Goal: Task Accomplishment & Management: Contribute content

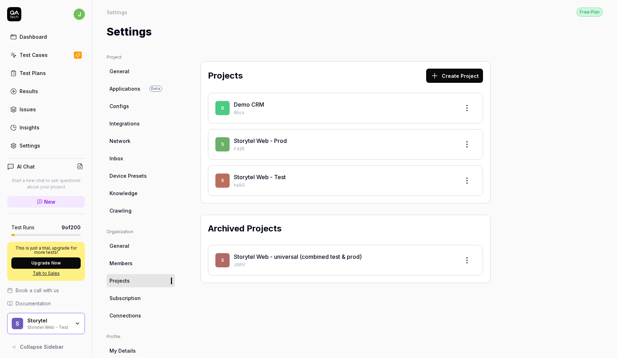
click at [565, 264] on div "Project General Applications Beta Configs Integrations Network Inbox Device Pre…" at bounding box center [355, 231] width 496 height 355
click at [250, 178] on link "Storytel Web - Test" at bounding box center [260, 176] width 52 height 7
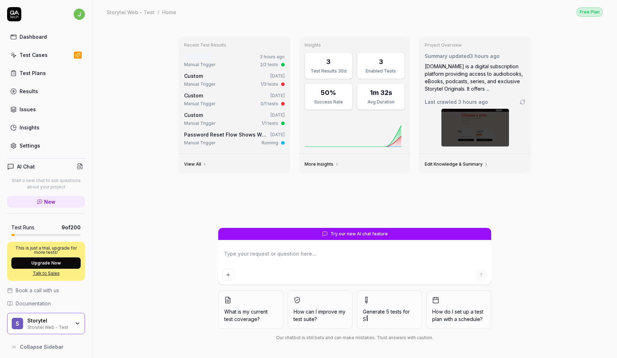
click at [159, 194] on div "Recent Test Results 3 hours ago Manual Trigger 2/2 tests Custom [DATE] Manual T…" at bounding box center [354, 191] width 524 height 334
click at [28, 55] on div "Test Cases" at bounding box center [34, 54] width 28 height 7
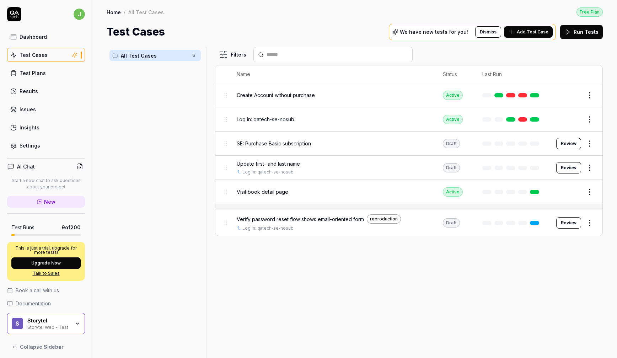
click at [148, 145] on div "All Test Cases 6" at bounding box center [155, 198] width 97 height 302
click at [329, 137] on div "SE: Purchase Basic subscription" at bounding box center [333, 143] width 192 height 15
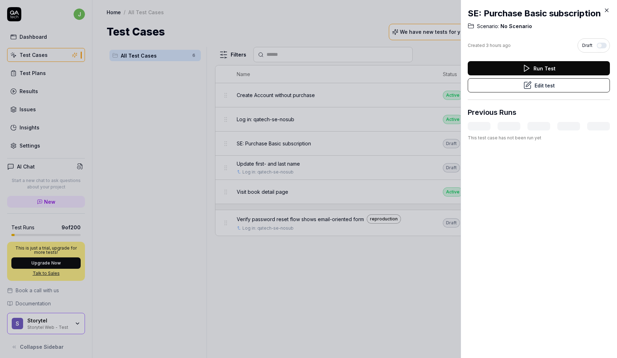
click at [323, 159] on div at bounding box center [308, 179] width 617 height 358
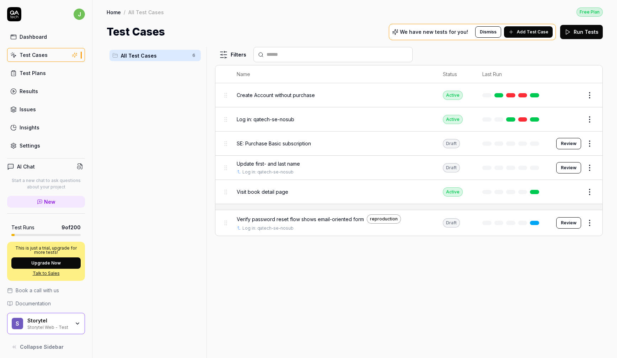
click at [284, 123] on div "Log in: qatech-se-nosub" at bounding box center [333, 119] width 192 height 15
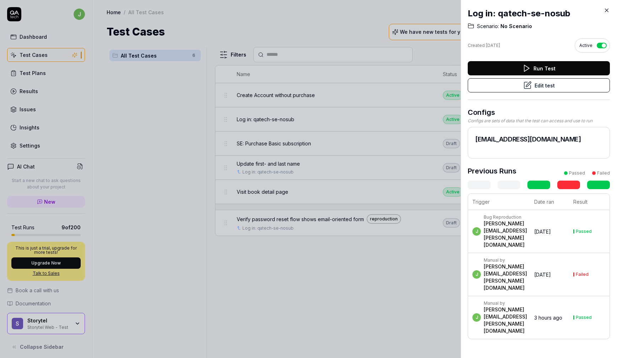
click at [184, 136] on div at bounding box center [308, 179] width 617 height 358
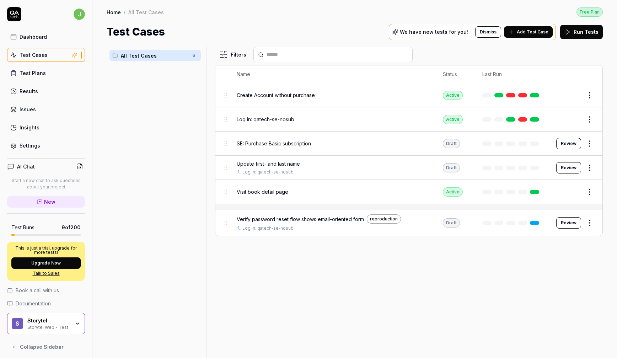
click at [327, 148] on div "SE: Purchase Basic subscription" at bounding box center [333, 143] width 192 height 15
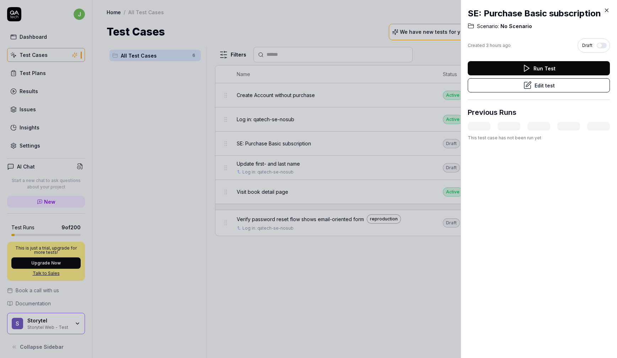
drag, startPoint x: 514, startPoint y: 86, endPoint x: 503, endPoint y: 110, distance: 26.0
click at [503, 110] on div "SE: Purchase Basic subscription Scenario: No Scenario Created 3 hours ago Draft…" at bounding box center [538, 74] width 142 height 148
click at [167, 172] on div at bounding box center [308, 179] width 617 height 358
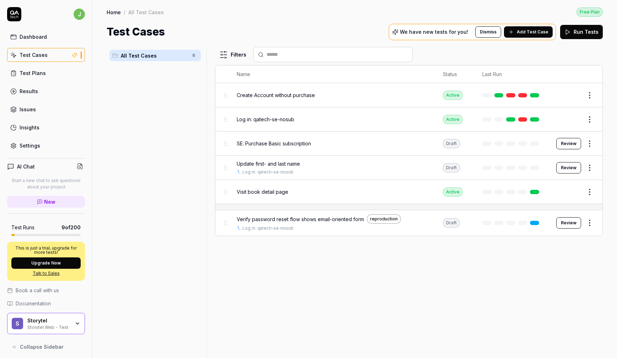
click at [190, 130] on div "All Test Cases 6" at bounding box center [155, 198] width 97 height 302
click at [207, 194] on div at bounding box center [209, 202] width 9 height 311
drag, startPoint x: 202, startPoint y: 194, endPoint x: 206, endPoint y: 192, distance: 4.3
click at [202, 194] on div "All Test Cases 6" at bounding box center [155, 198] width 97 height 302
click at [184, 178] on div "All Test Cases 6" at bounding box center [155, 198] width 97 height 302
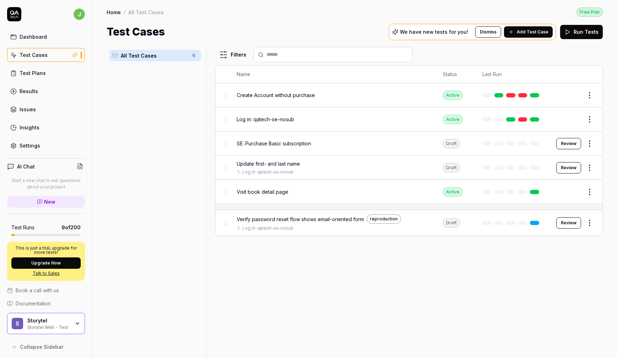
click at [195, 168] on div "All Test Cases 6" at bounding box center [155, 198] width 97 height 302
click at [185, 162] on div "All Test Cases 6" at bounding box center [155, 198] width 97 height 302
click at [178, 175] on div "All Test Cases 6" at bounding box center [155, 198] width 97 height 302
click at [281, 144] on span "SE: Purchase Basic subscription" at bounding box center [274, 143] width 74 height 7
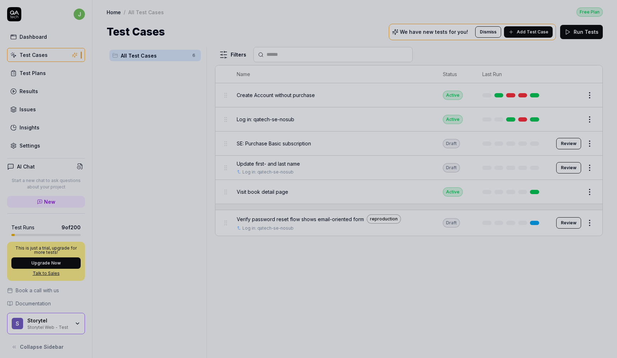
click at [348, 145] on div at bounding box center [308, 179] width 617 height 358
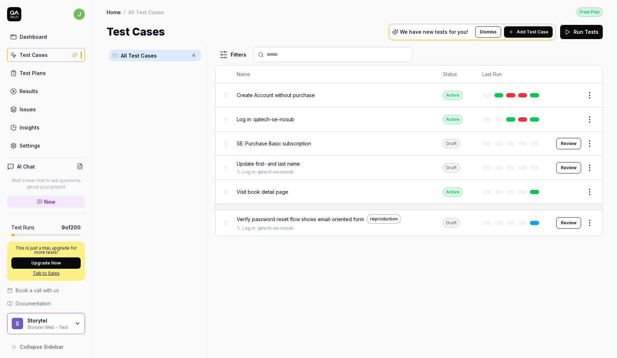
click at [139, 105] on div "All Test Cases 6" at bounding box center [155, 198] width 97 height 302
click at [140, 89] on div "All Test Cases 6" at bounding box center [155, 198] width 97 height 302
click at [29, 76] on div "Test Plans" at bounding box center [33, 72] width 26 height 7
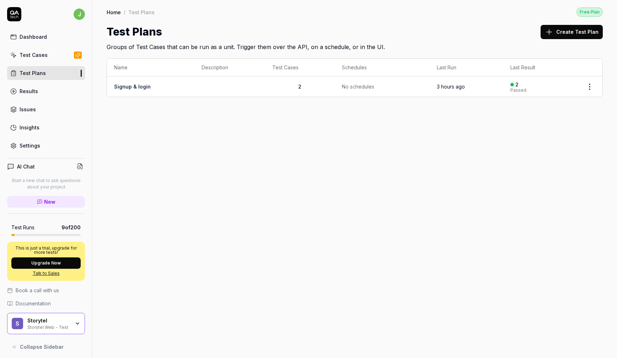
click at [131, 89] on link "Signup & login" at bounding box center [132, 86] width 37 height 6
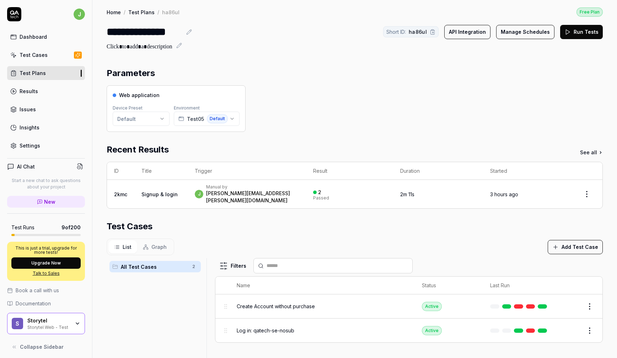
click at [333, 126] on div "Web application Device Preset Default Environment Test05 Default" at bounding box center [355, 108] width 496 height 47
click at [300, 113] on div "Web application Device Preset Default Environment Test05 Default" at bounding box center [355, 108] width 496 height 47
click at [357, 110] on div "Web application Device Preset Default Environment Test05 Default" at bounding box center [355, 108] width 496 height 47
drag, startPoint x: 374, startPoint y: 116, endPoint x: 359, endPoint y: 123, distance: 16.0
click at [368, 120] on div "Web application Device Preset Default Environment Test05 Default" at bounding box center [355, 108] width 496 height 47
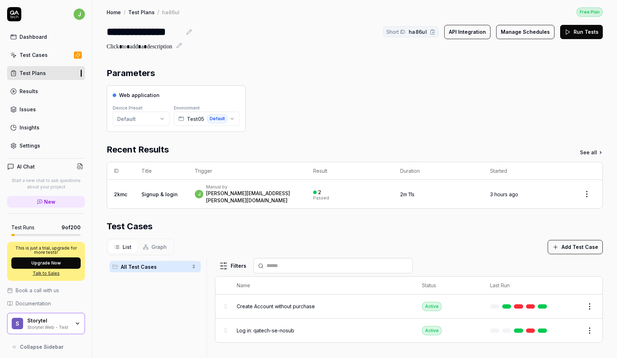
click at [341, 93] on div "Web application Device Preset Default Environment Test05 Default" at bounding box center [355, 108] width 496 height 47
click at [385, 96] on div "Web application Device Preset Default Environment Test05 Default" at bounding box center [355, 108] width 496 height 47
click at [362, 96] on div "Web application Device Preset Default Environment Test05 Default" at bounding box center [355, 108] width 496 height 47
click at [329, 82] on section "Parameters Web application Device Preset Default Environment Test05 Default" at bounding box center [355, 99] width 496 height 65
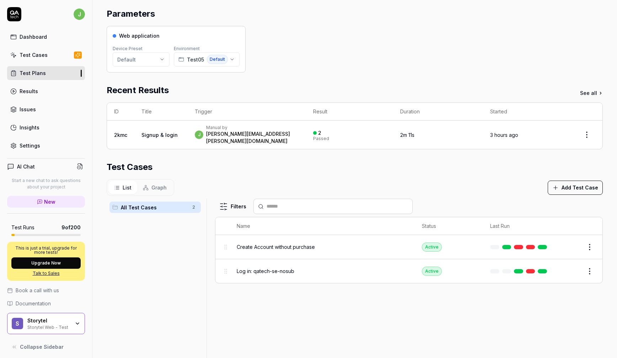
scroll to position [46, 0]
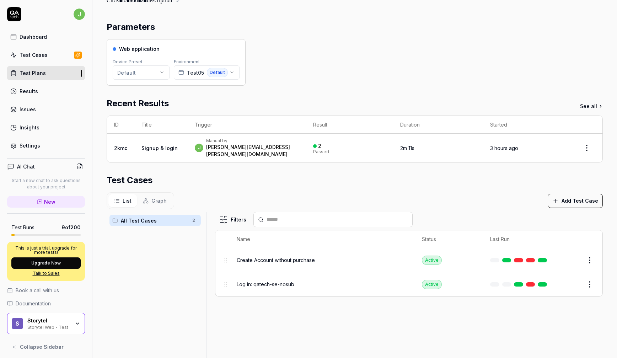
click at [293, 177] on div "Test Cases" at bounding box center [355, 180] width 496 height 13
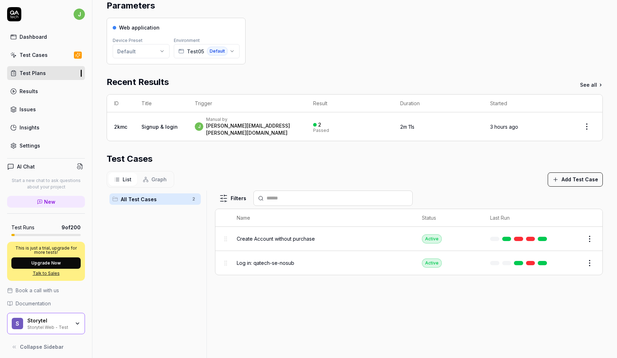
scroll to position [89, 0]
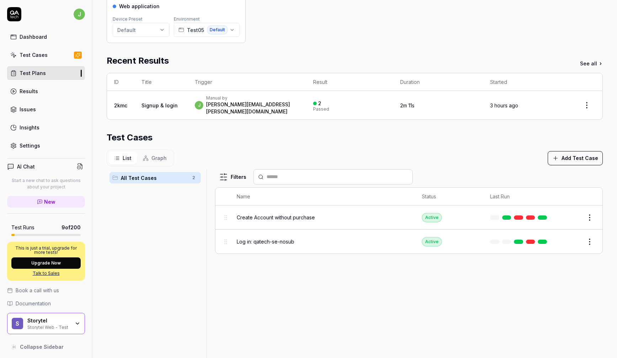
click at [26, 110] on div "Issues" at bounding box center [28, 108] width 16 height 7
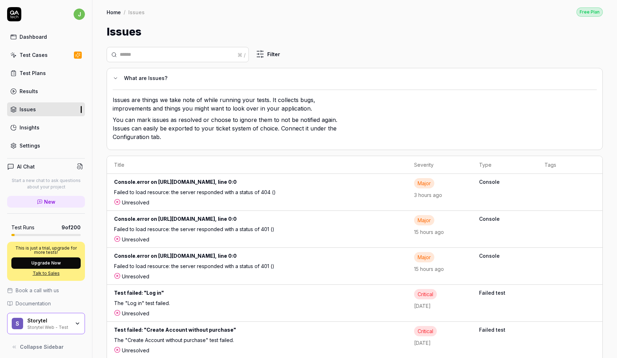
click at [49, 70] on link "Test Plans" at bounding box center [46, 73] width 78 height 14
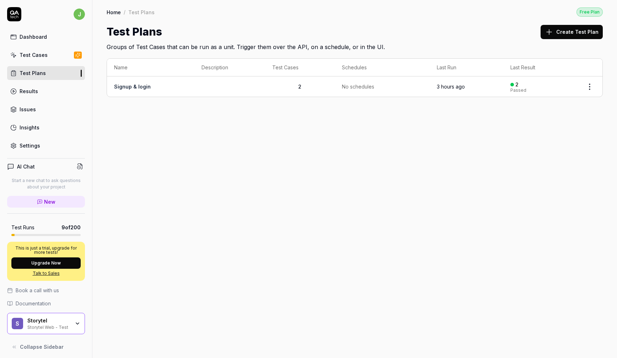
click at [34, 110] on div "Issues" at bounding box center [28, 108] width 16 height 7
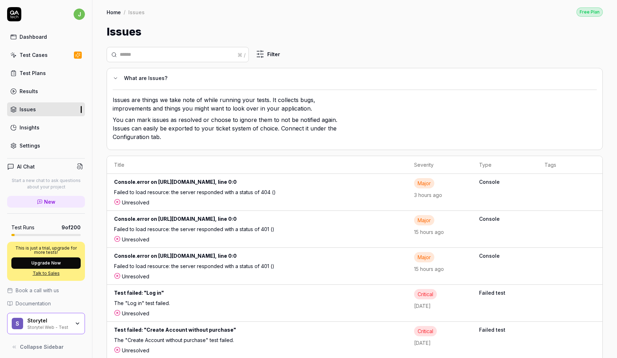
drag, startPoint x: 321, startPoint y: 131, endPoint x: 332, endPoint y: 140, distance: 14.2
click at [321, 131] on p "You can mark issues as resolved or choose to ignore them to not be notified aga…" at bounding box center [228, 129] width 231 height 28
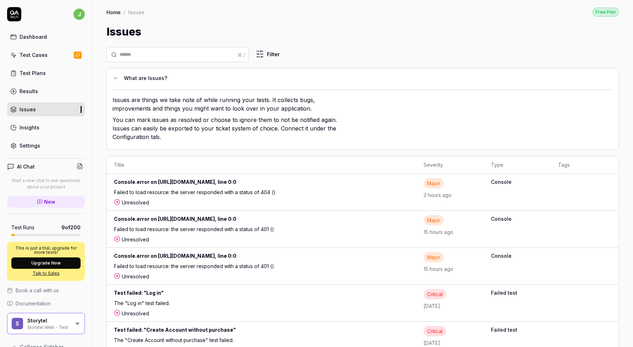
click at [127, 105] on p "Issues are things we take note of while running your tests. It collects bugs, i…" at bounding box center [228, 106] width 231 height 20
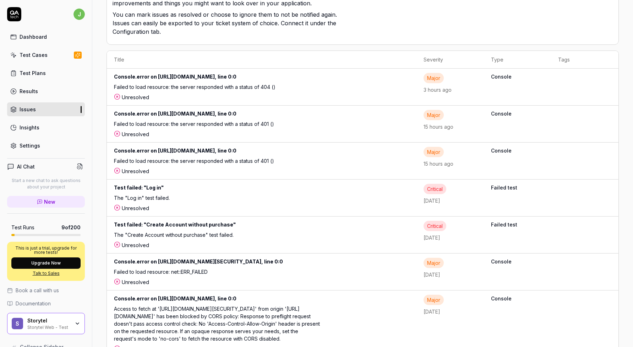
scroll to position [99, 0]
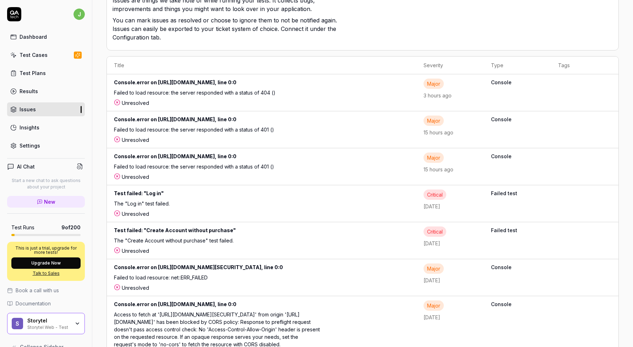
click at [193, 200] on div "Test failed: "Log in"" at bounding box center [229, 194] width 231 height 10
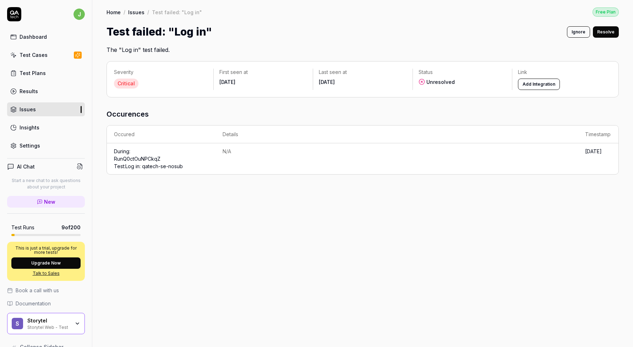
click at [23, 109] on div "Issues" at bounding box center [28, 108] width 16 height 7
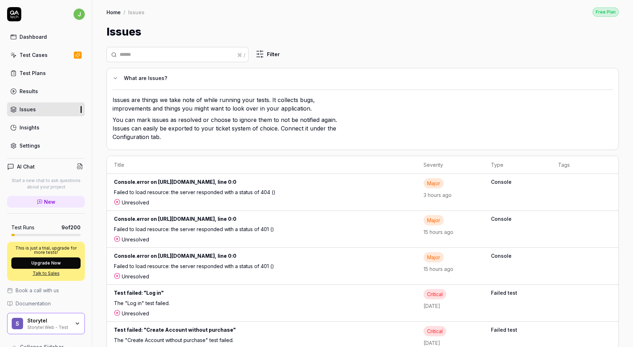
click at [36, 69] on link "Test Plans" at bounding box center [46, 73] width 78 height 14
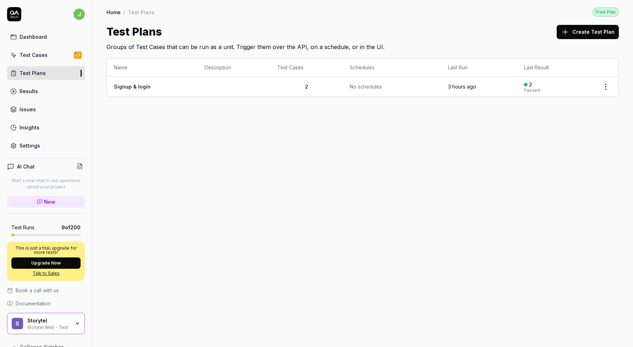
click at [122, 142] on div "Home / Test Plans Free Plan Home / Test Plans Free Plan Test Plans Create Test …" at bounding box center [362, 173] width 541 height 347
click at [31, 148] on div "Settings" at bounding box center [30, 145] width 21 height 7
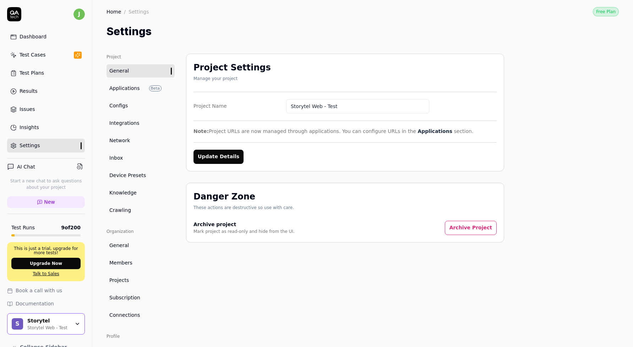
click at [286, 277] on div "Project Settings Manage your project Project Name Storytel Web - Test Note: Pro…" at bounding box center [345, 231] width 318 height 355
click at [126, 91] on span "Applications" at bounding box center [124, 88] width 31 height 7
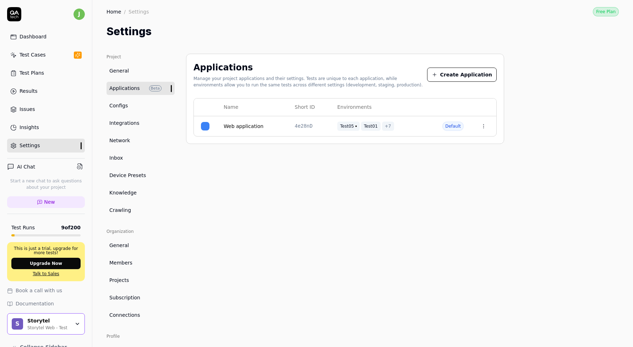
click at [232, 129] on link "Web application" at bounding box center [244, 126] width 40 height 7
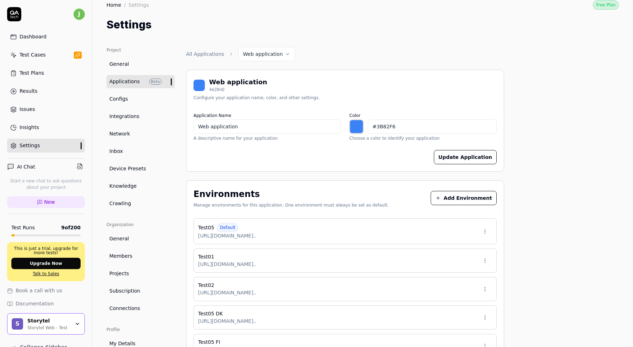
scroll to position [28, 0]
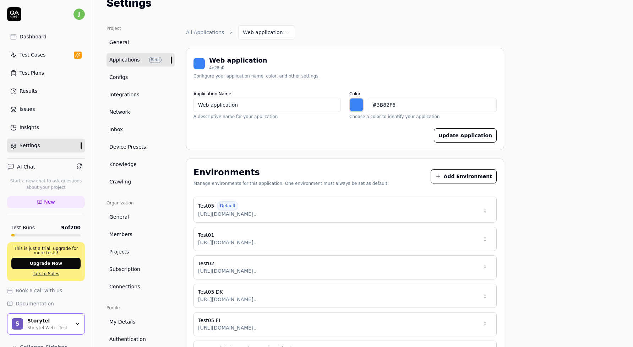
click at [212, 173] on h2 "Environments" at bounding box center [227, 172] width 66 height 13
click at [224, 173] on h2 "Environments" at bounding box center [227, 172] width 66 height 13
click at [225, 173] on h2 "Environments" at bounding box center [227, 172] width 66 height 13
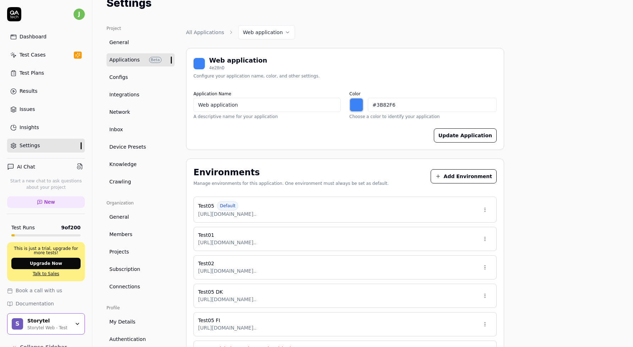
scroll to position [99, 0]
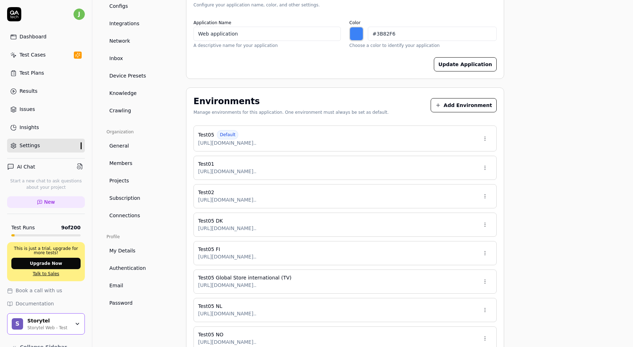
click at [452, 108] on button "Add Environment" at bounding box center [464, 105] width 66 height 14
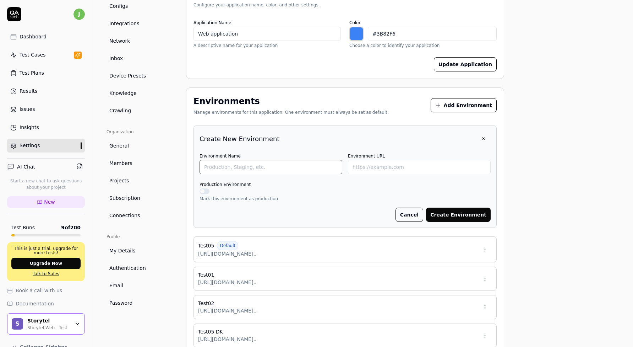
click at [241, 170] on input "Environment Name" at bounding box center [271, 167] width 143 height 14
click at [342, 134] on div "Create New Environment" at bounding box center [345, 138] width 291 height 14
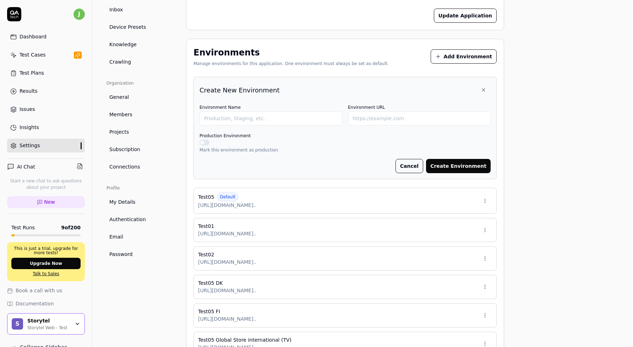
scroll to position [142, 0]
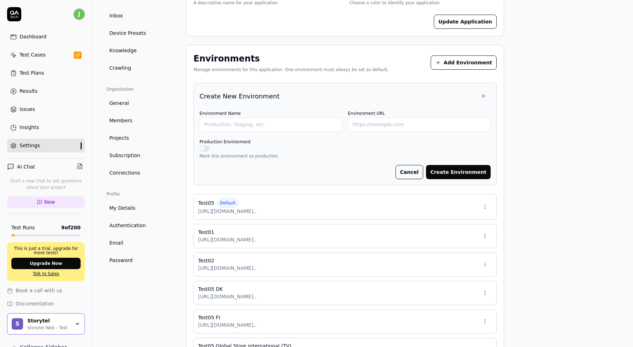
click at [247, 95] on h3 "Create New Environment" at bounding box center [240, 96] width 80 height 10
click at [222, 102] on div "Create New Environment" at bounding box center [345, 96] width 291 height 14
click at [223, 101] on h3 "Create New Environment" at bounding box center [240, 96] width 80 height 10
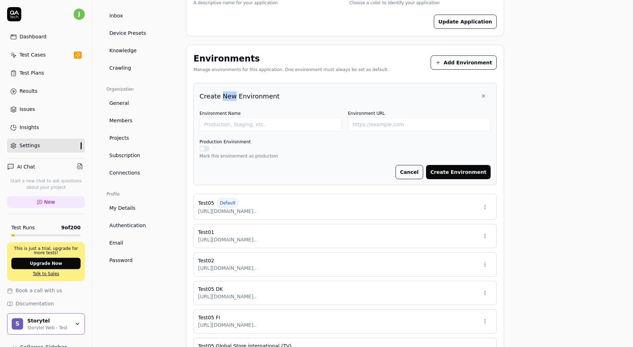
click at [223, 101] on h3 "Create New Environment" at bounding box center [240, 96] width 80 height 10
click at [223, 101] on div "Create New Environment" at bounding box center [345, 96] width 291 height 14
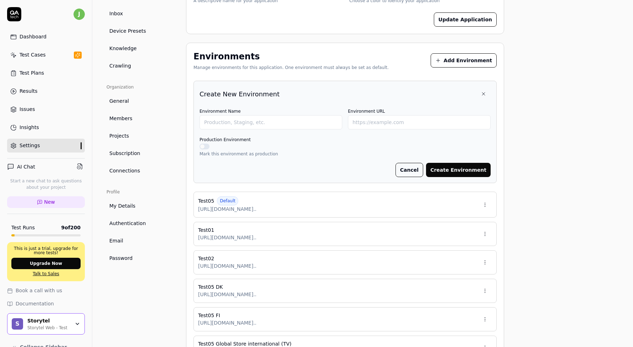
scroll to position [128, 0]
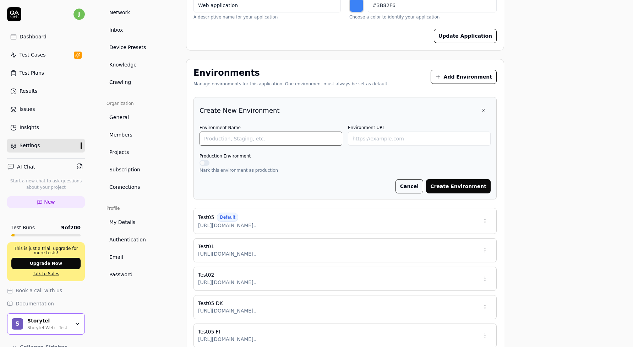
click at [304, 137] on input "Environment Name" at bounding box center [271, 138] width 143 height 14
drag, startPoint x: 415, startPoint y: 184, endPoint x: 391, endPoint y: 169, distance: 28.1
click at [391, 169] on form "Environment Name Environment URL Production Environment Mark this environment a…" at bounding box center [345, 158] width 291 height 70
click at [391, 169] on p "Mark this environment as production" at bounding box center [345, 170] width 291 height 6
click at [295, 162] on div at bounding box center [345, 163] width 291 height 6
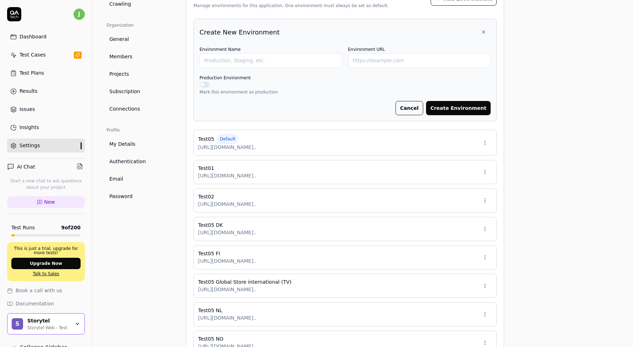
scroll to position [57, 0]
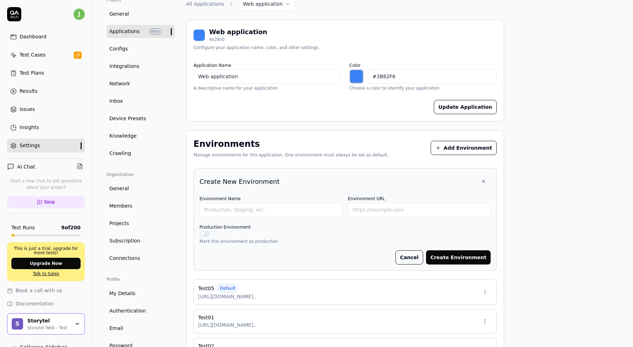
click at [417, 258] on button "Cancel" at bounding box center [410, 257] width 28 height 14
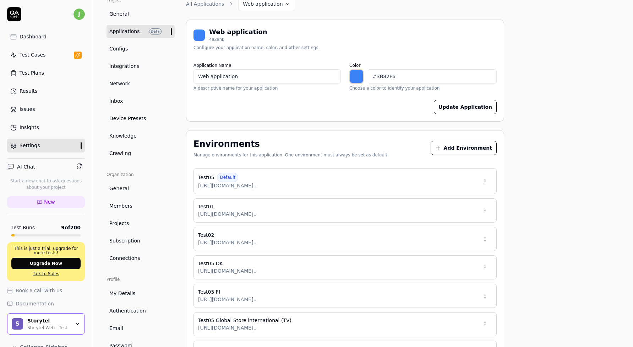
scroll to position [0, 0]
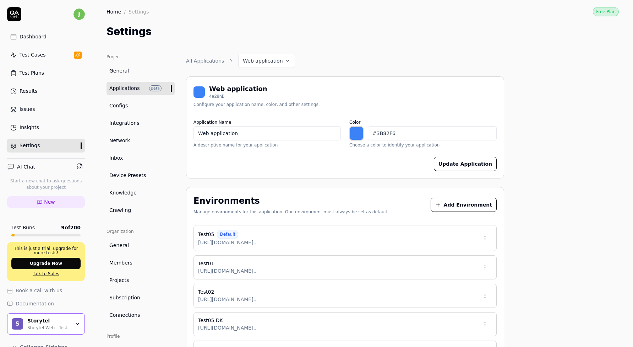
click at [125, 176] on span "Device Presets" at bounding box center [127, 175] width 37 height 7
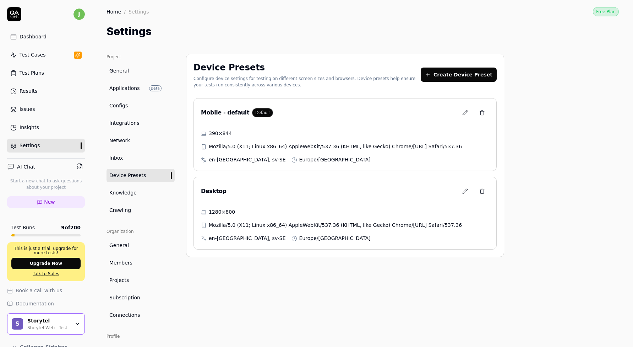
click at [479, 74] on button "Create Device Preset" at bounding box center [459, 74] width 76 height 14
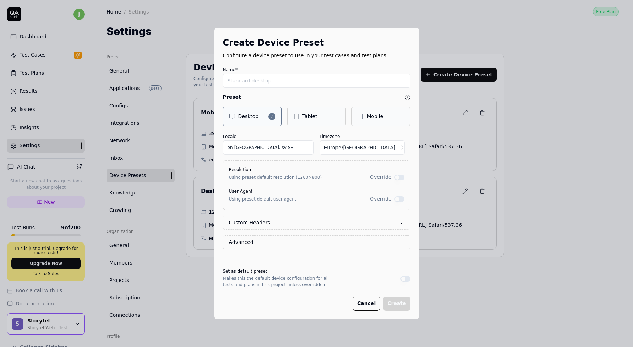
click at [309, 113] on div "Tablet" at bounding box center [310, 116] width 15 height 7
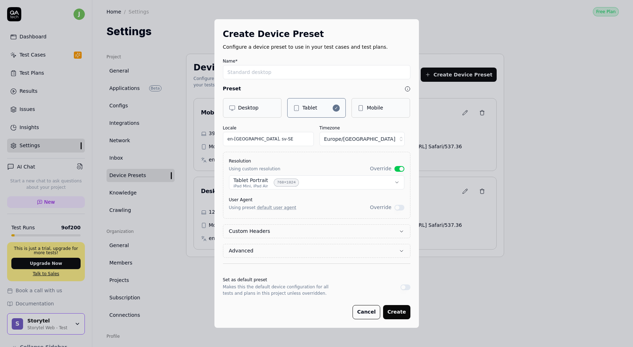
click at [279, 231] on label "Custom Headers" at bounding box center [314, 230] width 170 height 7
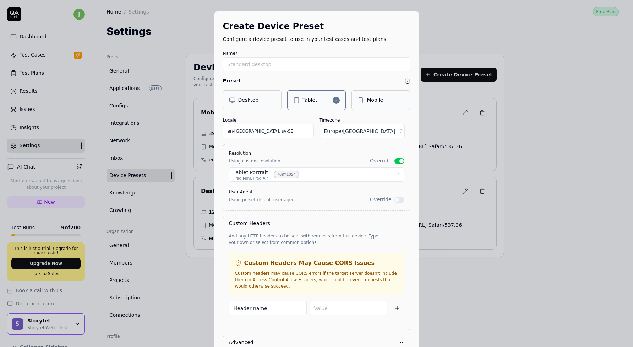
click at [299, 223] on label "Custom Headers" at bounding box center [314, 222] width 170 height 7
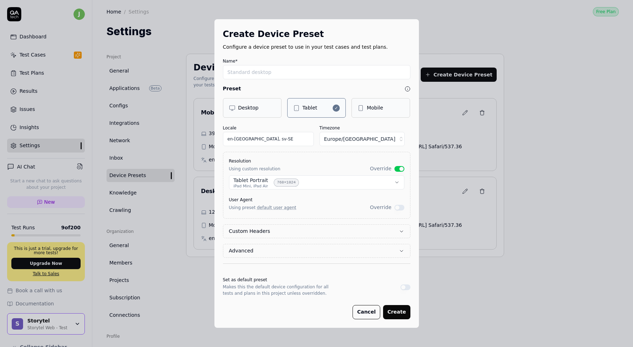
click at [286, 253] on button "Advanced" at bounding box center [316, 250] width 175 height 13
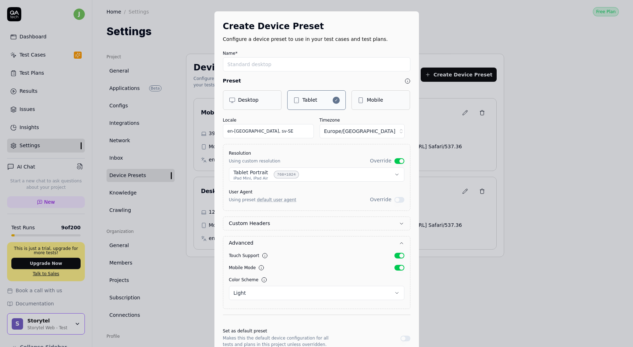
click at [302, 222] on label "Custom Headers" at bounding box center [314, 222] width 170 height 7
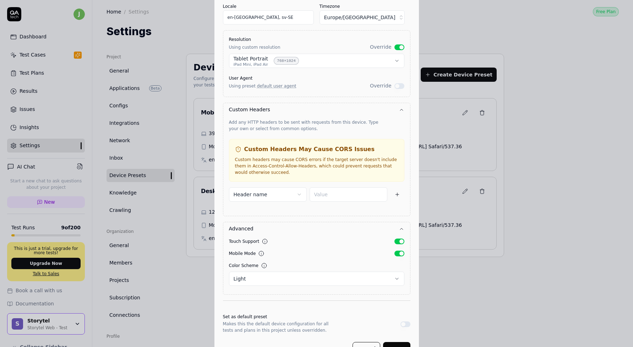
scroll to position [135, 0]
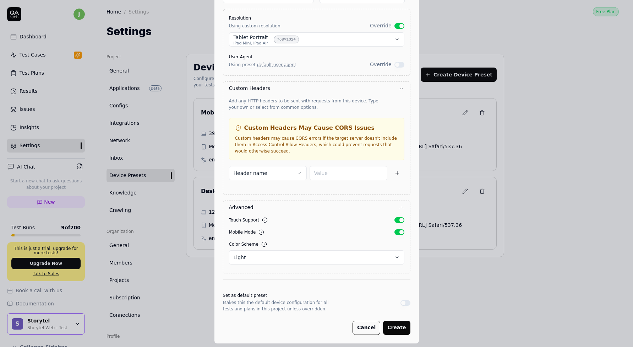
click at [318, 87] on label "Custom Headers" at bounding box center [314, 88] width 170 height 7
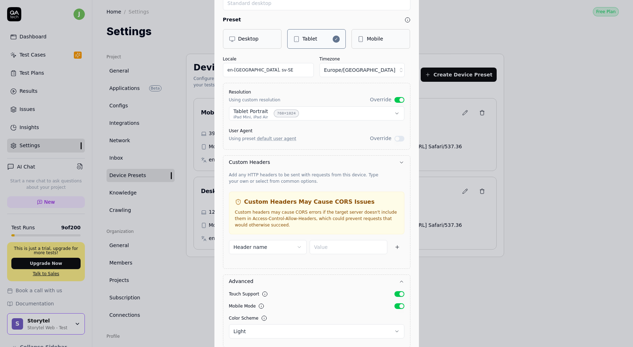
scroll to position [43, 0]
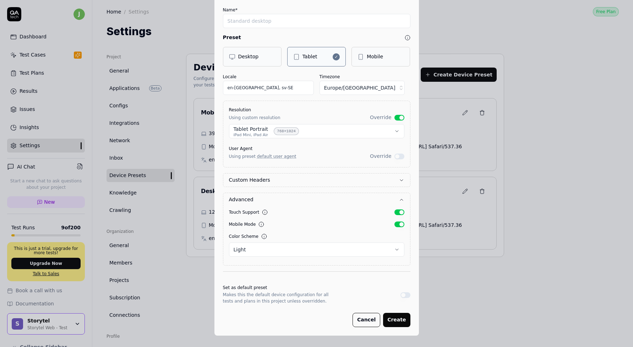
click at [274, 273] on div at bounding box center [317, 274] width 188 height 6
click at [280, 181] on label "Custom Headers" at bounding box center [314, 179] width 170 height 7
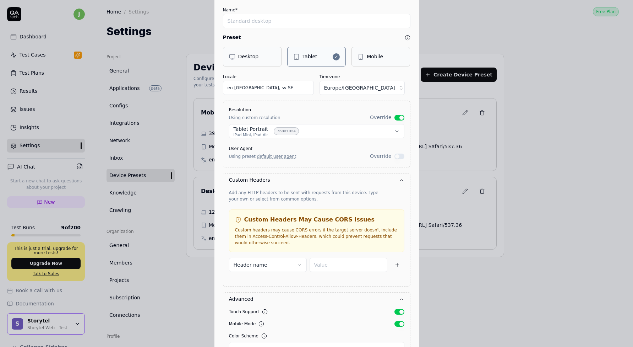
scroll to position [100, 0]
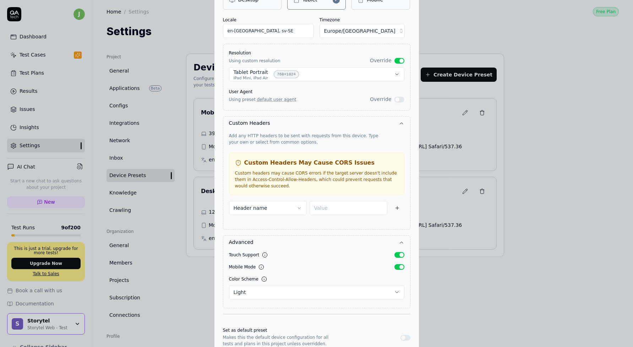
click at [268, 165] on span "Custom Headers May Cause CORS Issues" at bounding box center [309, 162] width 131 height 7
click at [280, 158] on div "Custom Headers May Cause CORS Issues Custom headers may cause CORS errors if th…" at bounding box center [316, 173] width 175 height 43
click at [281, 163] on span "Custom Headers May Cause CORS Issues" at bounding box center [309, 162] width 131 height 7
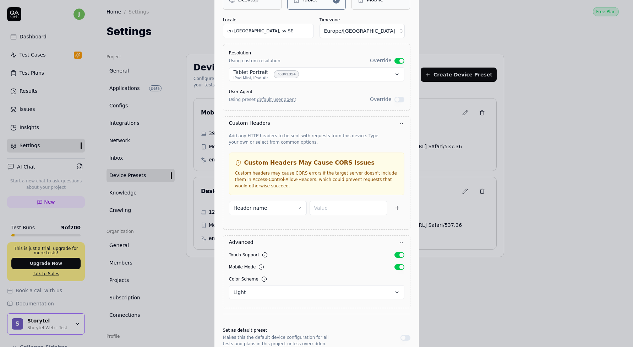
click at [260, 163] on span "Custom Headers May Cause CORS Issues" at bounding box center [309, 162] width 131 height 7
click at [260, 162] on span "Custom Headers May Cause CORS Issues" at bounding box center [309, 162] width 131 height 7
click at [248, 207] on button "Header name" at bounding box center [268, 208] width 78 height 14
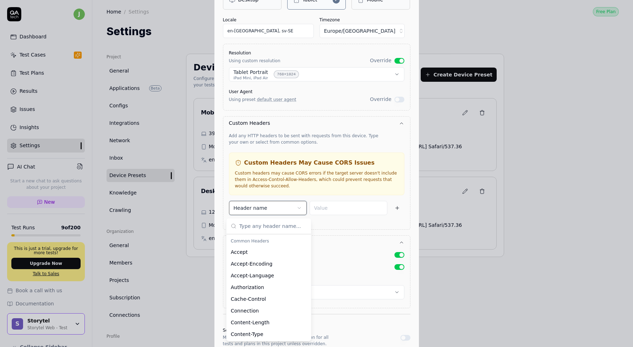
click at [281, 193] on div "**********" at bounding box center [316, 173] width 633 height 347
click at [273, 209] on button "Header name" at bounding box center [268, 208] width 78 height 14
click at [273, 209] on div "**********" at bounding box center [316, 173] width 633 height 347
click at [273, 208] on button "Header name" at bounding box center [268, 208] width 78 height 14
click at [276, 207] on div "**********" at bounding box center [316, 173] width 633 height 347
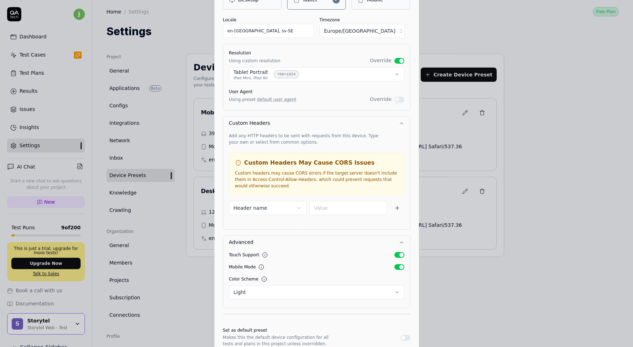
click at [286, 178] on p "Custom headers may cause CORS errors if the target server doesn't include them …" at bounding box center [316, 179] width 163 height 19
click at [294, 166] on span "Custom Headers May Cause CORS Issues" at bounding box center [309, 162] width 131 height 7
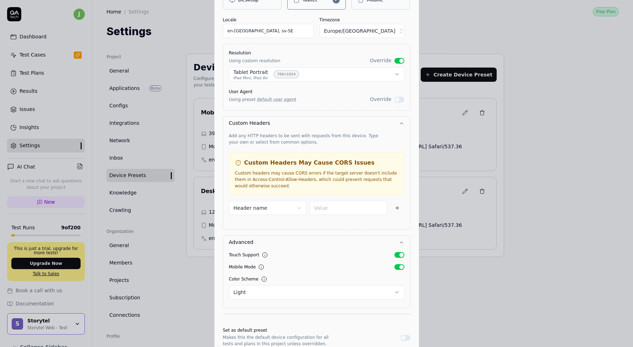
click at [294, 166] on h4 "Custom Headers May Cause CORS Issues" at bounding box center [309, 162] width 131 height 9
click at [293, 167] on h4 "Custom Headers May Cause CORS Issues" at bounding box center [309, 162] width 131 height 9
click at [293, 166] on h4 "Custom Headers May Cause CORS Issues" at bounding box center [309, 162] width 131 height 9
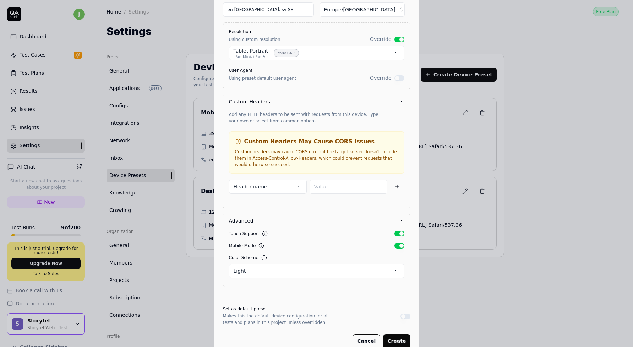
click at [316, 153] on p "Custom headers may cause CORS errors if the target server doesn't include them …" at bounding box center [316, 157] width 163 height 19
click at [319, 160] on p "Custom headers may cause CORS errors if the target server doesn't include them …" at bounding box center [316, 157] width 163 height 19
click at [292, 163] on p "Custom headers may cause CORS errors if the target server doesn't include them …" at bounding box center [316, 157] width 163 height 19
click at [293, 162] on p "Custom headers may cause CORS errors if the target server doesn't include them …" at bounding box center [316, 157] width 163 height 19
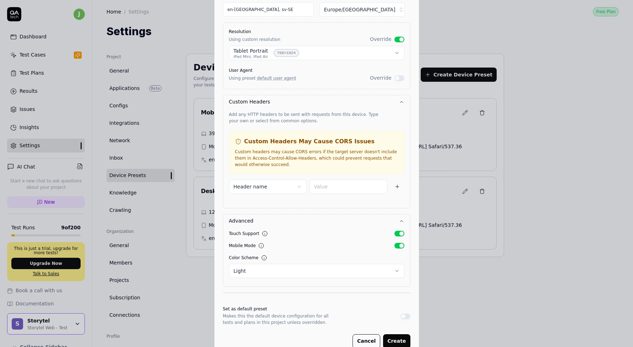
click at [293, 162] on p "Custom headers may cause CORS errors if the target server doesn't include them …" at bounding box center [316, 157] width 163 height 19
click at [293, 161] on p "Custom headers may cause CORS errors if the target server doesn't include them …" at bounding box center [316, 157] width 163 height 19
click at [293, 162] on p "Custom headers may cause CORS errors if the target server doesn't include them …" at bounding box center [316, 157] width 163 height 19
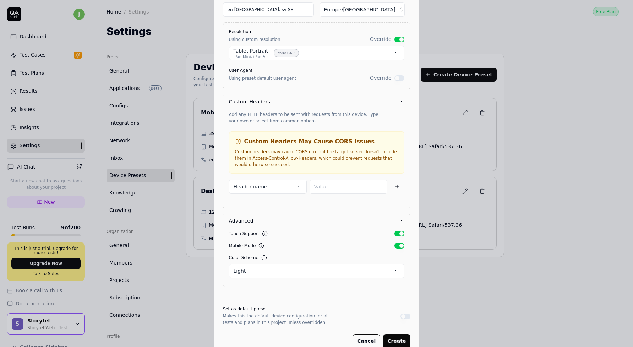
click at [292, 162] on p "Custom headers may cause CORS errors if the target server doesn't include them …" at bounding box center [316, 157] width 163 height 19
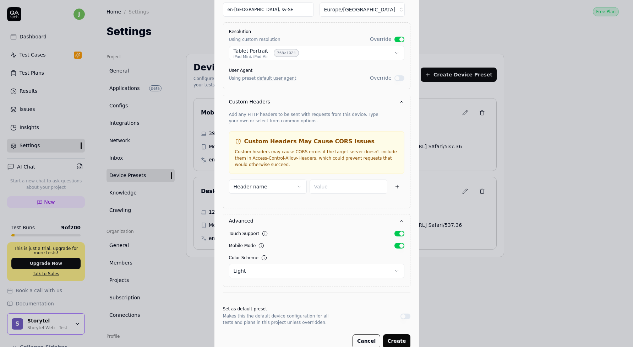
click at [267, 148] on span "Custom Headers May Cause CORS Issues Custom headers may cause CORS errors if th…" at bounding box center [316, 152] width 163 height 31
click at [268, 140] on span "Custom Headers May Cause CORS Issues" at bounding box center [309, 141] width 131 height 7
click at [267, 139] on span "Custom Headers May Cause CORS Issues" at bounding box center [309, 141] width 131 height 7
click at [279, 137] on h4 "Custom Headers May Cause CORS Issues" at bounding box center [309, 141] width 131 height 9
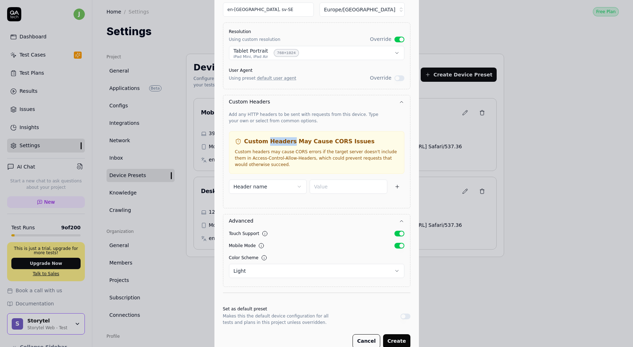
click at [279, 137] on h4 "Custom Headers May Cause CORS Issues" at bounding box center [309, 141] width 131 height 9
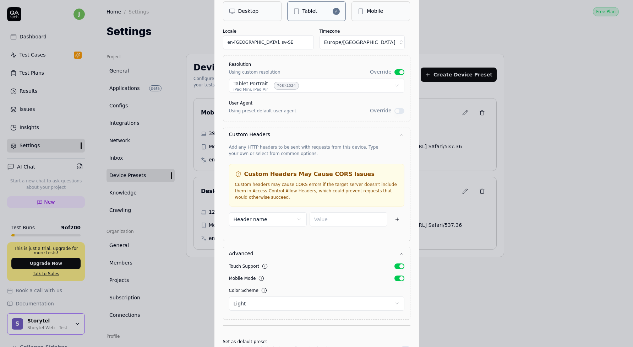
scroll to position [79, 0]
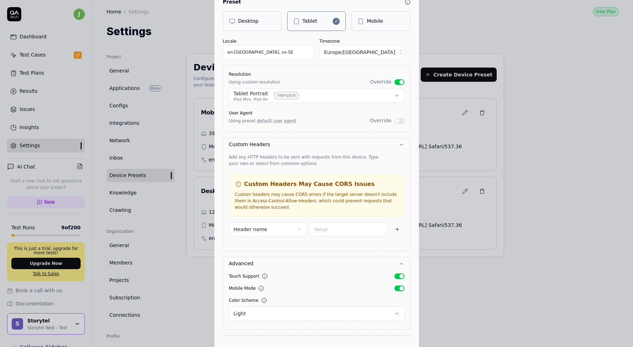
click at [273, 158] on p "Add any HTTP headers to be sent with requests from this device. Type your own o…" at bounding box center [308, 160] width 159 height 18
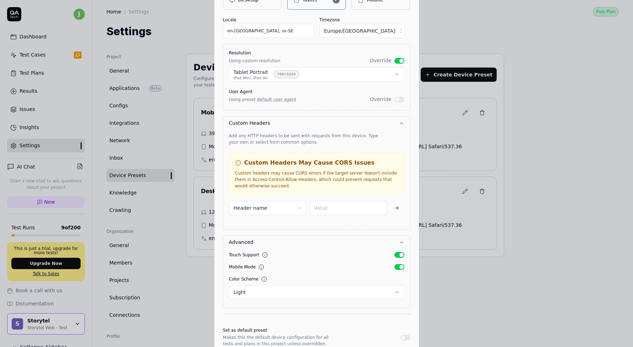
scroll to position [0, 0]
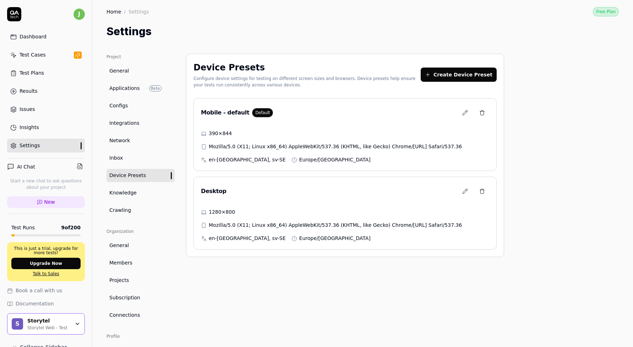
click at [455, 24] on body "j Dashboard Test Cases Test Plans Results Issues Insights Settings AI Chat Star…" at bounding box center [316, 173] width 633 height 347
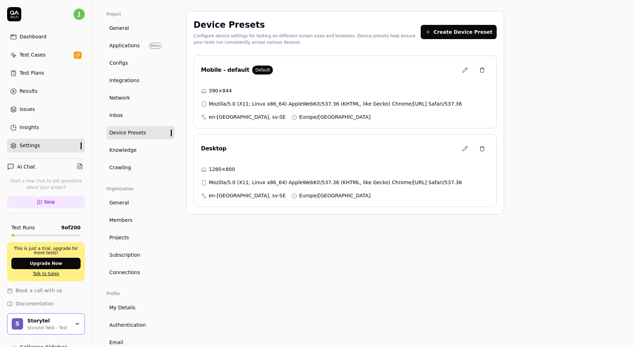
scroll to position [28, 0]
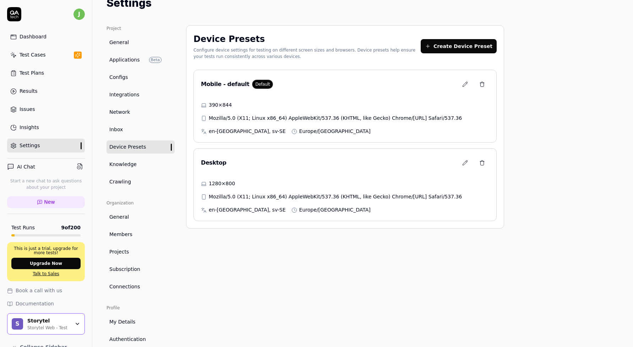
click at [134, 67] on ul "Project General Applications Beta Configs Integrations Network Inbox Device Pre…" at bounding box center [141, 106] width 68 height 163
click at [138, 64] on span "Applications" at bounding box center [124, 59] width 31 height 7
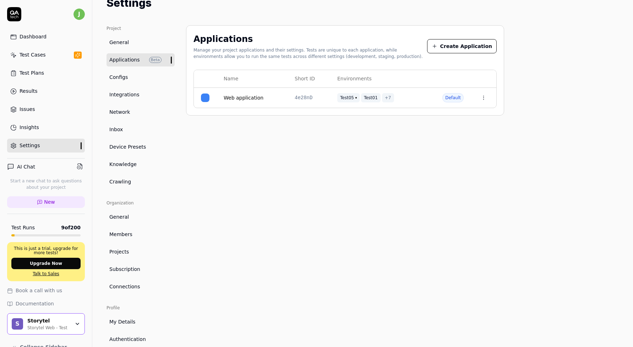
click at [248, 99] on link "Web application" at bounding box center [244, 97] width 40 height 7
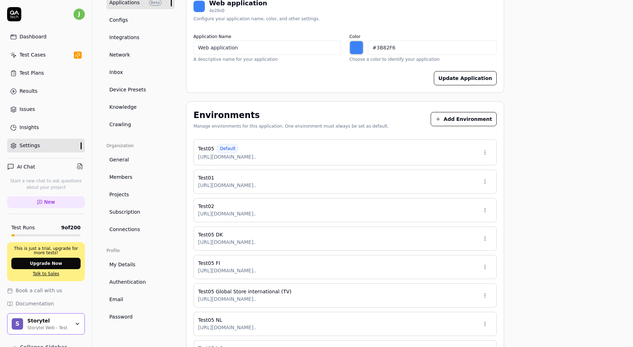
scroll to position [85, 0]
click at [257, 157] on span "https://test05.storytel.com/?Storytel-Identity-Client-Id=oau..." at bounding box center [227, 156] width 59 height 7
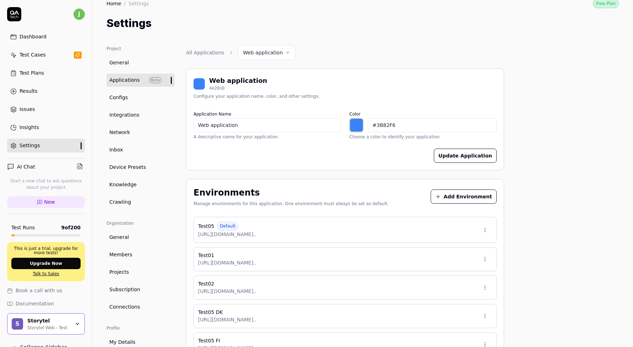
scroll to position [0, 0]
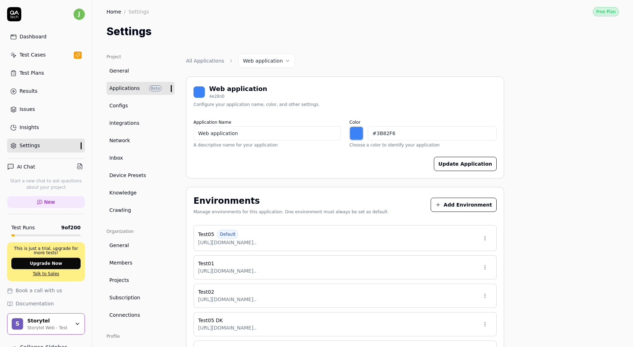
click at [44, 55] on div "Test Cases" at bounding box center [33, 54] width 26 height 7
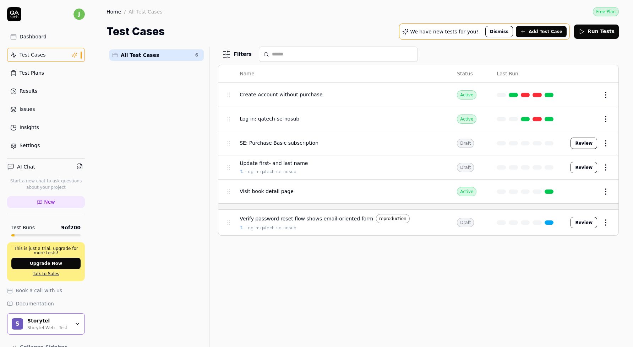
click at [264, 143] on span "SE: Purchase Basic subscription" at bounding box center [279, 142] width 79 height 7
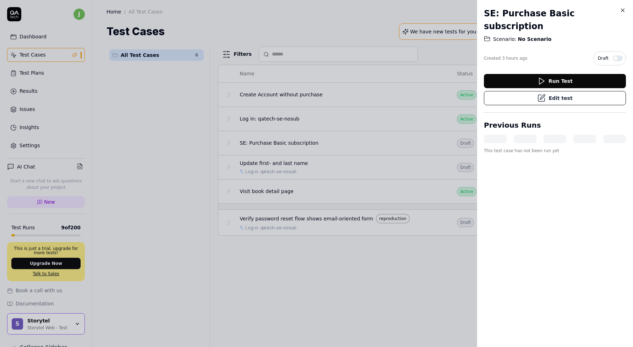
click at [520, 91] on button "Edit test" at bounding box center [555, 98] width 142 height 14
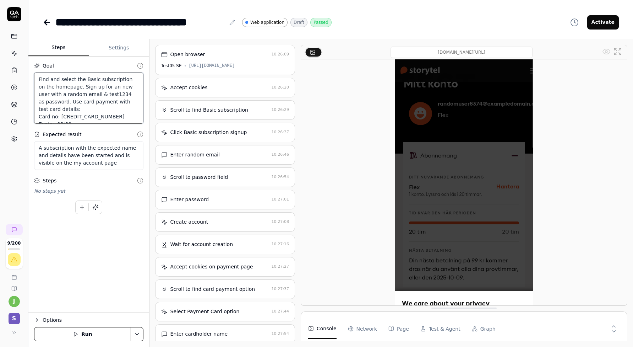
click at [54, 84] on textarea "Find and select the Basic subscription on the homepage. Sign up for an new user…" at bounding box center [88, 97] width 109 height 51
click at [55, 84] on textarea "Find and select the Basic subscription on the homepage. Sign up for an new user…" at bounding box center [88, 97] width 109 height 51
click at [107, 102] on textarea "Find and select the Basic subscription on the homepage. Sign up for an new user…" at bounding box center [88, 97] width 109 height 51
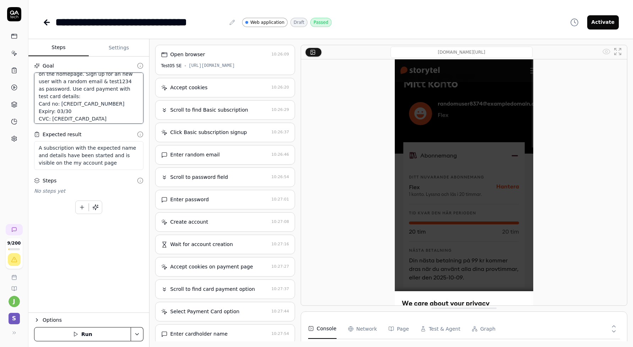
click at [119, 108] on textarea "Find and select the Basic subscription on the homepage. Sign up for an new user…" at bounding box center [88, 97] width 109 height 51
click at [128, 230] on div "Goal Find and select the Basic subscription on the homepage. Sign up for an new…" at bounding box center [88, 184] width 121 height 256
click at [139, 338] on html "**********" at bounding box center [316, 173] width 633 height 347
click at [139, 337] on html "**********" at bounding box center [316, 173] width 633 height 347
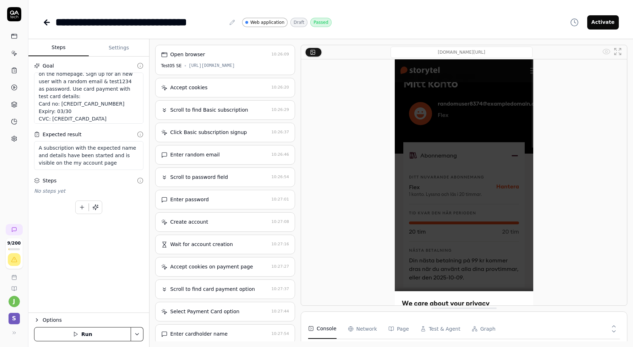
click at [123, 257] on div "Goal Find and select the Basic subscription on the homepage. Sign up for an new…" at bounding box center [88, 184] width 121 height 256
drag, startPoint x: 114, startPoint y: 210, endPoint x: 100, endPoint y: 202, distance: 16.2
click at [114, 210] on div "To pick up a draggable item, press the space bar. While dragging, use the arrow…" at bounding box center [88, 205] width 109 height 16
click at [85, 315] on div "Options Run" at bounding box center [88, 329] width 121 height 34
click at [98, 338] on button "Run" at bounding box center [82, 334] width 97 height 14
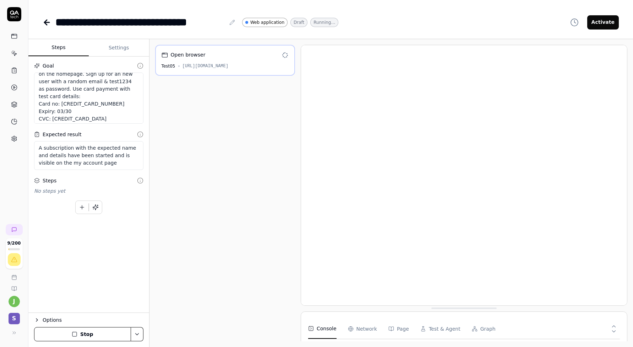
click at [141, 335] on html "**********" at bounding box center [316, 173] width 633 height 347
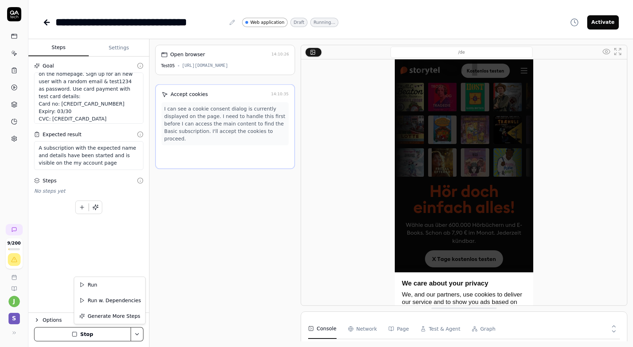
drag, startPoint x: 121, startPoint y: 301, endPoint x: 131, endPoint y: 238, distance: 63.3
click at [131, 238] on html "**********" at bounding box center [316, 173] width 633 height 347
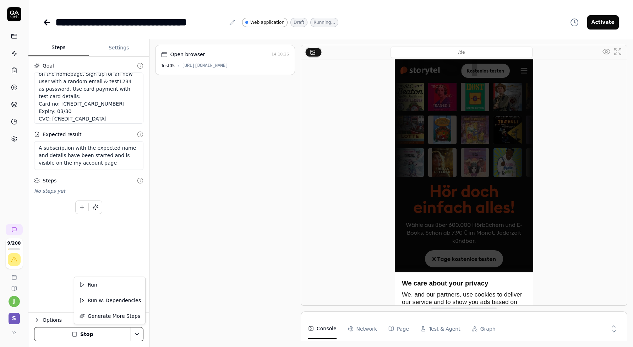
click at [131, 238] on html "**********" at bounding box center [316, 173] width 633 height 347
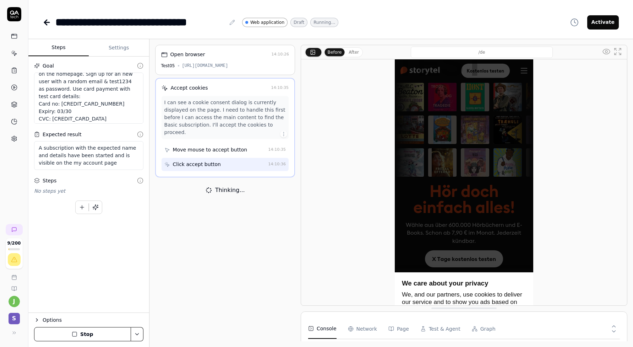
click at [115, 47] on button "Settings" at bounding box center [119, 47] width 60 height 17
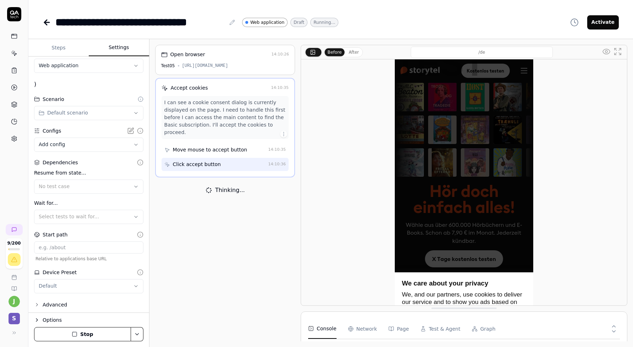
scroll to position [33, 0]
click at [116, 211] on div "Select tests to wait for..." at bounding box center [85, 214] width 93 height 7
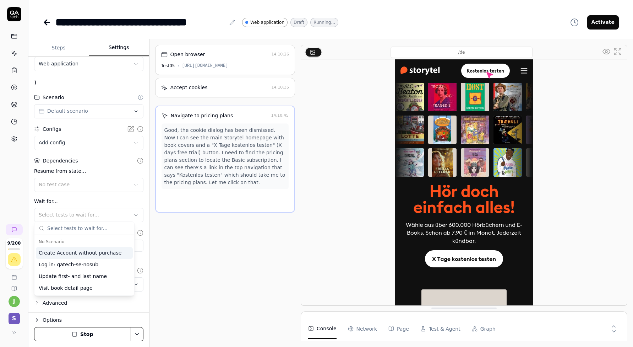
click at [115, 193] on div "Resume from state... No test case Wait for... Select tests to wait for..." at bounding box center [88, 194] width 109 height 55
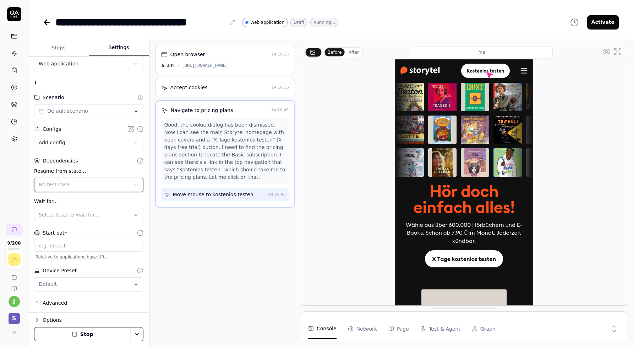
click at [118, 181] on div "No test case" at bounding box center [85, 184] width 93 height 7
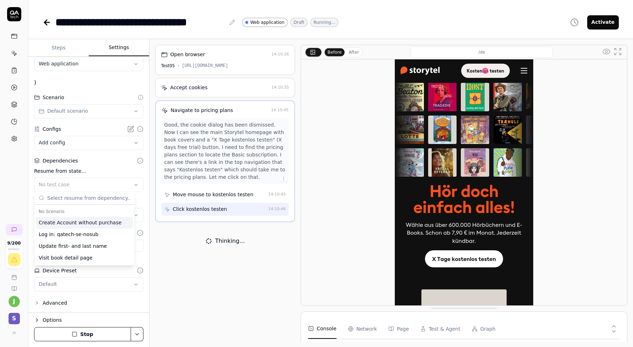
click at [116, 171] on label "Resume from state..." at bounding box center [88, 170] width 109 height 7
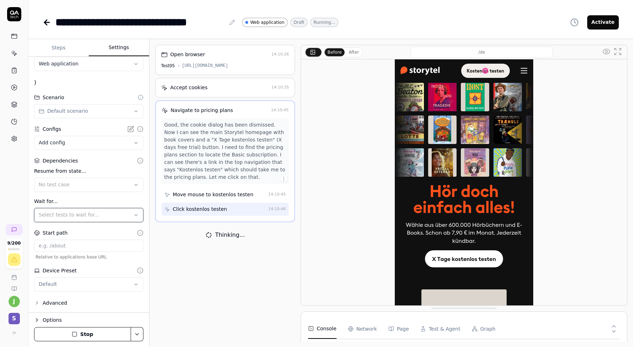
click at [103, 214] on div "Select tests to wait for..." at bounding box center [85, 214] width 93 height 7
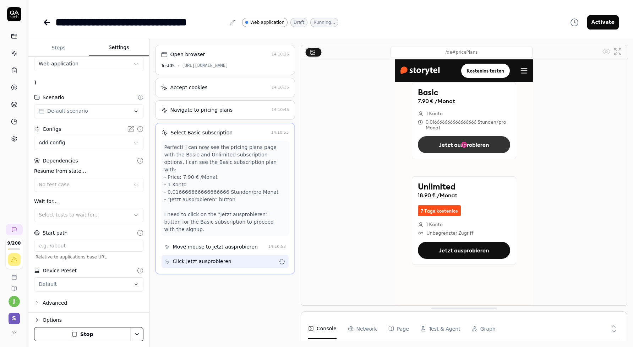
click at [115, 192] on div "Resume from state... No test case Wait for... Select tests to wait for..." at bounding box center [88, 194] width 109 height 55
click at [82, 199] on label "Wait for..." at bounding box center [88, 200] width 109 height 7
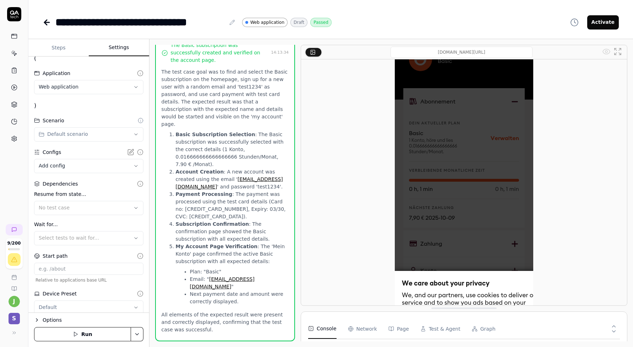
scroll to position [0, 0]
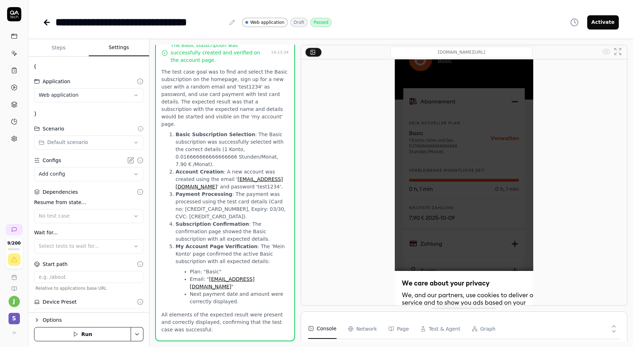
click at [63, 47] on button "Steps" at bounding box center [58, 47] width 60 height 17
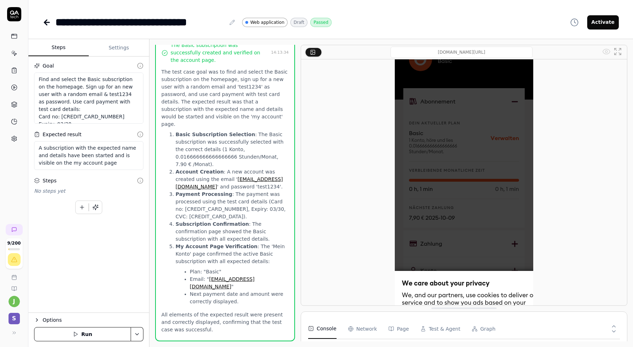
type textarea "*"
click at [119, 49] on button "Settings" at bounding box center [119, 47] width 60 height 17
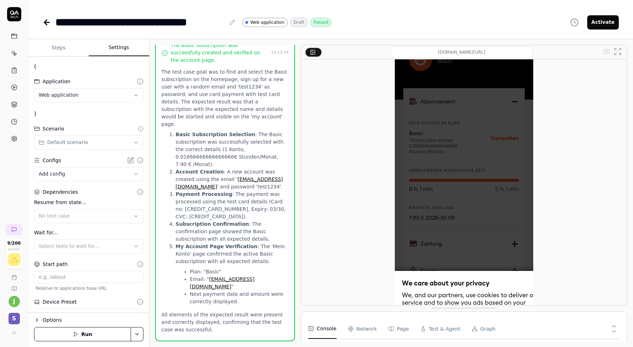
click at [357, 109] on div at bounding box center [464, 182] width 326 height 246
click at [326, 195] on div at bounding box center [464, 182] width 326 height 246
click at [221, 212] on li "Payment Processing : The payment was processed using the test card details (Car…" at bounding box center [232, 205] width 113 height 30
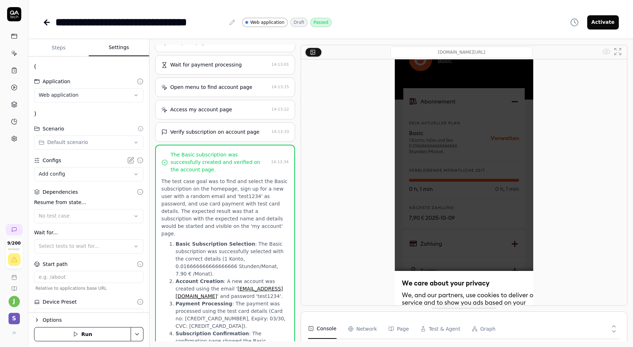
scroll to position [447, 0]
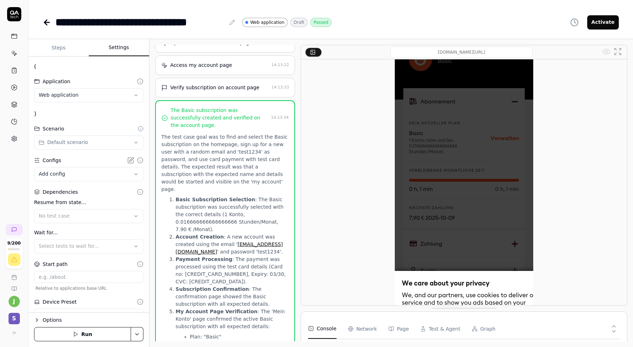
click at [45, 25] on icon at bounding box center [47, 22] width 9 height 9
click at [13, 138] on icon at bounding box center [14, 138] width 6 height 6
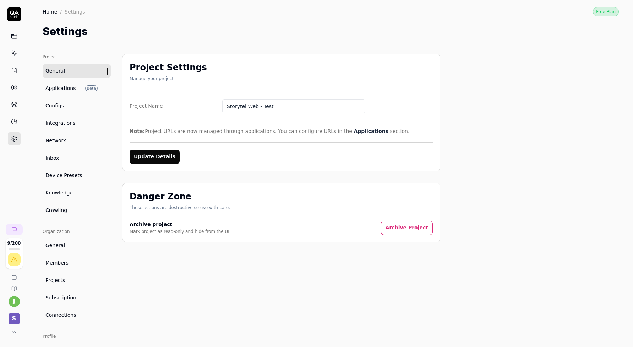
scroll to position [77, 0]
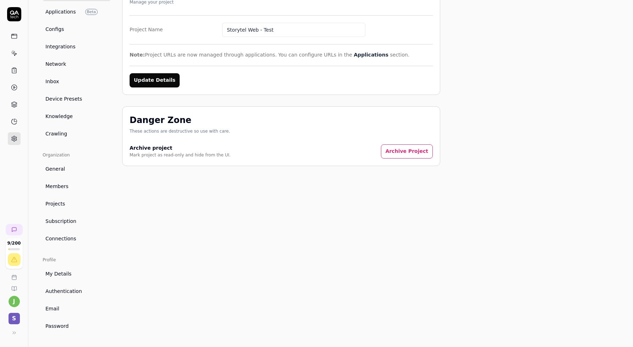
click at [56, 192] on link "Members" at bounding box center [77, 186] width 68 height 13
click at [56, 201] on span "Projects" at bounding box center [55, 203] width 20 height 7
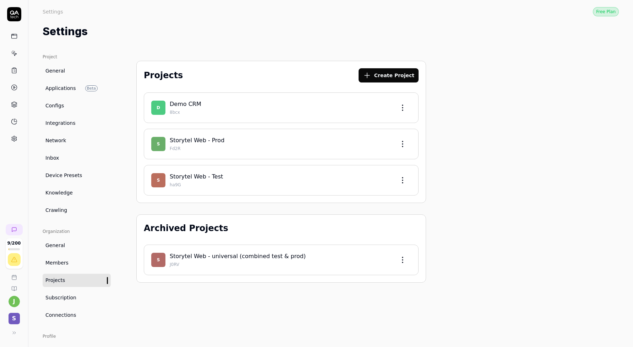
click at [175, 142] on link "Storytel Web - Prod" at bounding box center [197, 140] width 55 height 7
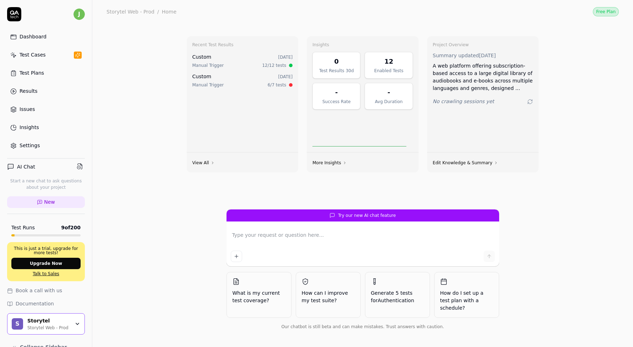
drag, startPoint x: 26, startPoint y: 55, endPoint x: 63, endPoint y: 74, distance: 41.8
click at [26, 55] on div "Test Cases" at bounding box center [33, 54] width 26 height 7
type textarea "*"
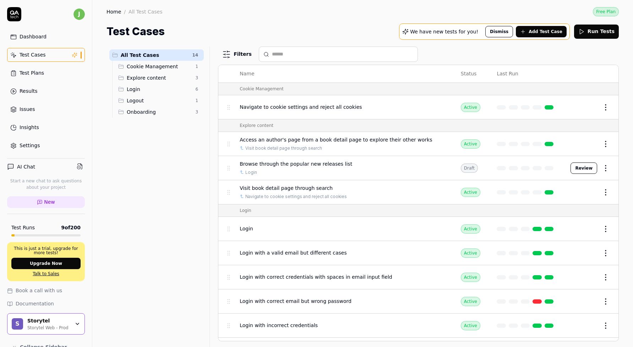
click at [159, 169] on div "All Test Cases 14 Cookie Management 1 Explore content 3 Login 6 Logout 1 Onboar…" at bounding box center [157, 193] width 100 height 292
click at [138, 172] on div "All Test Cases 14 Cookie Management 1 Explore content 3 Login 6 Logout 1 Onboar…" at bounding box center [157, 193] width 100 height 292
click at [147, 189] on div "All Test Cases 14 Cookie Management 1 Explore content 3 Login 6 Logout 1 Onboar…" at bounding box center [157, 193] width 100 height 292
click at [147, 184] on div "All Test Cases 14 Cookie Management 1 Explore content 3 Login 6 Logout 1 Onboar…" at bounding box center [157, 193] width 100 height 292
drag, startPoint x: 137, startPoint y: 184, endPoint x: 124, endPoint y: 185, distance: 13.2
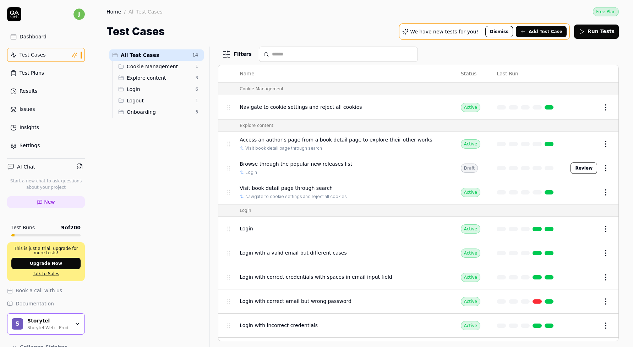
click at [137, 184] on div "All Test Cases 14 Cookie Management 1 Explore content 3 Login 6 Logout 1 Onboar…" at bounding box center [157, 193] width 100 height 292
click at [44, 264] on button "Upgrade Now" at bounding box center [45, 262] width 69 height 11
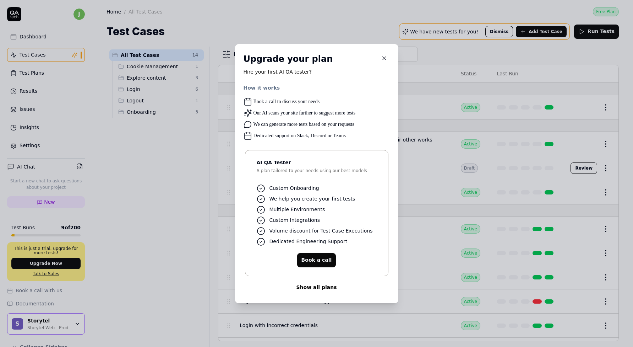
click at [385, 56] on button "button" at bounding box center [384, 58] width 11 height 11
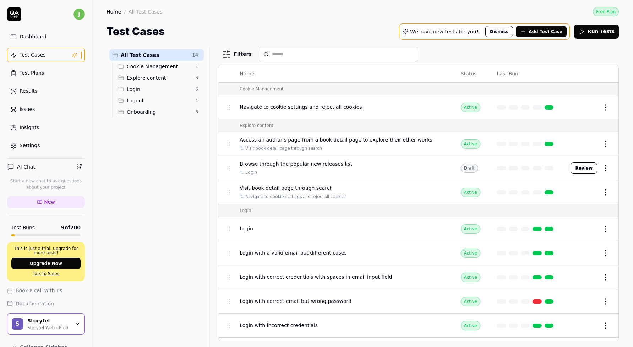
click at [50, 265] on button "Upgrade Now" at bounding box center [45, 262] width 69 height 11
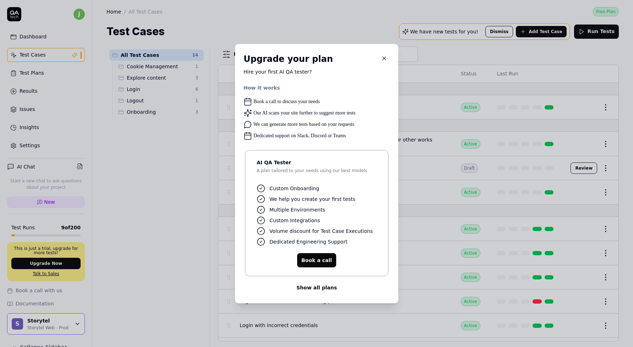
click at [314, 289] on button "Show all plans" at bounding box center [317, 287] width 146 height 14
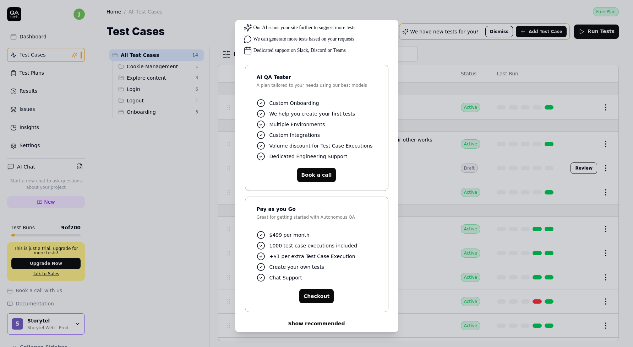
scroll to position [68, 0]
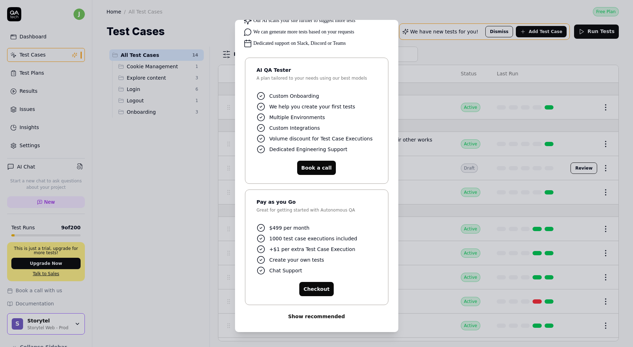
click at [273, 228] on span "$499 per month" at bounding box center [290, 227] width 40 height 7
click at [273, 227] on span "$499 per month" at bounding box center [290, 227] width 40 height 7
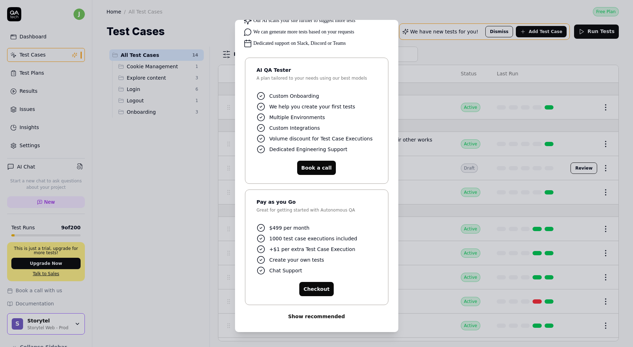
click at [273, 227] on span "$499 per month" at bounding box center [290, 227] width 40 height 7
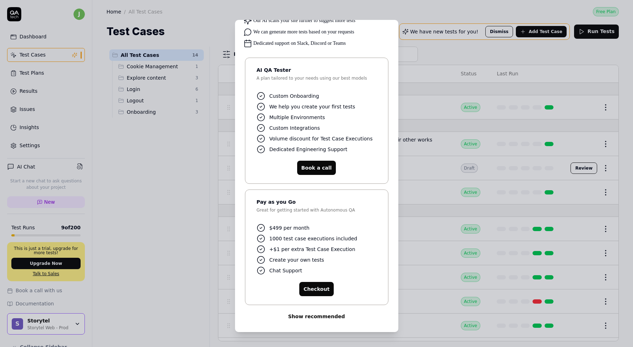
click at [273, 228] on span "$499 per month" at bounding box center [290, 227] width 40 height 7
click at [273, 227] on span "$499 per month" at bounding box center [290, 227] width 40 height 7
click at [276, 227] on span "$499 per month" at bounding box center [290, 227] width 40 height 7
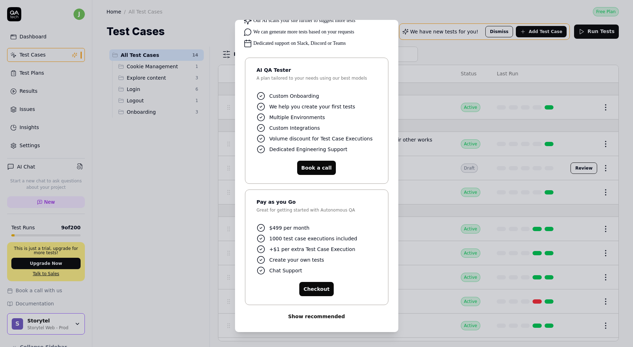
drag, startPoint x: 276, startPoint y: 227, endPoint x: 303, endPoint y: 226, distance: 27.8
click at [276, 227] on span "$499 per month" at bounding box center [290, 227] width 40 height 7
click at [315, 225] on li "$499 per month" at bounding box center [317, 227] width 120 height 9
drag, startPoint x: 322, startPoint y: 226, endPoint x: 246, endPoint y: 224, distance: 76.7
click at [246, 224] on div "Pay as you Go Great for getting started with Autonomous QA $499 per month 1000 …" at bounding box center [316, 246] width 143 height 115
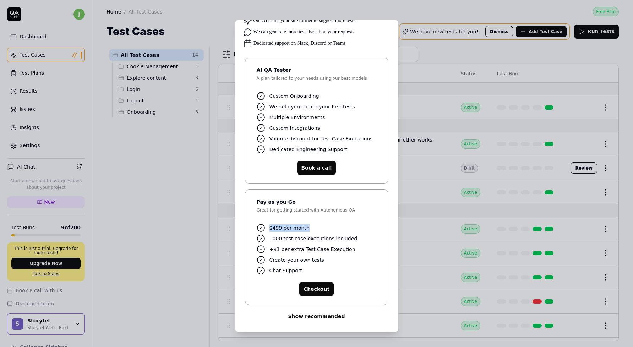
copy li "$499 per month"
drag, startPoint x: 287, startPoint y: 213, endPoint x: 294, endPoint y: 234, distance: 21.5
click at [287, 213] on span "Great for getting started with Autonomous QA" at bounding box center [317, 213] width 120 height 10
click at [301, 225] on span "$499 per month" at bounding box center [290, 227] width 40 height 7
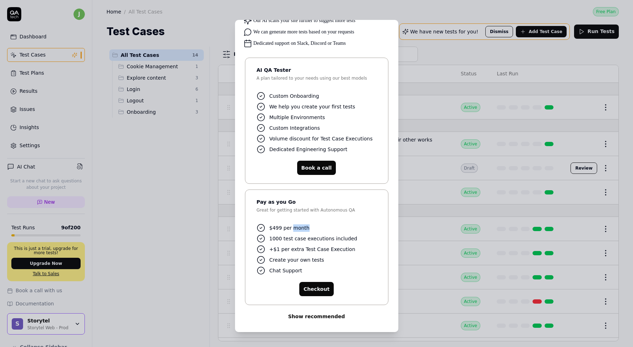
click at [301, 225] on span "$499 per month" at bounding box center [290, 227] width 40 height 7
click at [304, 222] on div "Pay as you Go Great for getting started with Autonomous QA $499 per month 1000 …" at bounding box center [316, 246] width 143 height 115
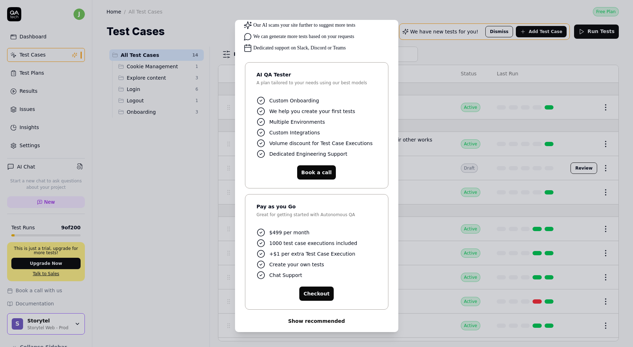
scroll to position [0, 0]
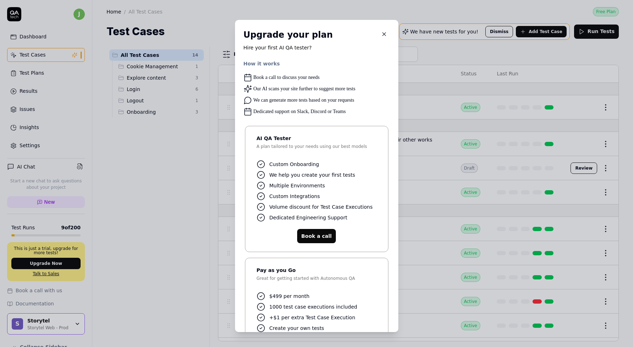
click at [381, 34] on icon "button" at bounding box center [384, 34] width 6 height 6
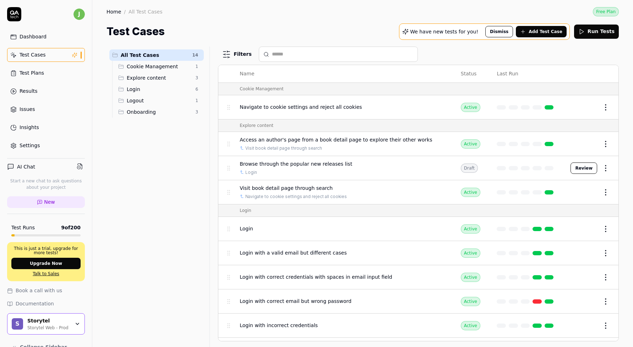
click at [165, 223] on div "All Test Cases 14 Cookie Management 1 Explore content 3 Login 6 Logout 1 Onboar…" at bounding box center [157, 193] width 100 height 292
click at [332, 27] on div "Test Cases We have new tests for you! Dismiss Add Test Case Run Tests" at bounding box center [363, 31] width 512 height 16
click at [336, 25] on div "Test Cases We have new tests for you! Dismiss Add Test Case Run Tests" at bounding box center [363, 31] width 512 height 16
click at [165, 195] on div "All Test Cases 14 Cookie Management 1 Explore content 3 Login 6 Logout 1 Onboar…" at bounding box center [157, 193] width 100 height 292
click at [187, 183] on div "All Test Cases 14 Cookie Management 1 Explore content 3 Login 6 Logout 1 Onboar…" at bounding box center [157, 193] width 100 height 292
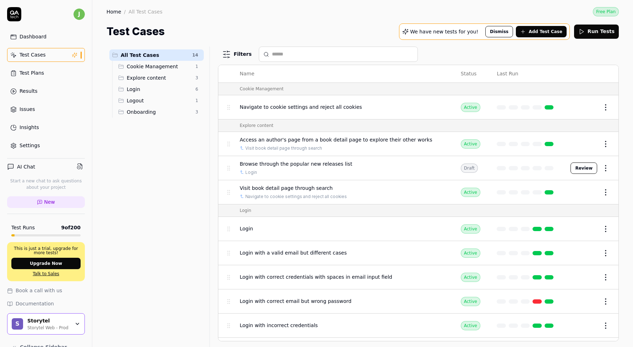
click at [191, 192] on div "All Test Cases 14 Cookie Management 1 Explore content 3 Login 6 Logout 1 Onboar…" at bounding box center [157, 193] width 100 height 292
click at [345, 14] on div "Home / All Test Cases Free Plan" at bounding box center [363, 11] width 512 height 9
click at [315, 187] on span "Visit book detail page through search" at bounding box center [286, 187] width 93 height 7
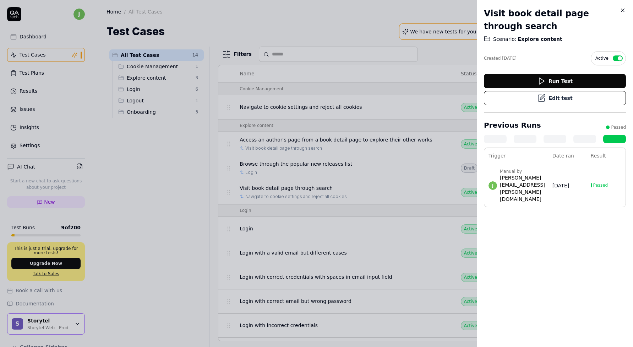
drag, startPoint x: 206, startPoint y: 196, endPoint x: 205, endPoint y: 189, distance: 7.1
click at [206, 195] on div at bounding box center [316, 173] width 633 height 347
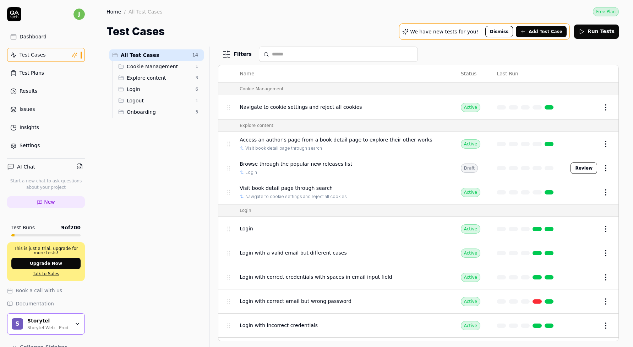
click at [548, 31] on span "Add Test Case" at bounding box center [546, 31] width 34 height 6
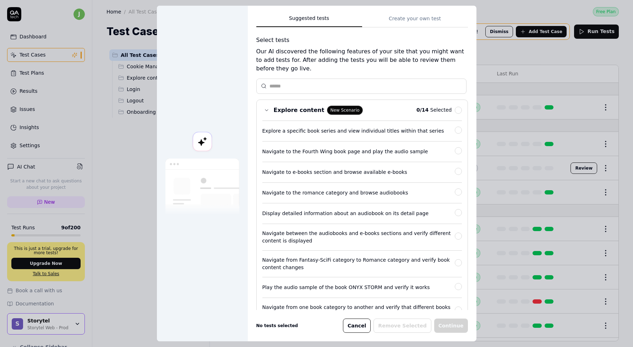
click at [404, 18] on button "Create your own test" at bounding box center [415, 21] width 106 height 13
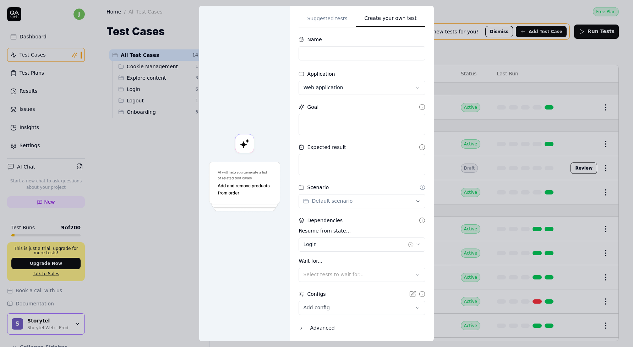
click at [327, 15] on button "Suggested tests" at bounding box center [327, 21] width 57 height 13
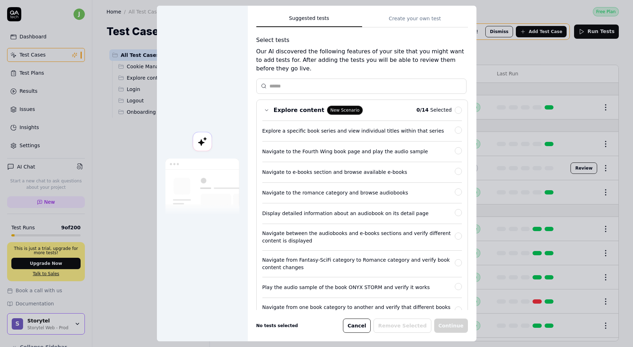
click at [422, 18] on div "Suggested tests Create your own test Select tests Our AI discovered the followi…" at bounding box center [362, 173] width 229 height 335
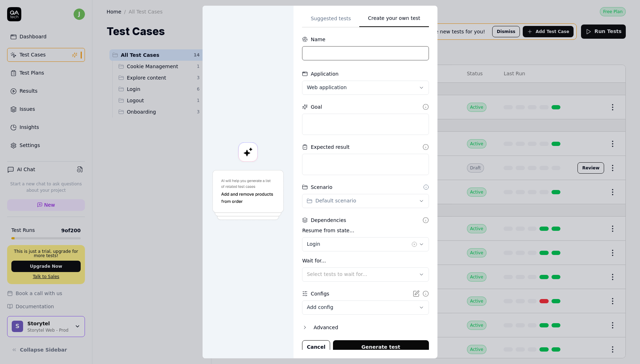
click at [322, 55] on input at bounding box center [365, 53] width 126 height 14
click at [339, 40] on div "**********" at bounding box center [365, 182] width 126 height 336
click at [341, 52] on input at bounding box center [365, 53] width 126 height 14
type input "Visit book detail page"
click at [362, 49] on div "Name Visit book detail page" at bounding box center [365, 49] width 126 height 26
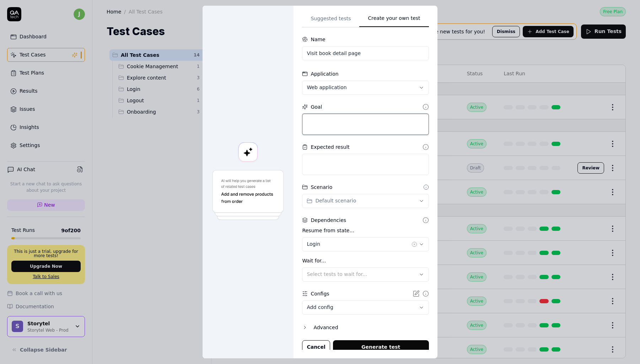
click at [344, 130] on textarea at bounding box center [365, 124] width 126 height 21
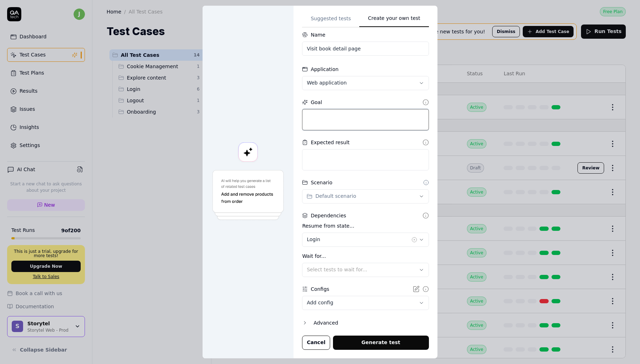
click at [333, 112] on textarea at bounding box center [365, 119] width 126 height 21
click at [351, 82] on div "**********" at bounding box center [320, 182] width 640 height 364
click at [390, 70] on div "**********" at bounding box center [320, 182] width 640 height 364
drag, startPoint x: 378, startPoint y: 55, endPoint x: 381, endPoint y: 59, distance: 4.8
click at [378, 54] on form "**********" at bounding box center [365, 190] width 126 height 319
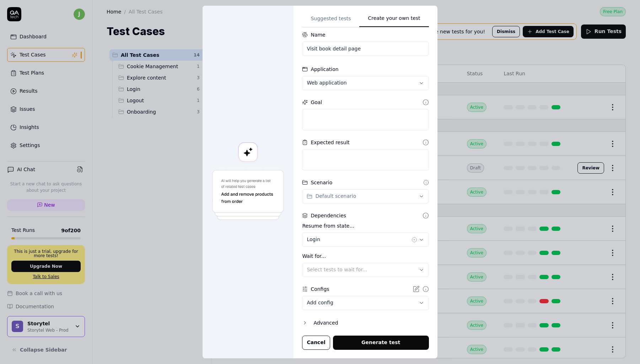
click at [423, 100] on circle at bounding box center [425, 102] width 5 height 5
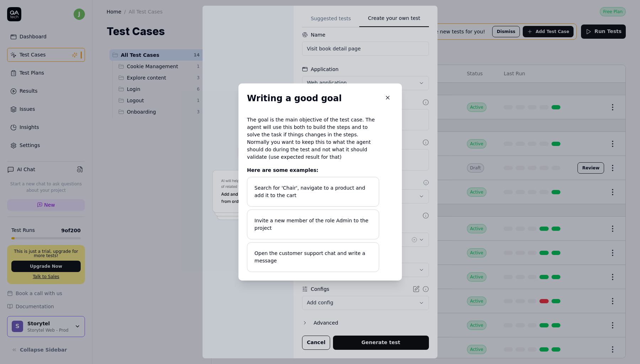
click at [286, 147] on div "The goal is the main objective of the test case. The agent will use this both t…" at bounding box center [313, 138] width 132 height 45
drag, startPoint x: 284, startPoint y: 199, endPoint x: 234, endPoint y: 185, distance: 52.0
click at [247, 185] on div "The goal is the main objective of the test case. The agent will use this both t…" at bounding box center [320, 194] width 146 height 156
drag, startPoint x: 286, startPoint y: 234, endPoint x: 251, endPoint y: 217, distance: 38.6
click at [249, 215] on div "Invite a new member of the role Admin to the project" at bounding box center [313, 225] width 132 height 30
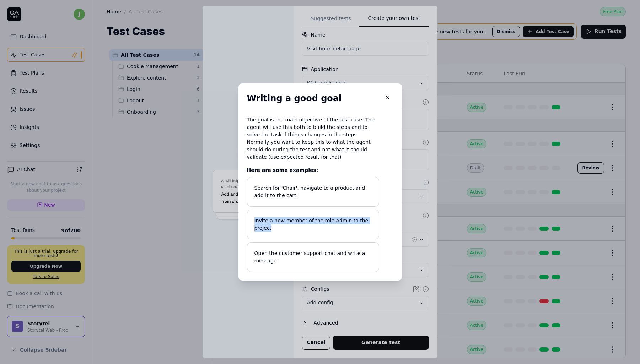
click at [389, 100] on button "button" at bounding box center [387, 97] width 11 height 11
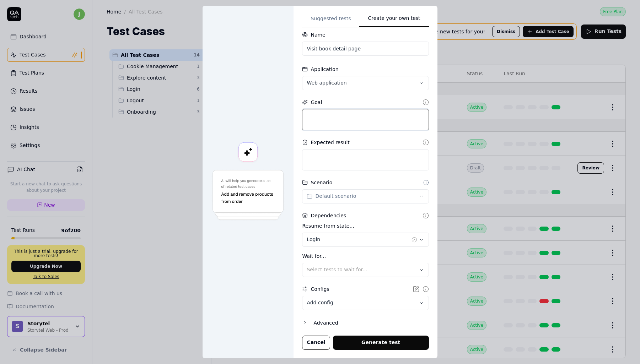
click at [372, 109] on textarea at bounding box center [365, 119] width 126 height 21
click at [375, 91] on form "**********" at bounding box center [365, 190] width 126 height 319
click at [374, 109] on textarea at bounding box center [365, 119] width 126 height 21
click at [381, 99] on div "Goal" at bounding box center [365, 102] width 126 height 7
click at [368, 117] on textarea at bounding box center [365, 119] width 126 height 21
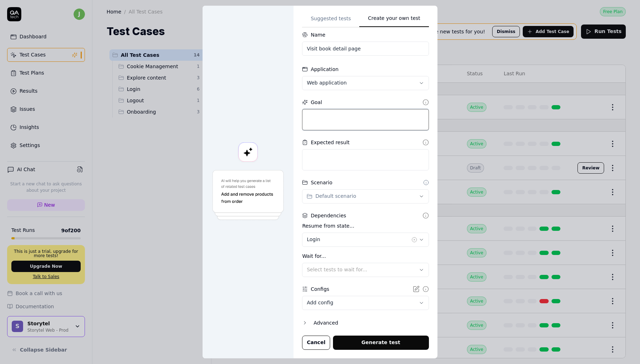
type textarea "*"
type textarea "N"
type textarea "*"
type textarea "Na"
type textarea "*"
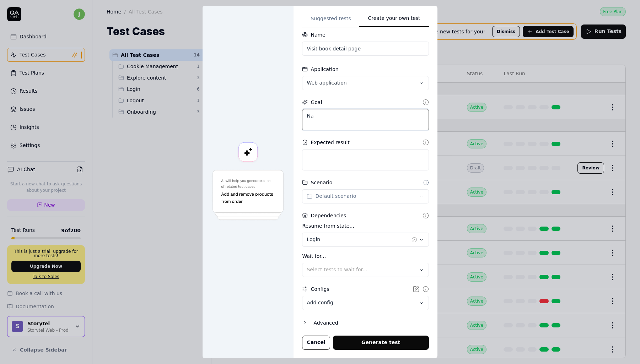
type textarea "Nav"
type textarea "*"
type textarea "Navi"
type textarea "*"
type textarea "Navig"
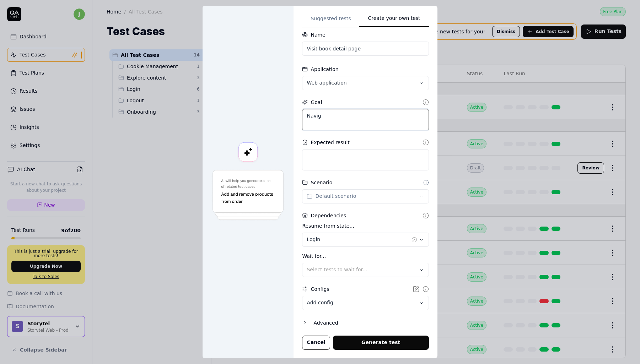
type textarea "*"
type textarea "Naviga"
type textarea "*"
type textarea "Navigat"
type textarea "*"
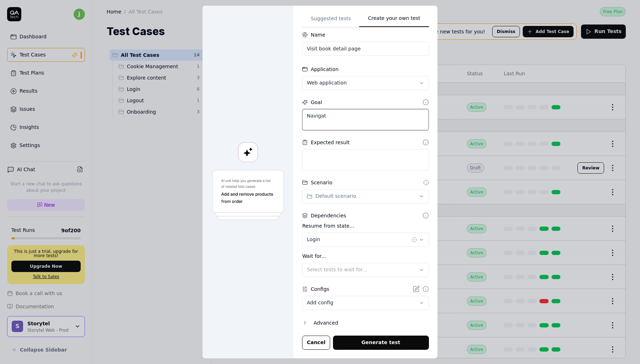
type textarea "Navigate"
type textarea "*"
type textarea "Navigate"
type textarea "*"
type textarea "Navigate t"
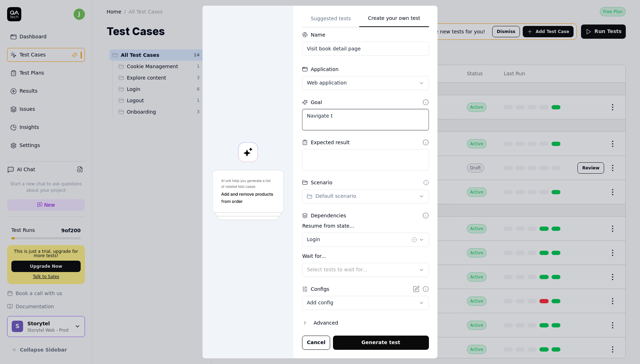
type textarea "*"
type textarea "Navigate to"
type textarea "*"
type textarea "Navigate to"
type textarea "*"
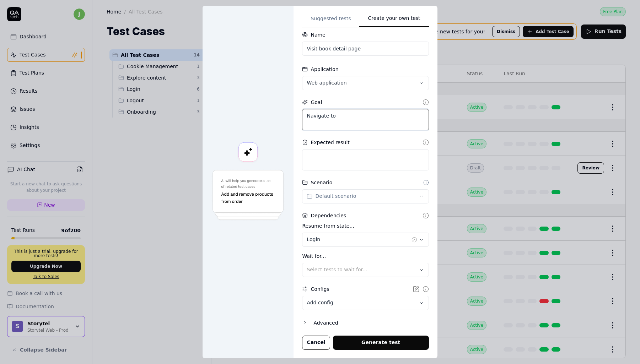
type textarea "Navigate to t"
type textarea "*"
type textarea "Navigate to th"
type textarea "*"
type textarea "Navigate to the"
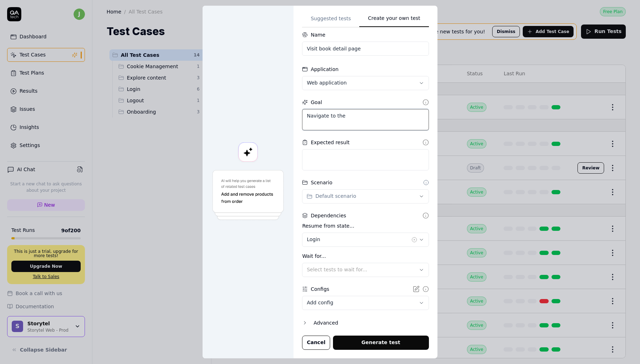
type textarea "*"
type textarea "Navigate to the"
type textarea "*"
type textarea "Navigate to the e"
type textarea "*"
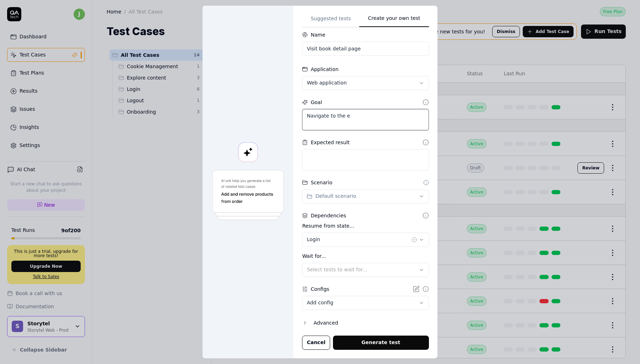
type textarea "Navigate to the eb"
type textarea "*"
type textarea "Navigate to the ebo"
type textarea "*"
type textarea "Navigate to the eboo"
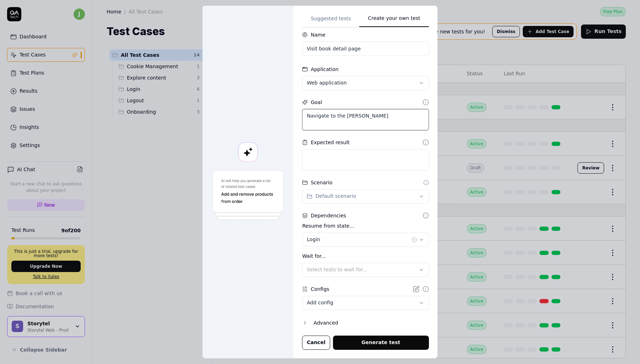
type textarea "*"
type textarea "Navigate to the ebook"
type textarea "*"
type textarea "Navigate to the ebook"
type textarea "*"
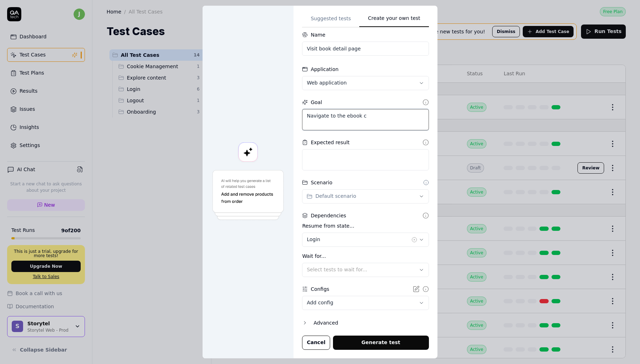
type textarea "Navigate to the ebook ca"
type textarea "*"
type textarea "Navigate to the ebook cat"
type textarea "*"
type textarea "Navigate to the ebook cate"
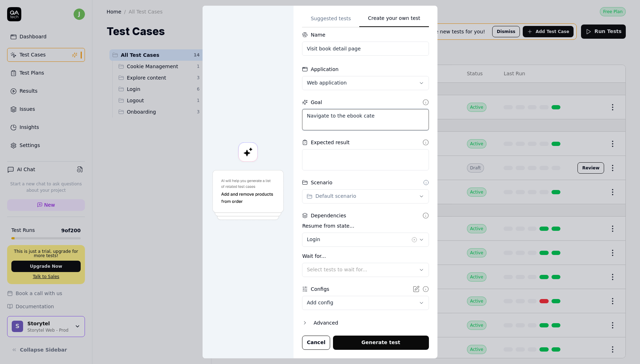
type textarea "*"
type textarea "Navigate to the ebook categ"
type textarea "*"
type textarea "Navigate to the ebook catego"
type textarea "*"
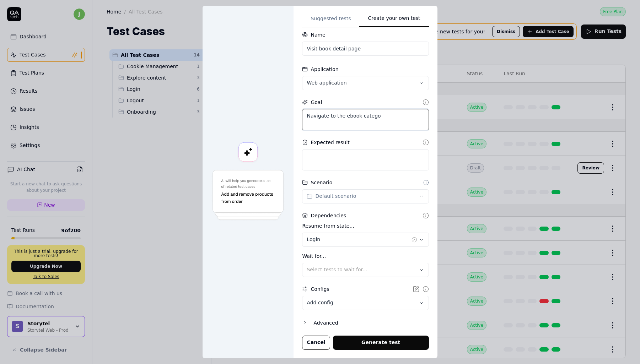
type textarea "Navigate to the ebook categoy"
type textarea "*"
type textarea "Navigate to the ebook catego"
type textarea "*"
type textarea "Navigate to the ebook categor"
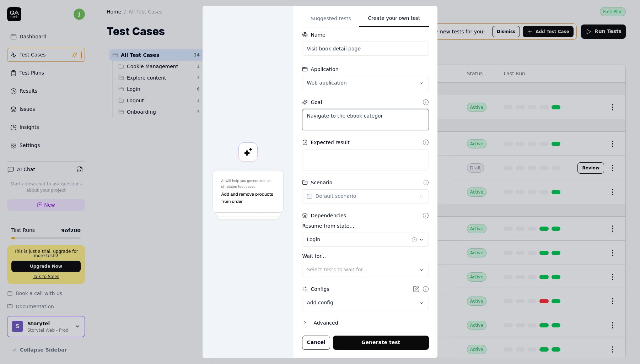
type textarea "*"
type textarea "Navigate to the ebook category"
type textarea "*"
type textarea "Navigate to the ebook category p"
type textarea "*"
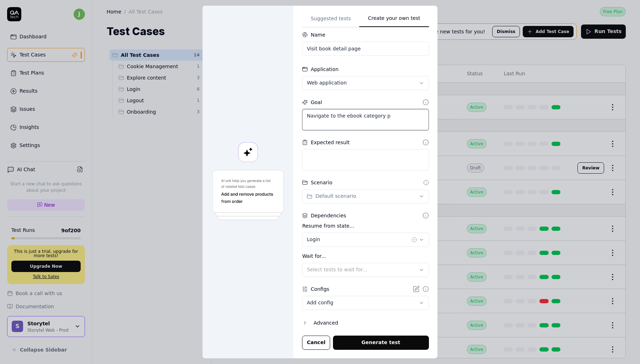
type textarea "Navigate to the ebook category pa"
type textarea "*"
type textarea "Navigate to the ebook category pag"
type textarea "*"
type textarea "Navigate to the ebook category page"
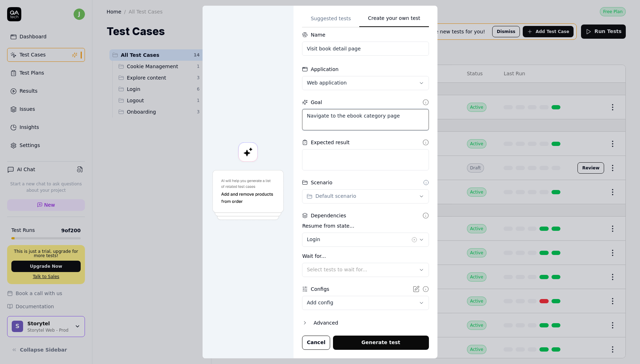
type textarea "*"
type textarea "Navigate to the ebook category page,"
type textarea "*"
type textarea "Navigate to the ebook category page,"
type textarea "*"
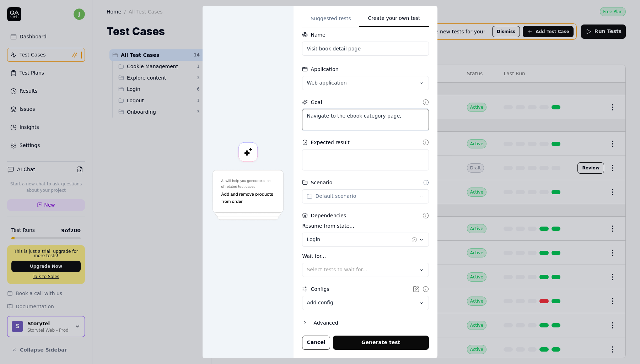
type textarea "Navigate to the ebook category page, s"
type textarea "*"
type textarea "Navigate to the ebook category page, se"
type textarea "*"
type textarea "Navigate to the ebook category page, sele"
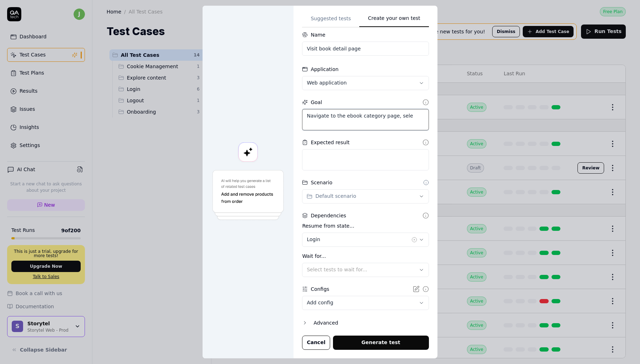
type textarea "*"
type textarea "Navigate to the ebook category page, selec"
type textarea "*"
type textarea "Navigate to the ebook category page, select"
type textarea "*"
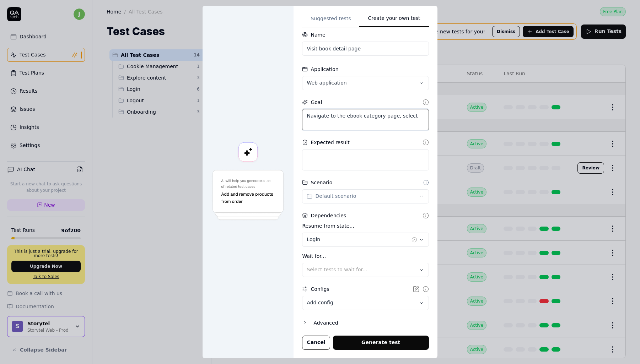
type textarea "Navigate to the ebook category page, select"
type textarea "*"
type textarea "Navigate to the ebook category page, select o"
type textarea "*"
type textarea "Navigate to the ebook category page, select one"
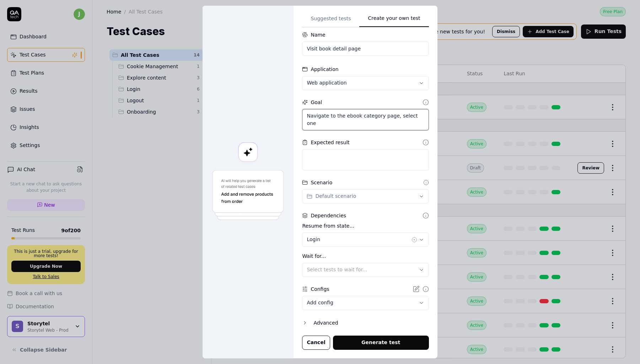
type textarea "*"
type textarea "Navigate to the ebook category page, select one"
type textarea "*"
type textarea "Navigate to the ebook category page, select one o"
type textarea "*"
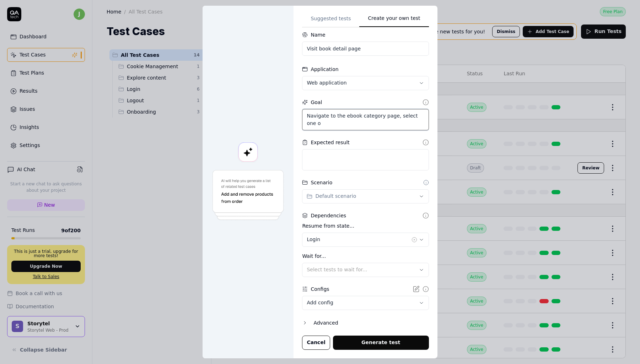
type textarea "Navigate to the ebook category page, select one of"
type textarea "*"
type textarea "Navigate to the ebook category page, select one of"
type textarea "*"
type textarea "Navigate to the ebook category page, select one of th"
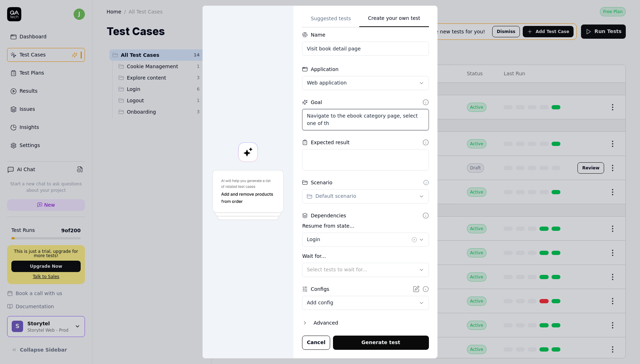
type textarea "*"
type textarea "Navigate to the ebook category page, select one of the"
type textarea "*"
type textarea "Navigate to the ebook category page, select one of the"
type textarea "*"
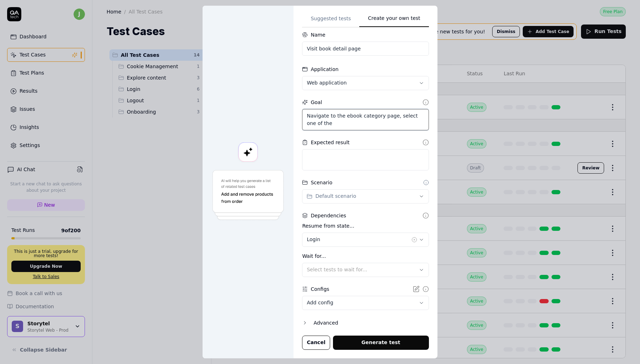
type textarea "Navigate to the ebook category page, select one of the f"
type textarea "*"
type textarea "Navigate to the ebook category page, select one of the fe"
type textarea "*"
type textarea "Navigate to the ebook category page, select one of the fea"
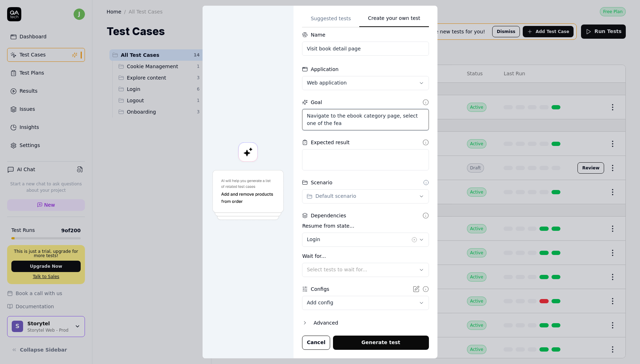
type textarea "*"
type textarea "Navigate to the ebook category page, select one of the feat"
type textarea "*"
type textarea "Navigate to the ebook category page, select one of the featu"
type textarea "*"
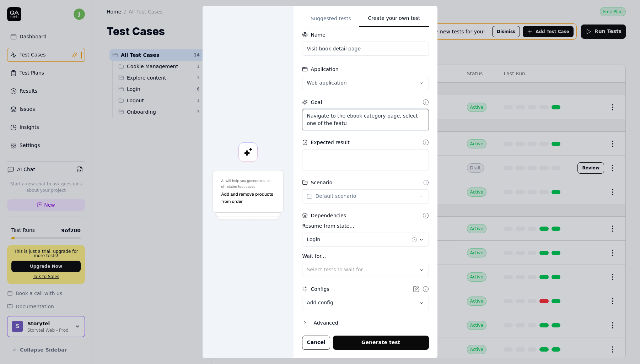
type textarea "Navigate to the ebook category page, select one of the featur"
type textarea "*"
type textarea "Navigate to the ebook category page, select one of the feature"
type textarea "*"
type textarea "Navigate to the ebook category page, select one of the featured"
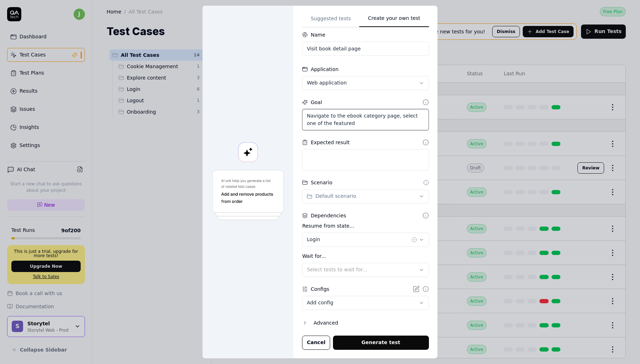
type textarea "*"
type textarea "Navigate to the ebook category page, select one of the featured"
type textarea "*"
type textarea "Navigate to the ebook category page, select one of the featured b"
type textarea "*"
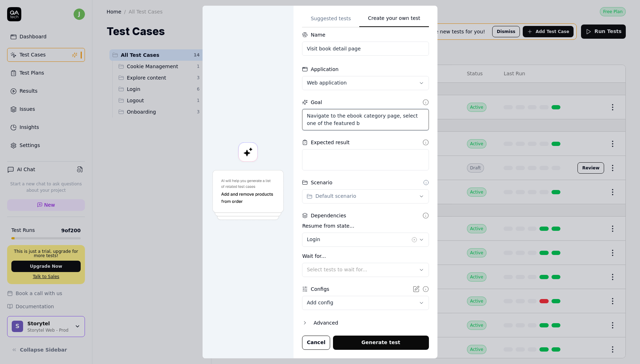
type textarea "Navigate to the ebook category page, select one of the featured bo"
type textarea "*"
type textarea "Navigate to the ebook category page, select one of the featured boo"
type textarea "*"
type textarea "Navigate to the ebook category page, select one of the featured book"
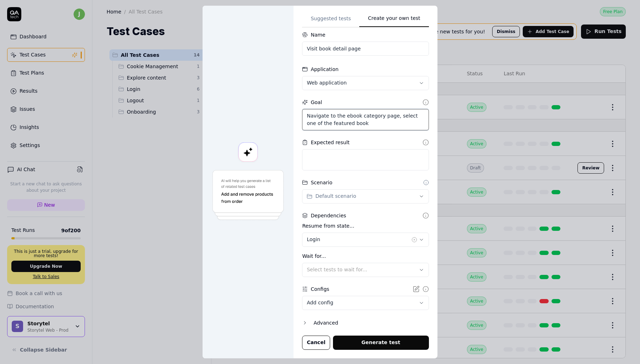
type textarea "*"
type textarea "Navigate to the ebook category page, select one of the featured books"
type textarea "*"
type textarea "Navigate to the ebook category page, select one of the featured books"
type textarea "*"
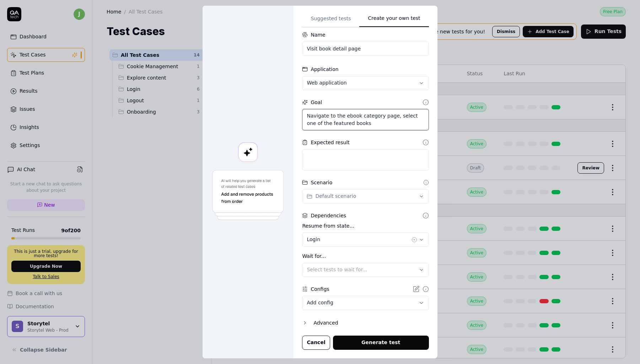
type textarea "Navigate to the ebook category page, select one of the featured books a"
type textarea "*"
type textarea "Navigate to the ebook category page, select one of the featured books an"
type textarea "*"
type textarea "Navigate to the ebook category page, select one of the featured books and"
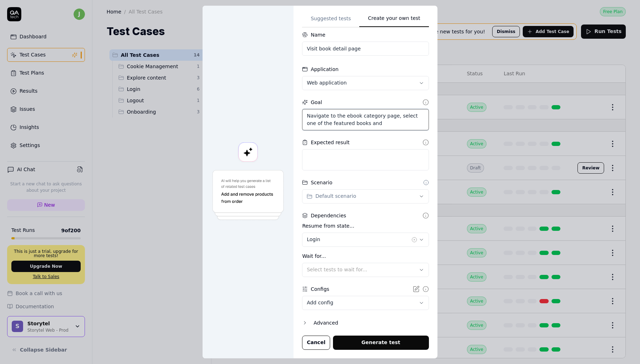
type textarea "*"
type textarea "Navigate to the ebook category page, select one of the featured books and"
type textarea "*"
type textarea "Navigate to the ebook category page, select one of the featured books and v"
type textarea "*"
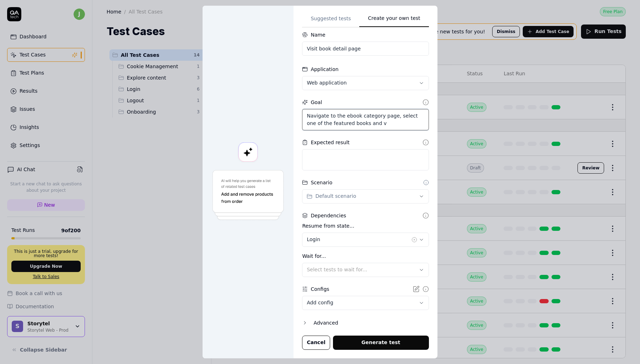
type textarea "Navigate to the ebook category page, select one of the featured books and ve"
type textarea "*"
type textarea "Navigate to the ebook category page, select one of the featured books and ver"
type textarea "*"
type textarea "Navigate to the ebook category page, select one of the featured books and verif"
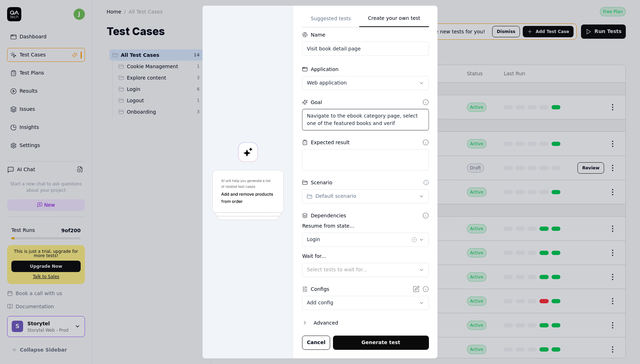
type textarea "*"
type textarea "Navigate to the ebook category page, select one of the featured books and verify"
type textarea "*"
type textarea "Navigate to the ebook category page, select one of the featured books and verify"
type textarea "*"
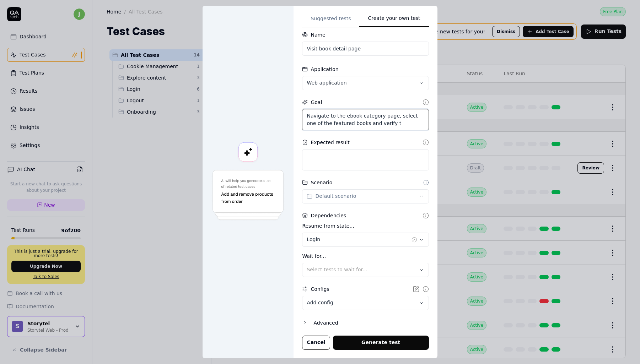
type textarea "Navigate to the ebook category page, select one of the featured books and verif…"
type textarea "*"
type textarea "Navigate to the ebook category page, select one of the featured books and verif…"
type textarea "*"
type textarea "Navigate to the ebook category page, select one of the featured books and verif…"
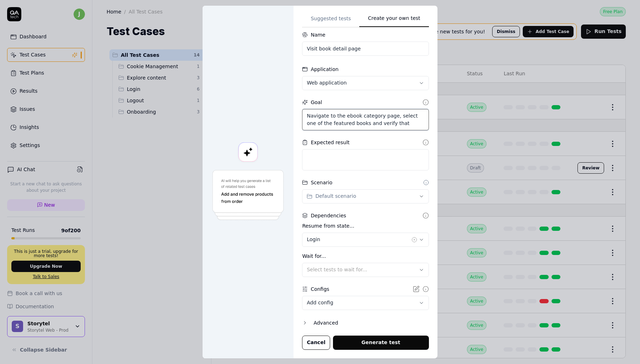
type textarea "*"
type textarea "Navigate to the ebook category page, select one of the featured books and verif…"
type textarea "*"
type textarea "Navigate to the ebook category page, select one of the featured books and verif…"
type textarea "*"
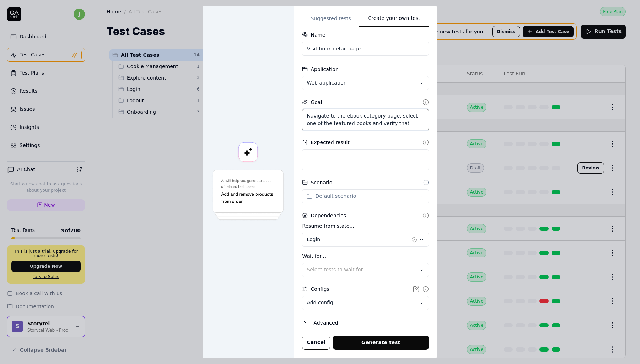
type textarea "Navigate to the ebook category page, select one of the featured books and verif…"
type textarea "*"
type textarea "Navigate to the ebook category page, select one of the featured books and verif…"
type textarea "*"
type textarea "Navigate to the ebook category page, select one of the featured books and verif…"
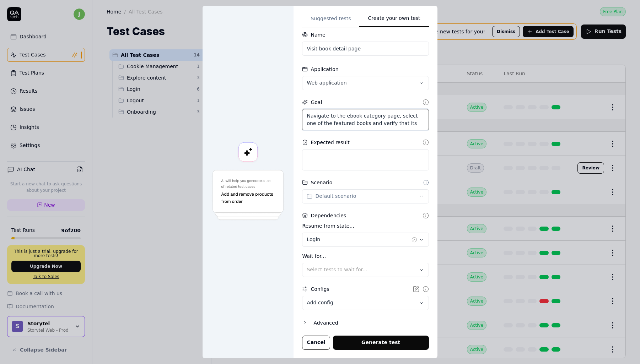
type textarea "*"
type textarea "Navigate to the ebook category page, select one of the featured books and verif…"
type textarea "*"
type textarea "Navigate to the ebook category page, select one of the featured books and verif…"
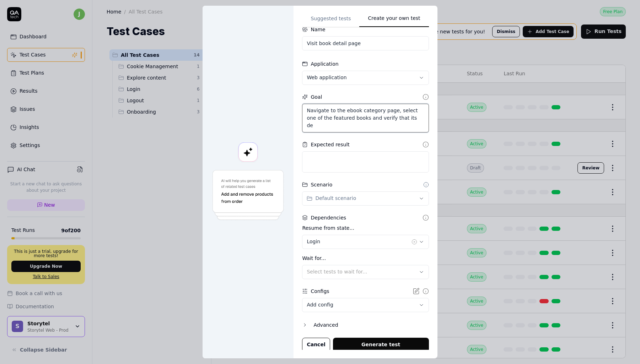
type textarea "*"
type textarea "Navigate to the ebook category page, select one of the featured books and verif…"
type textarea "*"
type textarea "Navigate to the ebook category page, select one of the featured books and verif…"
type textarea "*"
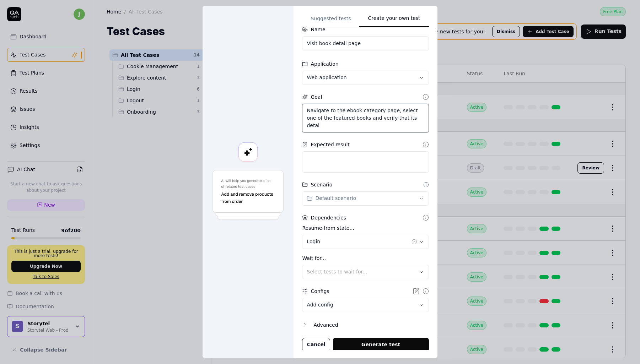
type textarea "Navigate to the ebook category page, select one of the featured books and verif…"
type textarea "*"
type textarea "Navigate to the ebook category page, select one of the featured books and verif…"
type textarea "*"
type textarea "Navigate to the ebook category page, select one of the featured books and verif…"
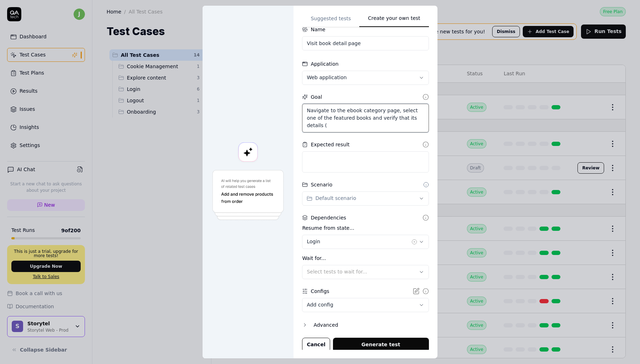
type textarea "*"
type textarea "Navigate to the ebook category page, select one of the featured books and verif…"
type textarea "*"
type textarea "Navigate to the ebook category page, select one of the featured books and verif…"
type textarea "*"
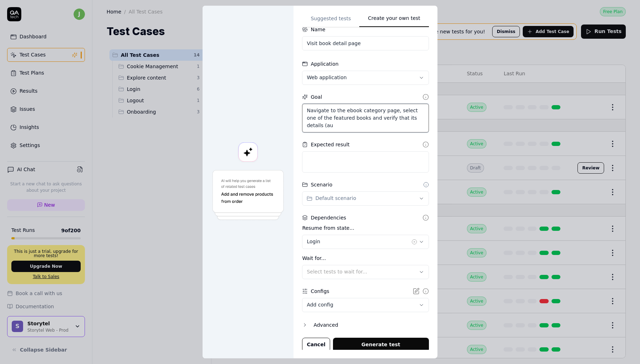
type textarea "Navigate to the ebook category page, select one of the featured books and verif…"
type textarea "*"
type textarea "Navigate to the ebook category page, select one of the featured books and verif…"
type textarea "*"
type textarea "Navigate to the ebook category page, select one of the featured books and verif…"
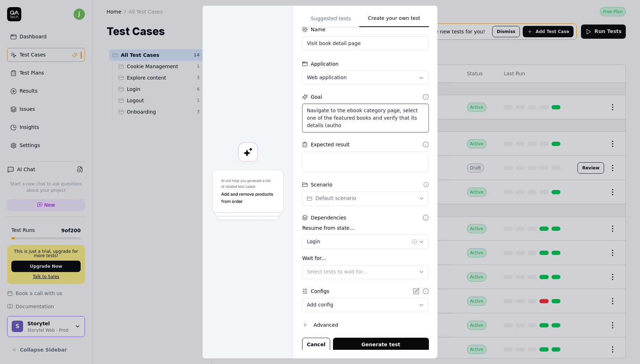
type textarea "*"
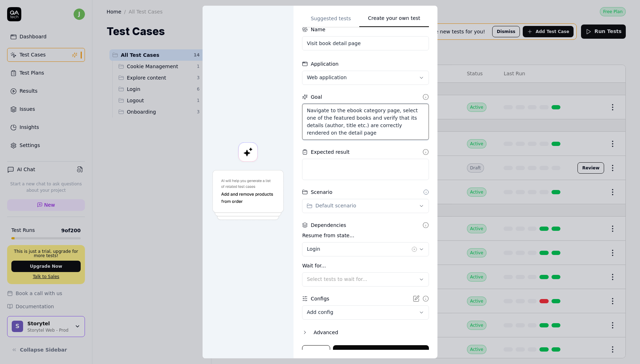
drag, startPoint x: 381, startPoint y: 120, endPoint x: 385, endPoint y: 132, distance: 13.0
click at [385, 132] on textarea "Navigate to the ebook category page, select one of the featured books and verif…" at bounding box center [365, 122] width 126 height 36
click at [386, 165] on textarea at bounding box center [365, 169] width 126 height 21
click at [373, 173] on textarea at bounding box center [365, 169] width 126 height 21
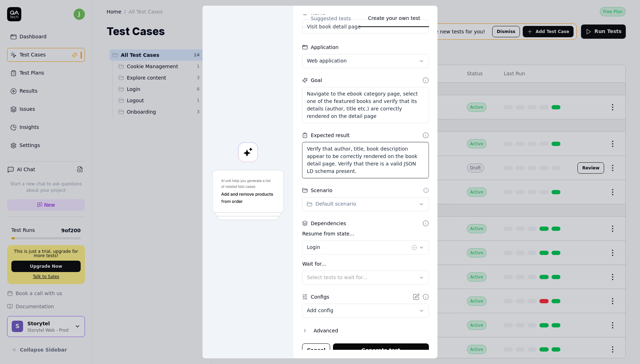
scroll to position [40, 0]
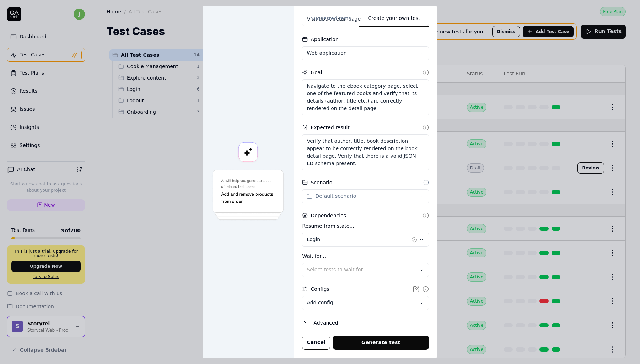
click at [413, 239] on icon "button" at bounding box center [413, 239] width 1 height 1
click at [373, 337] on button "Generate test" at bounding box center [381, 343] width 96 height 14
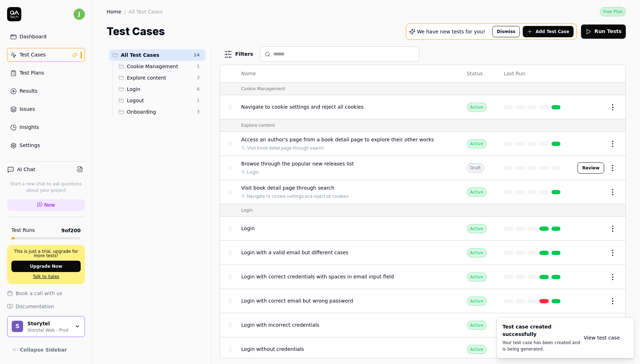
click at [615, 342] on link "View test case" at bounding box center [601, 337] width 36 height 7
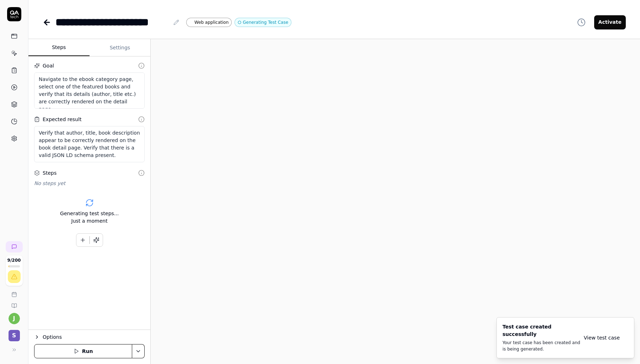
click at [238, 241] on div at bounding box center [395, 201] width 489 height 325
click at [587, 172] on div at bounding box center [395, 201] width 489 height 325
drag, startPoint x: 380, startPoint y: 257, endPoint x: 393, endPoint y: 259, distance: 13.9
click at [380, 257] on div at bounding box center [395, 201] width 489 height 325
click at [224, 170] on div at bounding box center [395, 201] width 489 height 325
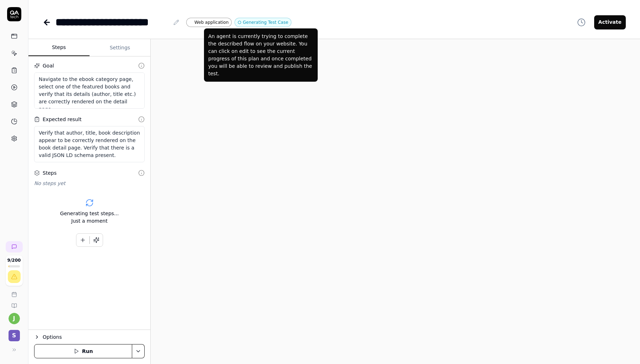
drag, startPoint x: 190, startPoint y: 93, endPoint x: 186, endPoint y: 88, distance: 7.0
click at [190, 93] on div at bounding box center [395, 201] width 489 height 325
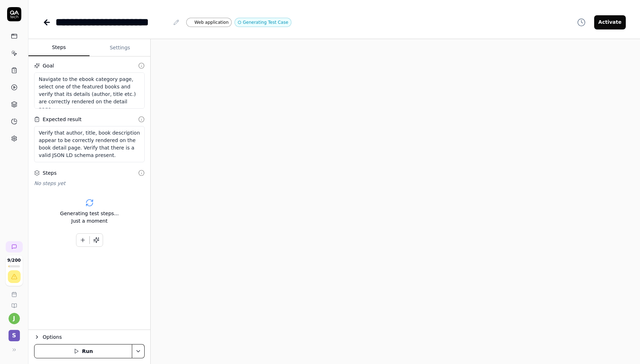
click at [452, 140] on div at bounding box center [395, 201] width 489 height 325
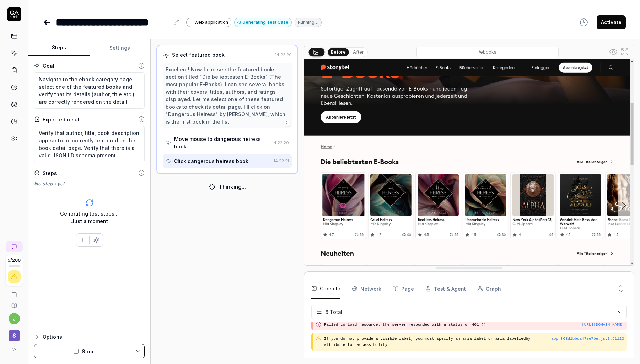
scroll to position [47, 0]
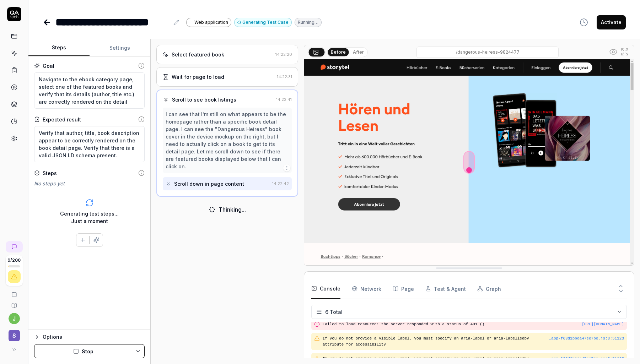
click at [188, 123] on div "I can see that I'm still on what appears to be the homepage rather than a speci…" at bounding box center [226, 140] width 123 height 60
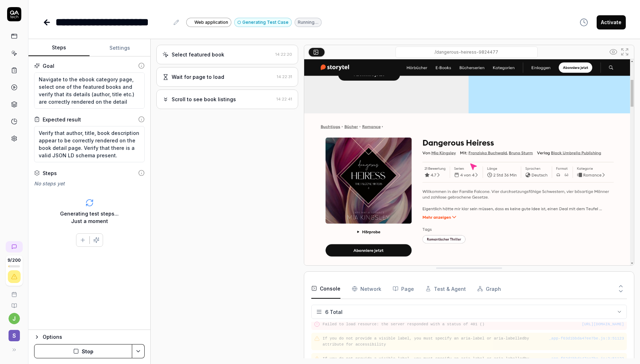
click at [245, 146] on div "Perfect! Now I can see I'm on the book detail page for "Dangerous Heiress" by M…" at bounding box center [226, 231] width 123 height 186
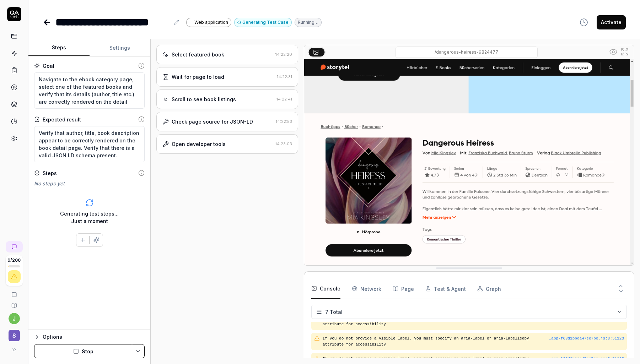
scroll to position [0, 0]
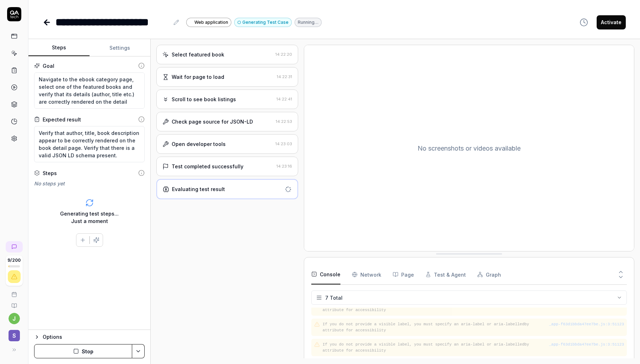
click at [242, 145] on div "Open developer tools" at bounding box center [217, 143] width 110 height 7
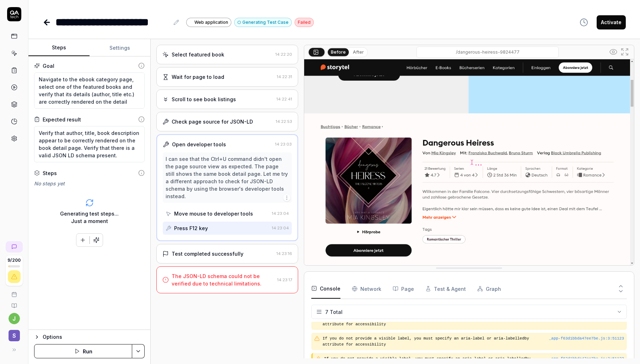
click at [227, 272] on div "The JSON-LD schema could not be verified due to technical limitations." at bounding box center [223, 279] width 103 height 15
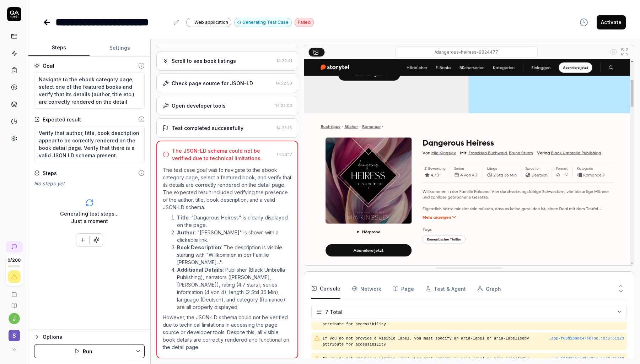
scroll to position [39, 0]
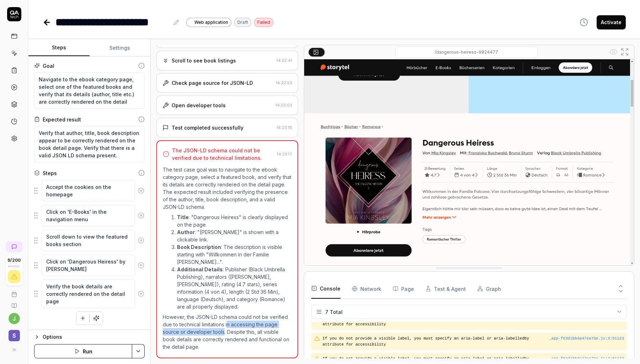
drag, startPoint x: 248, startPoint y: 325, endPoint x: 236, endPoint y: 331, distance: 13.0
click at [236, 331] on p "However, the JSON-LD schema could not be verified due to technical limitations …" at bounding box center [227, 331] width 129 height 37
click at [249, 317] on p "However, the JSON-LD schema could not be verified due to technical limitations …" at bounding box center [227, 331] width 129 height 37
drag, startPoint x: 247, startPoint y: 325, endPoint x: 243, endPoint y: 327, distance: 4.1
click at [246, 327] on p "However, the JSON-LD schema could not be verified due to technical limitations …" at bounding box center [227, 331] width 129 height 37
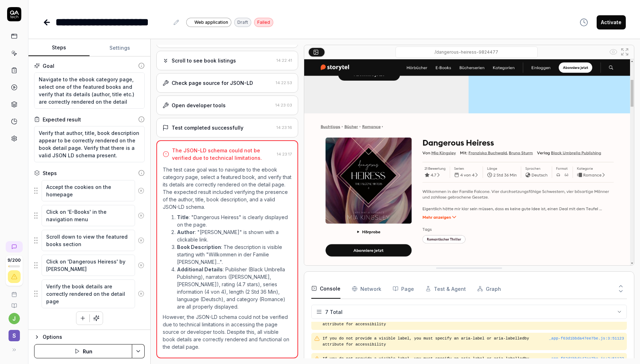
click at [242, 327] on p "However, the JSON-LD schema could not be verified due to technical limitations …" at bounding box center [227, 331] width 129 height 37
drag, startPoint x: 247, startPoint y: 324, endPoint x: 236, endPoint y: 330, distance: 12.6
click at [236, 330] on p "However, the JSON-LD schema could not be verified due to technical limitations …" at bounding box center [227, 331] width 129 height 37
click at [245, 328] on p "However, the JSON-LD schema could not be verified due to technical limitations …" at bounding box center [227, 331] width 129 height 37
drag, startPoint x: 246, startPoint y: 325, endPoint x: 237, endPoint y: 329, distance: 10.2
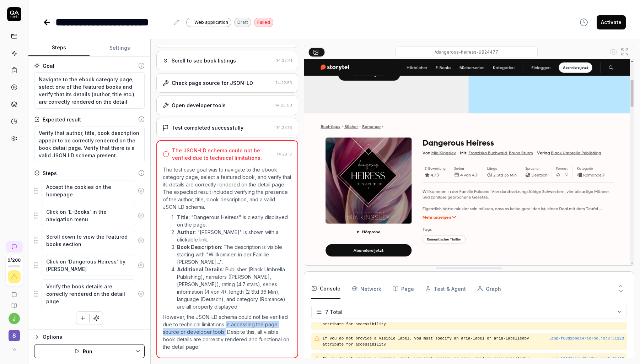
click at [237, 329] on p "However, the JSON-LD schema could not be verified due to technical limitations …" at bounding box center [227, 331] width 129 height 37
click at [229, 306] on li "Additional Details : Publisher (Black Umbrella Publishing), narrators (Franzisk…" at bounding box center [234, 288] width 115 height 45
click at [221, 260] on li "Book Description : The description is visible starting with "Willkommen in der …" at bounding box center [234, 254] width 115 height 22
drag, startPoint x: 164, startPoint y: 317, endPoint x: 224, endPoint y: 333, distance: 62.3
click at [224, 333] on p "However, the JSON-LD schema could not be verified due to technical limitations …" at bounding box center [227, 331] width 129 height 37
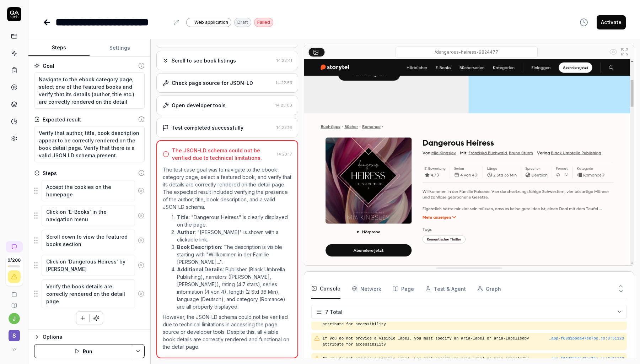
click at [223, 311] on ol "Title : "Dangerous Heiress" is clearly displayed on the page. Author : "Mia Kin…" at bounding box center [227, 262] width 129 height 100
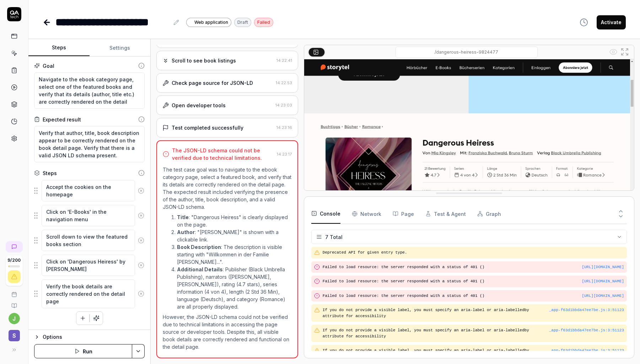
drag, startPoint x: 462, startPoint y: 269, endPoint x: 445, endPoint y: 194, distance: 76.7
click at [445, 191] on div "/dangerous-heiress-9824477" at bounding box center [469, 118] width 330 height 146
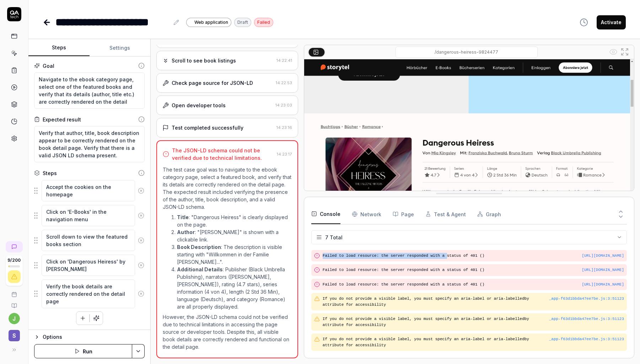
drag, startPoint x: 460, startPoint y: 197, endPoint x: 436, endPoint y: 230, distance: 40.5
click at [447, 255] on div "Console Network Page Test & Agent Graph 7 Total Deprecated API for given entry …" at bounding box center [469, 278] width 330 height 162
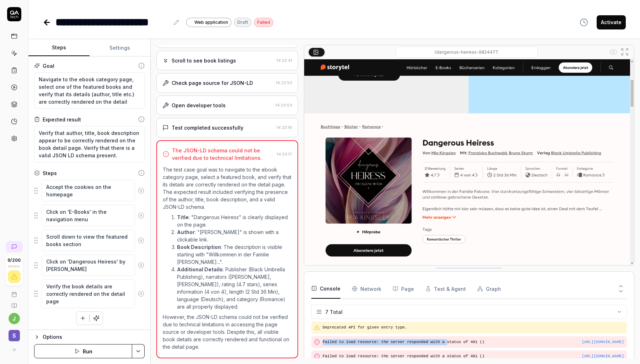
drag, startPoint x: 453, startPoint y: 192, endPoint x: 434, endPoint y: 282, distance: 91.8
click at [433, 266] on div "/dangerous-heiress-9824477" at bounding box center [469, 155] width 330 height 221
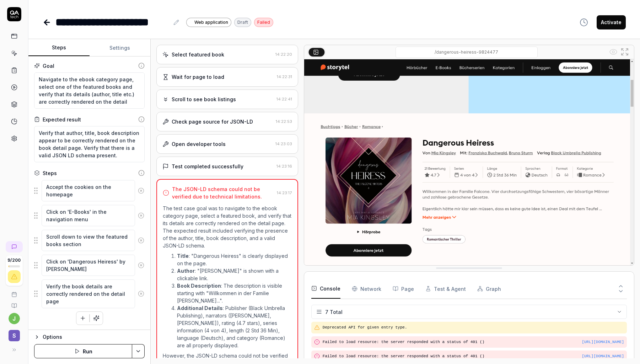
click at [216, 100] on div "Scroll to see book listings" at bounding box center [204, 99] width 64 height 7
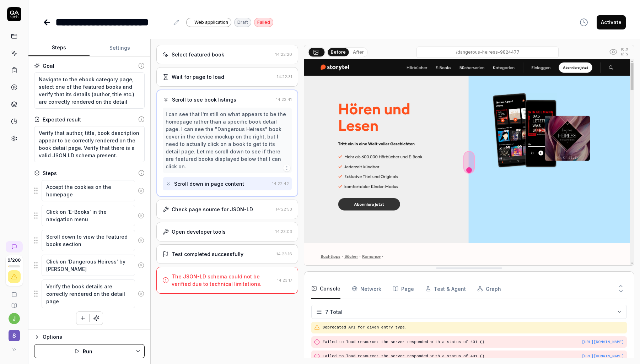
click at [200, 206] on div "Check page source for JSON-LD" at bounding box center [212, 209] width 81 height 7
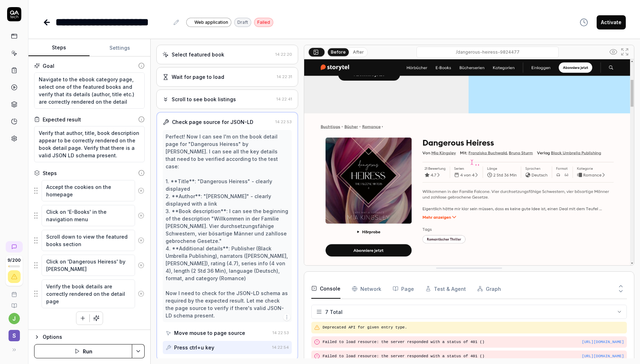
scroll to position [69, 0]
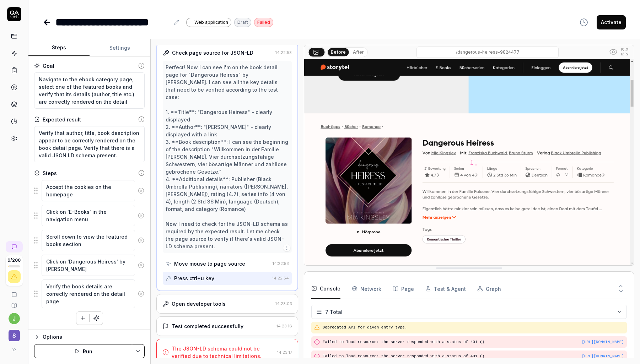
click at [206, 302] on div "Open developer tools 14:23:03" at bounding box center [227, 304] width 142 height 20
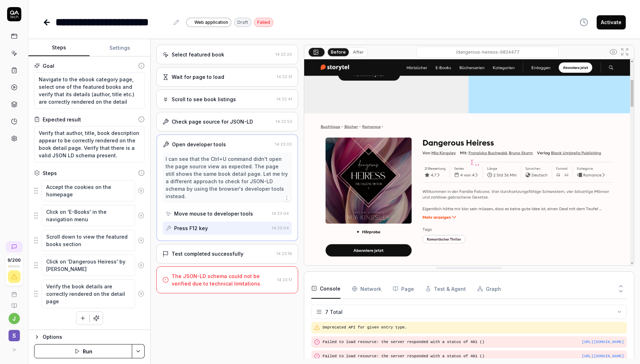
click at [195, 94] on div "Scroll to see book listings 14:22:41" at bounding box center [227, 99] width 142 height 20
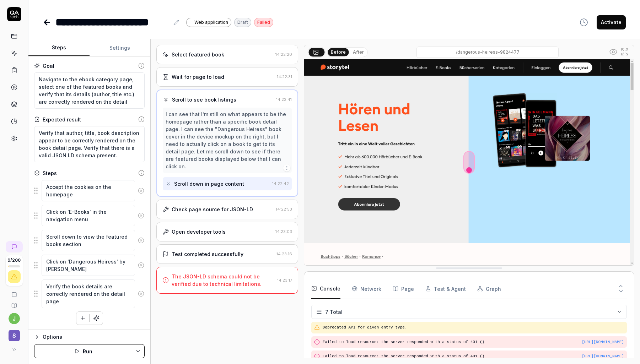
click at [13, 102] on icon at bounding box center [13, 103] width 5 height 3
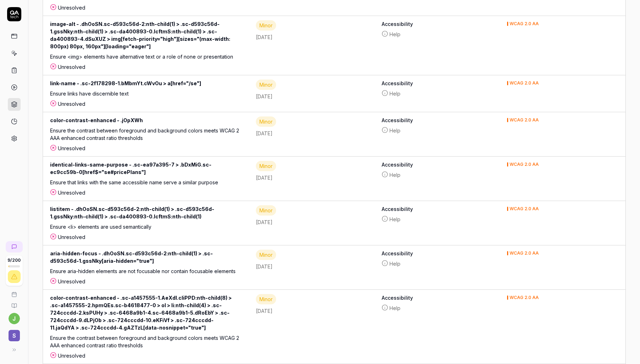
scroll to position [1051, 0]
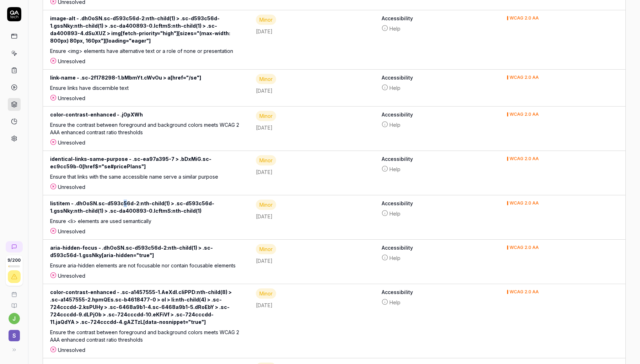
click at [121, 200] on div "listitem - .dhOoSN.sc-d593c56d-2:nth-child(1) > .sc-d593c56d-1.gssNky:nth-child…" at bounding box center [145, 209] width 191 height 18
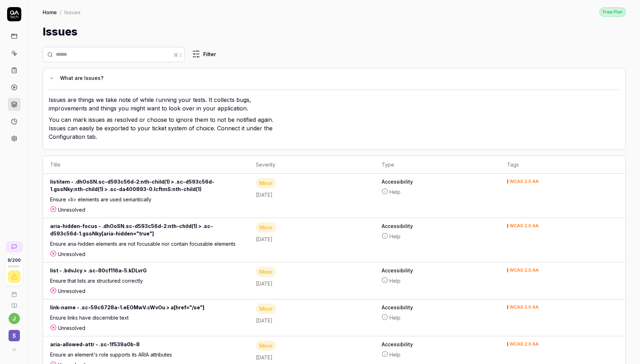
click at [100, 193] on div "Home / Issues Free Plan Home / Issues Free Plan Issues ⌘ / Filter What are Issu…" at bounding box center [333, 182] width 611 height 364
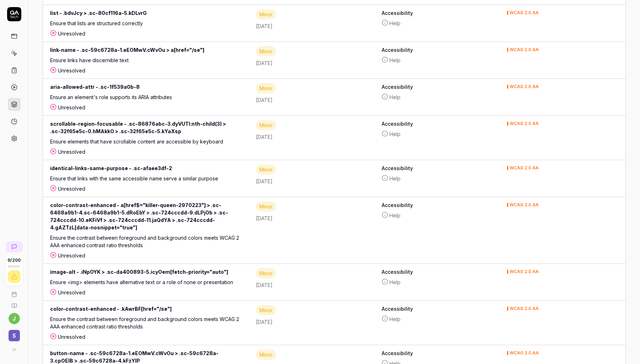
scroll to position [227, 0]
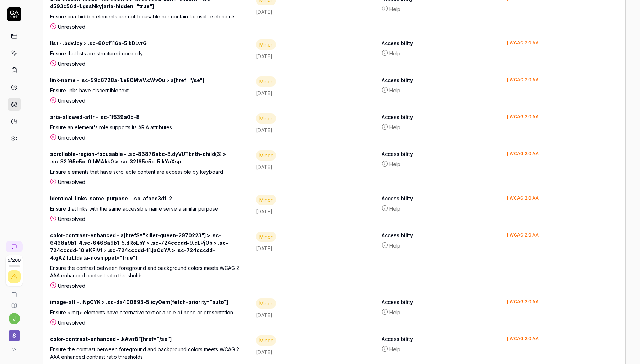
click at [156, 120] on div "aria-allowed-attr - .sc-1f539a0b-8" at bounding box center [145, 118] width 191 height 10
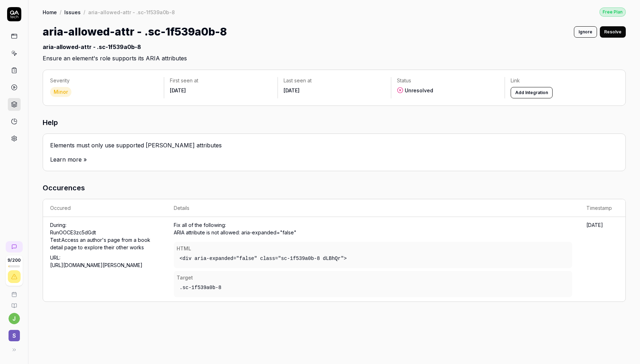
click at [124, 174] on div "Severity Minor First seen at May 14 2025 Last seen at May 14 2025 Status Unreso…" at bounding box center [333, 214] width 611 height 302
click at [14, 136] on icon at bounding box center [14, 138] width 5 height 5
click at [532, 92] on button "Add Integration" at bounding box center [533, 92] width 47 height 11
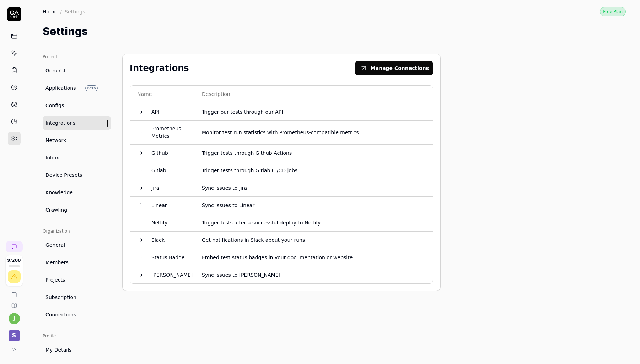
click at [145, 188] on td "Jira" at bounding box center [169, 187] width 50 height 17
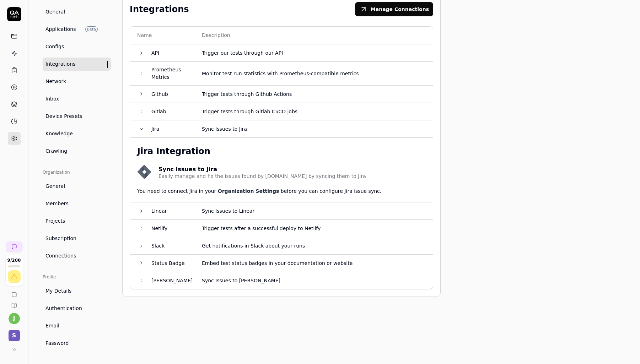
scroll to position [59, 0]
click at [259, 186] on td "Jira Integration Sync Issues to Jira Easily manage and fix the issues found by …" at bounding box center [281, 170] width 303 height 65
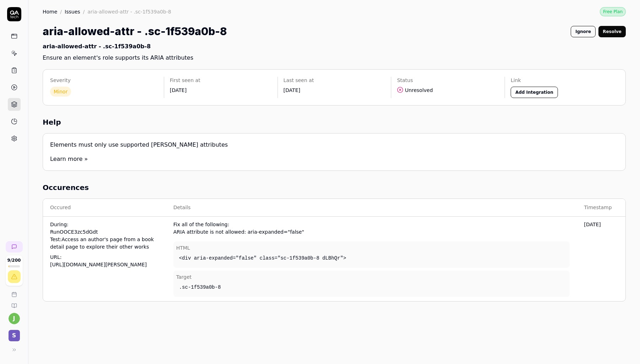
click at [279, 110] on div "Severity Minor First seen at May 14 2025 Last seen at May 14 2025 Status Unreso…" at bounding box center [333, 213] width 611 height 302
click at [209, 124] on h3 "Help" at bounding box center [334, 122] width 583 height 11
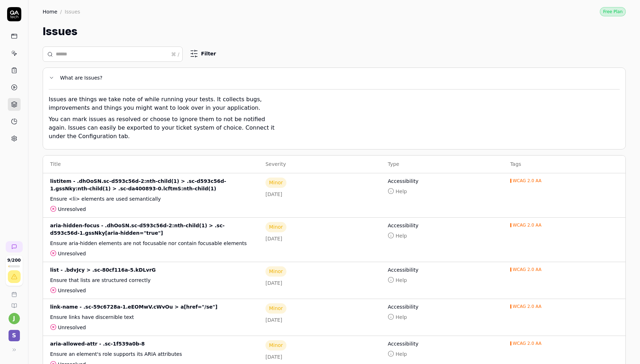
click at [205, 58] on html "9 / 200 j S Home / Issues Free Plan Home / Issues Free Plan Issues ⌘ / Filter W…" at bounding box center [320, 182] width 640 height 364
drag, startPoint x: 294, startPoint y: 68, endPoint x: 288, endPoint y: 79, distance: 12.6
click at [294, 68] on html "9 / 200 j S Home / Issues Free Plan Home / Issues Free Plan Issues ⌘ / Filter W…" at bounding box center [320, 182] width 640 height 364
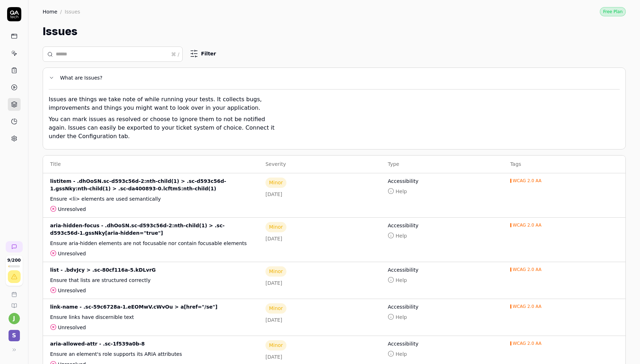
click at [140, 32] on div "Issues" at bounding box center [334, 31] width 583 height 16
click at [18, 126] on link at bounding box center [14, 121] width 13 height 13
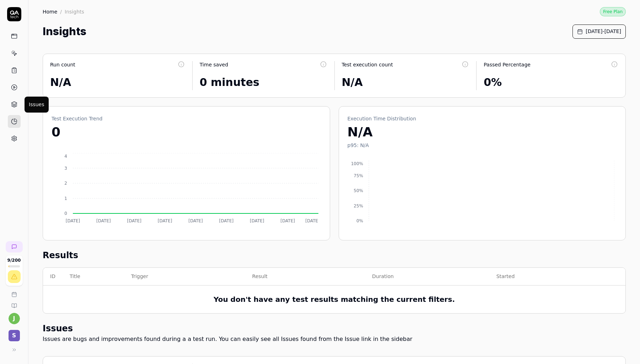
click at [13, 101] on icon at bounding box center [14, 104] width 6 height 6
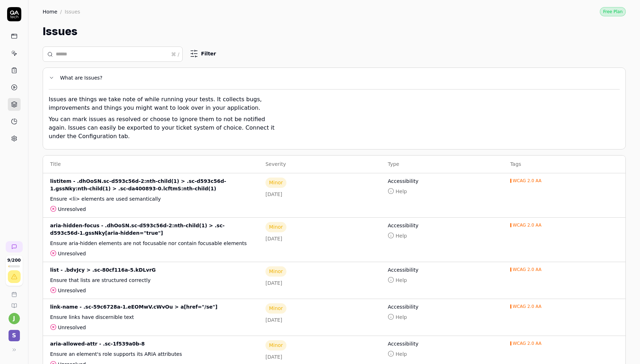
click at [14, 91] on link at bounding box center [14, 87] width 13 height 13
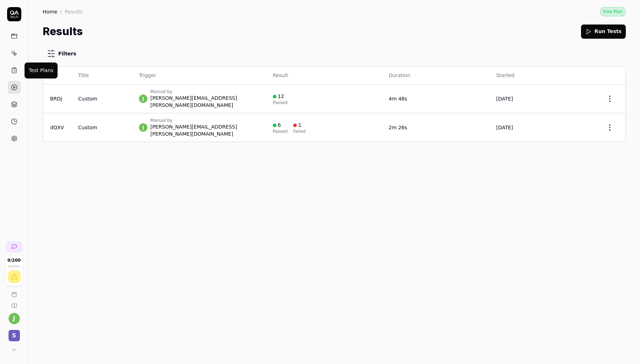
click at [14, 72] on icon at bounding box center [14, 70] width 6 height 6
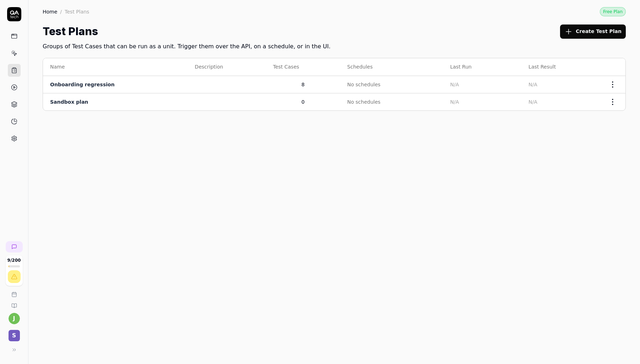
click at [74, 85] on link "Onboarding regression" at bounding box center [82, 85] width 64 height 6
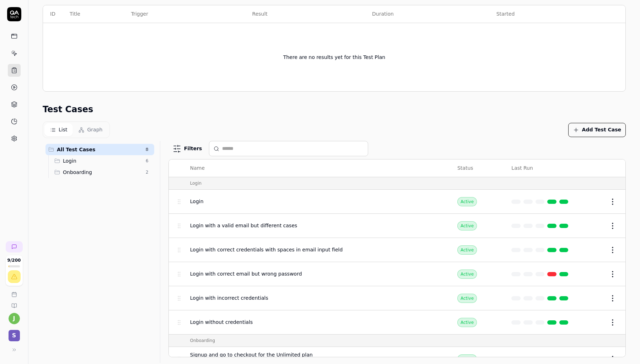
scroll to position [170, 0]
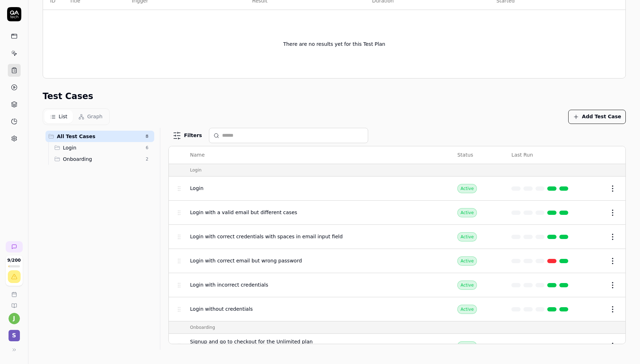
click at [97, 115] on span "Graph" at bounding box center [94, 116] width 15 height 7
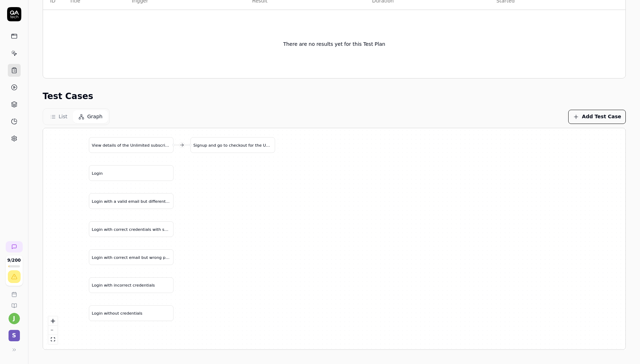
drag, startPoint x: 258, startPoint y: 256, endPoint x: 320, endPoint y: 234, distance: 65.9
click at [321, 234] on div "L o g i n L o g i n w i t h a v a l i d e m a i l b u t d i f f e r e n t c a s…" at bounding box center [334, 238] width 582 height 221
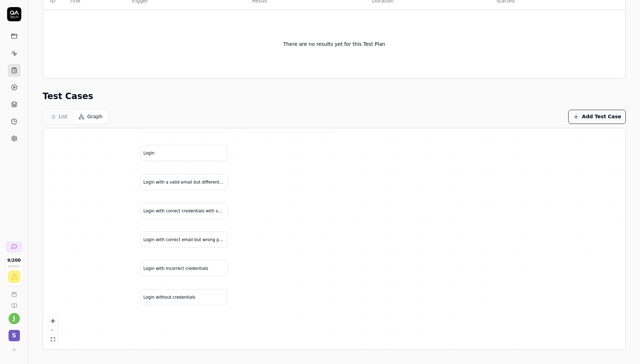
drag, startPoint x: 313, startPoint y: 275, endPoint x: 316, endPoint y: 291, distance: 16.6
click at [316, 291] on div "L o g i n L o g i n w i t h a v a l i d e m a i l b u t d i f f e r e n t c a s…" at bounding box center [334, 238] width 582 height 221
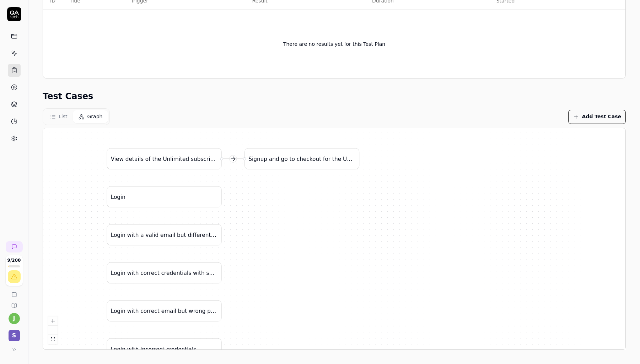
drag, startPoint x: 342, startPoint y: 280, endPoint x: 338, endPoint y: 267, distance: 13.4
click at [338, 267] on div "L o g i n L o g i n w i t h a v a l i d e m a i l b u t d i f f e r e n t c a s…" at bounding box center [334, 238] width 582 height 221
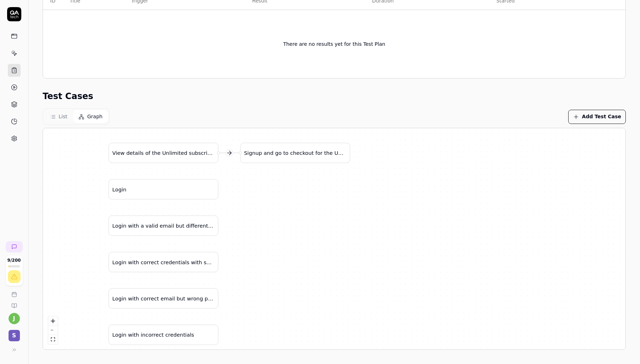
drag, startPoint x: 329, startPoint y: 290, endPoint x: 316, endPoint y: 267, distance: 27.0
click at [316, 267] on div "L o g i n L o g i n w i t h a v a l i d e m a i l b u t d i f f e r e n t c a s…" at bounding box center [334, 238] width 582 height 221
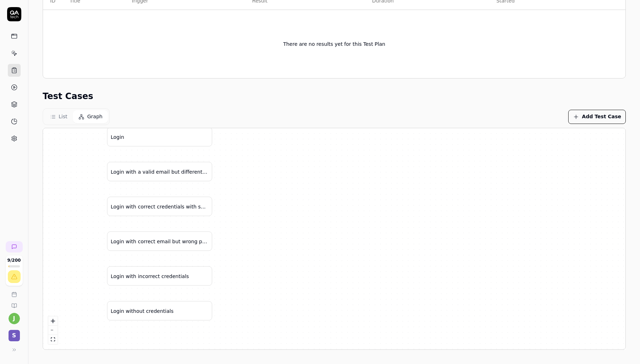
drag, startPoint x: 320, startPoint y: 255, endPoint x: 314, endPoint y: 232, distance: 23.7
click at [314, 232] on div "L o g i n L o g i n w i t h a v a l i d e m a i l b u t d i f f e r e n t c a s…" at bounding box center [334, 238] width 582 height 221
click at [317, 249] on div "L o g i n L o g i n w i t h a v a l i d e m a i l b u t d i f f e r e n t c a s…" at bounding box center [334, 238] width 582 height 221
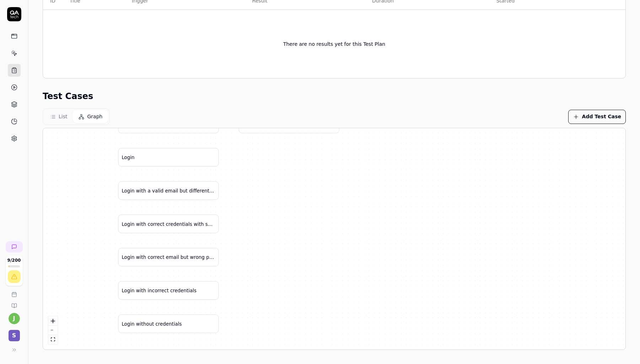
drag, startPoint x: 58, startPoint y: 118, endPoint x: 67, endPoint y: 121, distance: 9.9
click at [58, 118] on button "List" at bounding box center [58, 116] width 28 height 13
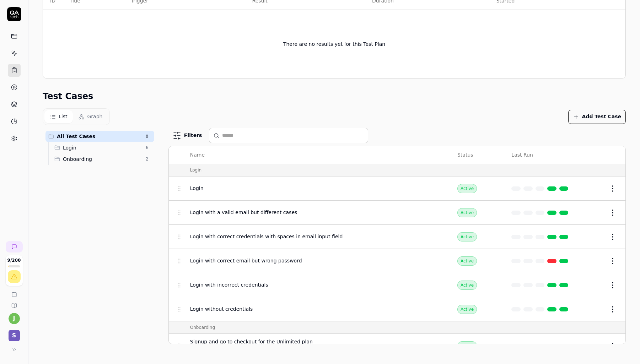
click at [402, 96] on div "Test Cases" at bounding box center [334, 96] width 583 height 13
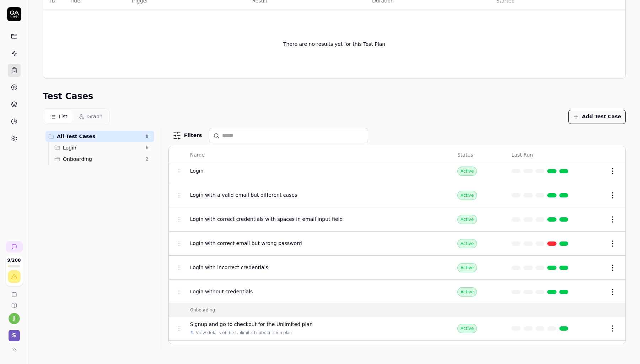
scroll to position [0, 0]
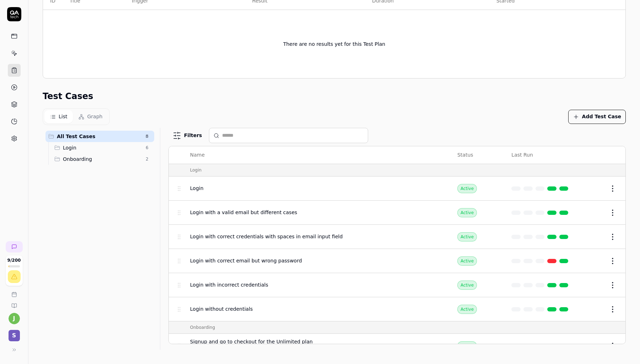
click at [86, 279] on div "All Test Cases 8 Login 6 Onboarding 2" at bounding box center [100, 234] width 114 height 213
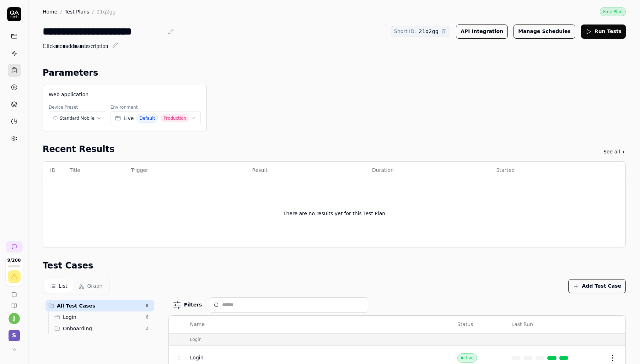
click at [327, 95] on div "Web application Device Preset Standard Mobile Environment Live Default Producti…" at bounding box center [334, 108] width 583 height 47
click at [17, 54] on icon at bounding box center [14, 53] width 6 height 6
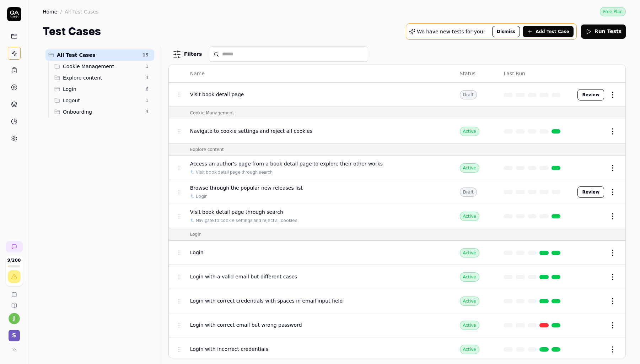
click at [12, 100] on link at bounding box center [14, 104] width 13 height 13
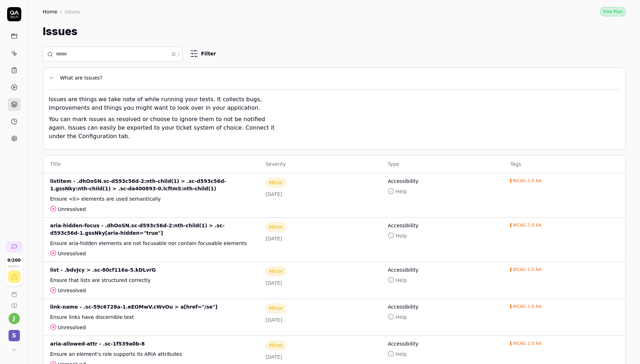
click at [11, 34] on link at bounding box center [14, 36] width 13 height 13
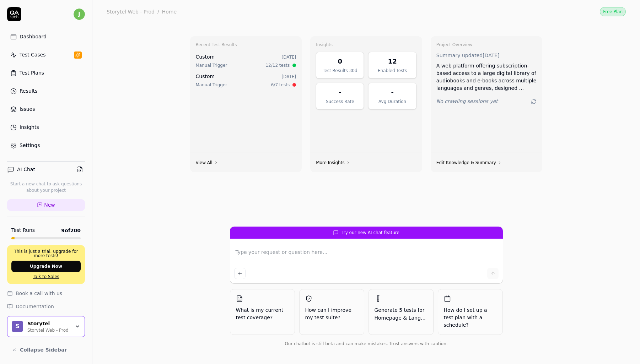
click at [22, 53] on div "Test Cases" at bounding box center [33, 54] width 26 height 7
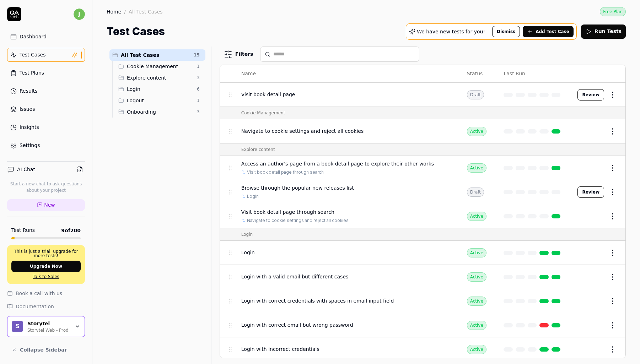
click at [123, 131] on div "All Test Cases 15 Cookie Management 1 Explore content 3 Login 6 Logout 1 Onboar…" at bounding box center [158, 201] width 102 height 309
click at [204, 176] on div "All Test Cases 15 Cookie Management 1 Explore content 3 Login 6 Logout 1 Onboar…" at bounding box center [158, 201] width 102 height 309
click at [178, 233] on div "All Test Cases 15 Cookie Management 1 Explore content 3 Login 6 Logout 1 Onboar…" at bounding box center [158, 201] width 102 height 309
click at [196, 224] on div "All Test Cases 15 Cookie Management 1 Explore content 3 Login 6 Logout 1 Onboar…" at bounding box center [158, 201] width 102 height 309
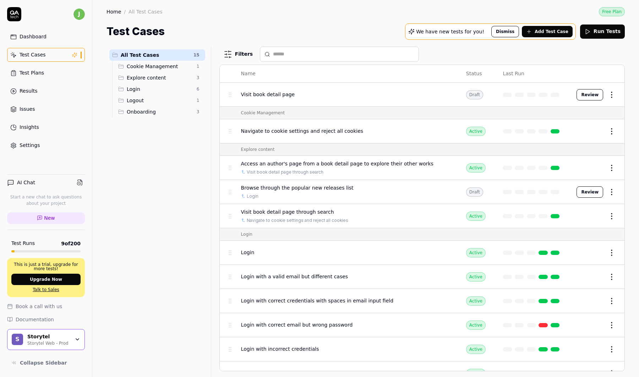
click at [205, 173] on div "All Test Cases 15 Cookie Management 1 Explore content 3 Login 6 Logout 1 Onboar…" at bounding box center [158, 208] width 102 height 322
click at [548, 32] on span "Add Test Case" at bounding box center [552, 31] width 34 height 6
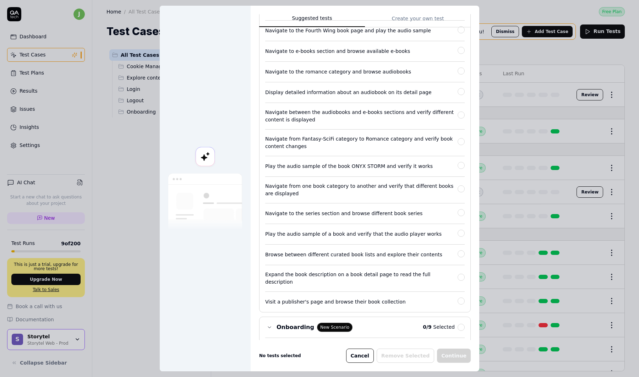
scroll to position [142, 0]
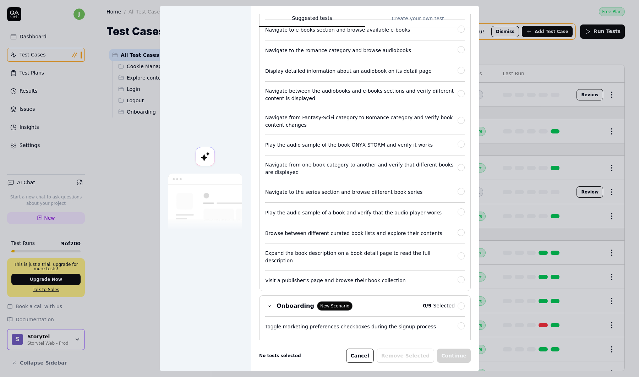
click at [458, 144] on div at bounding box center [461, 145] width 7 height 9
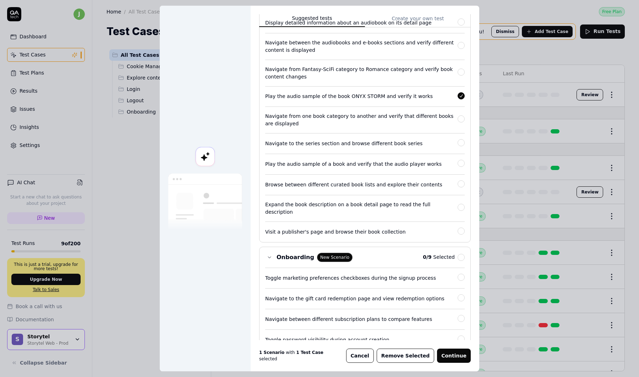
scroll to position [192, 0]
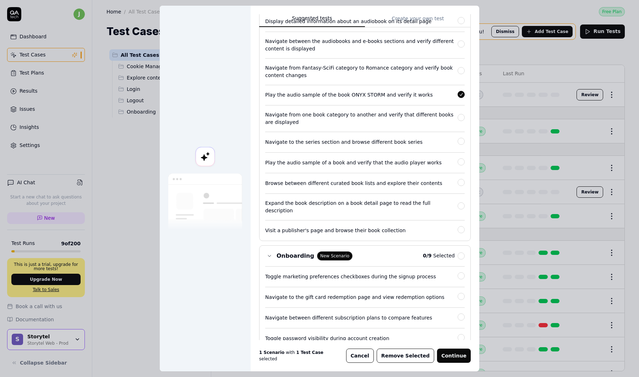
click at [410, 156] on div "Play the audio sample of a book and verify that the audio player works" at bounding box center [365, 159] width 200 height 15
click at [439, 96] on div "Play the audio sample of the book ONYX STORM and verify it works" at bounding box center [361, 94] width 192 height 7
click at [434, 165] on div "Play the audio sample of a book and verify that the audio player works" at bounding box center [361, 162] width 192 height 7
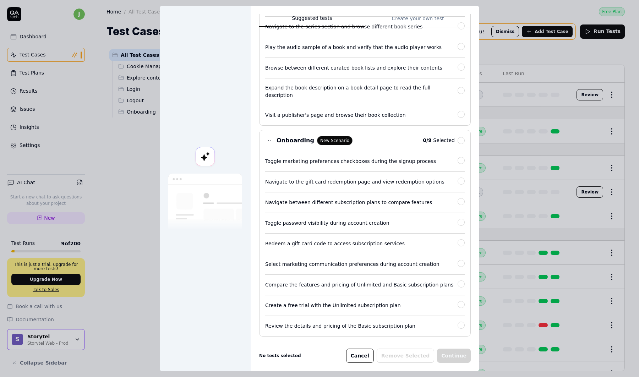
scroll to position [313, 0]
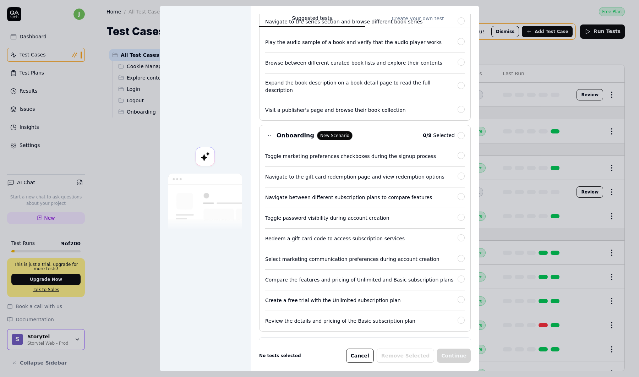
click at [363, 235] on div "Onboarding New Scenario 0 / 9 Selected Toggle marketing preferences checkboxes …" at bounding box center [365, 228] width 212 height 207
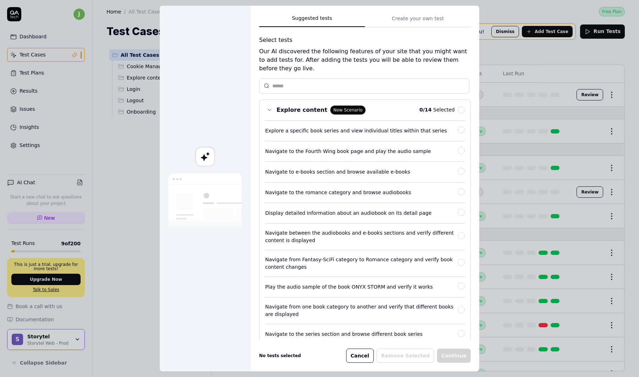
scroll to position [0, 0]
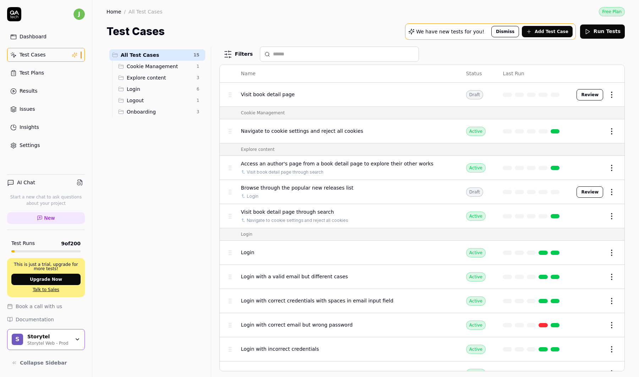
click at [106, 151] on body "j Dashboard Test Cases Test Plans Results Issues Insights Settings AI Chat Star…" at bounding box center [319, 188] width 639 height 377
click at [160, 206] on div "All Test Cases 15 Cookie Management 1 Explore content 3 Login 6 Logout 1 Onboar…" at bounding box center [158, 208] width 102 height 322
click at [164, 175] on div "All Test Cases 15 Cookie Management 1 Explore content 3 Login 6 Logout 1 Onboar…" at bounding box center [158, 208] width 102 height 322
click at [139, 199] on div "All Test Cases 15 Cookie Management 1 Explore content 3 Login 6 Logout 1 Onboar…" at bounding box center [158, 208] width 102 height 322
click at [139, 197] on div "All Test Cases 15 Cookie Management 1 Explore content 3 Login 6 Logout 1 Onboar…" at bounding box center [158, 208] width 102 height 322
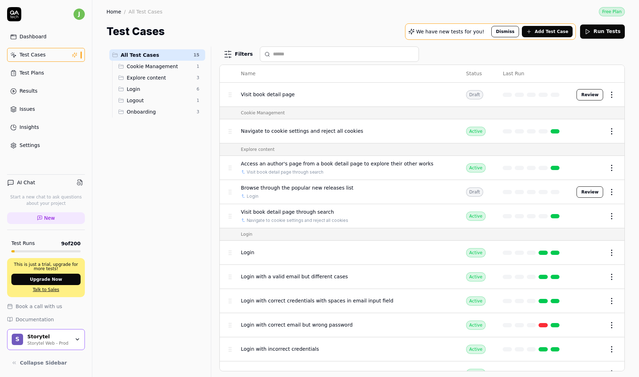
click at [169, 279] on div "All Test Cases 15 Cookie Management 1 Explore content 3 Login 6 Logout 1 Onboar…" at bounding box center [158, 208] width 102 height 322
click at [170, 277] on div "All Test Cases 15 Cookie Management 1 Explore content 3 Login 6 Logout 1 Onboar…" at bounding box center [158, 208] width 102 height 322
drag, startPoint x: 176, startPoint y: 270, endPoint x: 189, endPoint y: 284, distance: 19.1
click at [176, 270] on div "All Test Cases 15 Cookie Management 1 Explore content 3 Login 6 Logout 1 Onboar…" at bounding box center [158, 208] width 102 height 322
click at [184, 279] on div "All Test Cases 15 Cookie Management 1 Explore content 3 Login 6 Logout 1 Onboar…" at bounding box center [158, 208] width 102 height 322
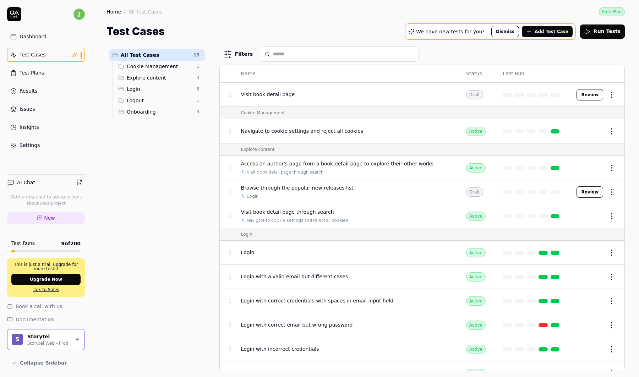
click at [201, 192] on div "All Test Cases 15 Cookie Management 1 Explore content 3 Login 6 Logout 1 Onboar…" at bounding box center [158, 208] width 102 height 322
click at [191, 193] on div "All Test Cases 15 Cookie Management 1 Explore content 3 Login 6 Logout 1 Onboar…" at bounding box center [158, 208] width 102 height 322
click at [209, 204] on div "All Test Cases 15 Cookie Management 1 Explore content 3 Login 6 Logout 1 Onboar…" at bounding box center [366, 212] width 518 height 331
click at [145, 233] on div "All Test Cases 15 Cookie Management 1 Explore content 3 Login 6 Logout 1 Onboar…" at bounding box center [158, 208] width 102 height 322
click at [198, 183] on div "All Test Cases 15 Cookie Management 1 Explore content 3 Login 6 Logout 1 Onboar…" at bounding box center [158, 208] width 102 height 322
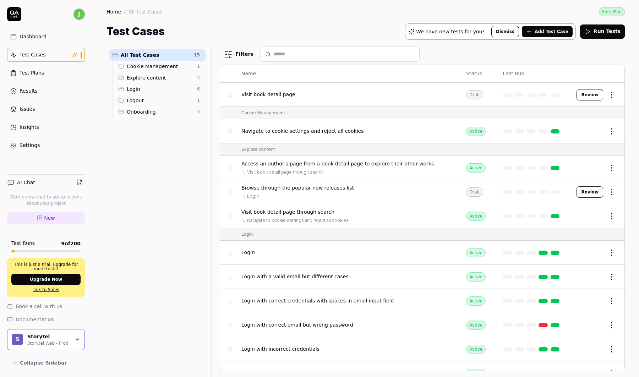
click at [214, 177] on div at bounding box center [214, 212] width 9 height 331
drag, startPoint x: 362, startPoint y: 45, endPoint x: 359, endPoint y: 37, distance: 8.9
click at [359, 37] on div "Home / All Test Cases Free Plan Home / All Test Cases Free Plan Test Cases We h…" at bounding box center [365, 188] width 547 height 377
click at [363, 32] on div "Test Cases We have new tests for you! Dismiss Add Test Case Run Tests" at bounding box center [366, 31] width 518 height 16
click at [372, 32] on div "Test Cases We have new tests for you! Dismiss Add Test Case Run Tests" at bounding box center [366, 31] width 518 height 16
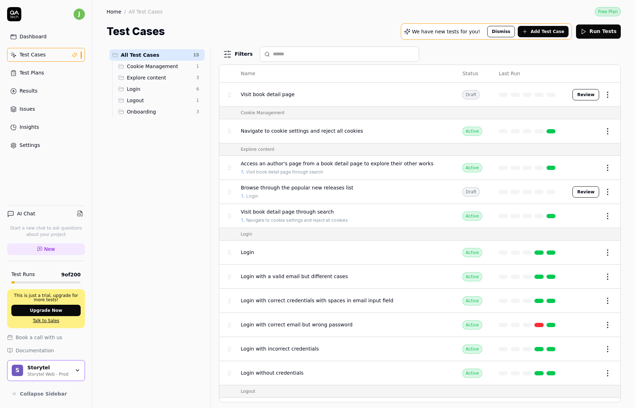
click at [8, 12] on icon at bounding box center [14, 14] width 14 height 14
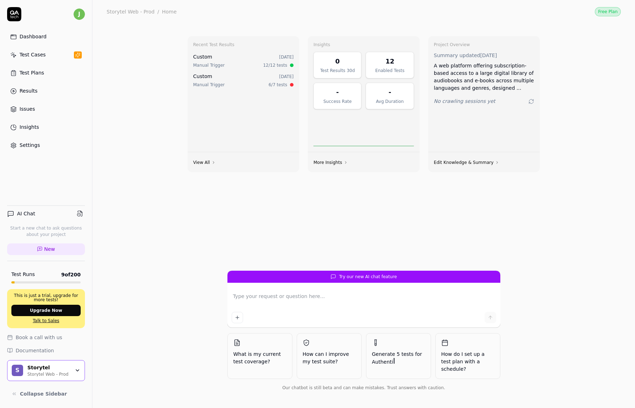
drag, startPoint x: 500, startPoint y: 217, endPoint x: 494, endPoint y: 214, distance: 6.5
click at [500, 217] on div "Recent Test Results Custom May 14, 2025 Manual Trigger 12/12 tests Custom May 1…" at bounding box center [364, 151] width 364 height 240
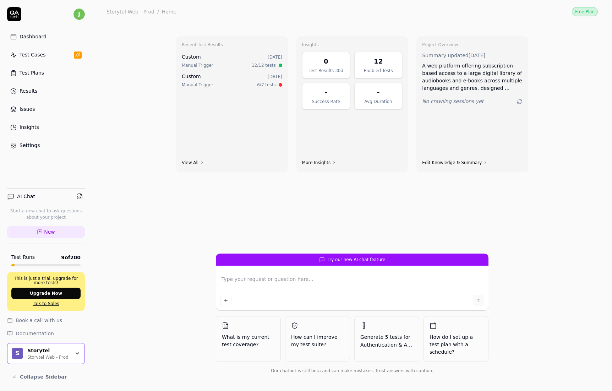
click at [160, 180] on div "Recent Test Results Custom May 14, 2025 Manual Trigger 12/12 tests Custom May 1…" at bounding box center [352, 207] width 520 height 368
click at [197, 199] on div "Recent Test Results Custom May 14, 2025 Manual Trigger 12/12 tests Custom May 1…" at bounding box center [352, 142] width 364 height 223
click at [113, 50] on div "Recent Test Results Custom May 14, 2025 Manual Trigger 12/12 tests Custom May 1…" at bounding box center [352, 207] width 520 height 368
click at [103, 40] on div "Recent Test Results Custom May 14, 2025 Manual Trigger 12/12 tests Custom May 1…" at bounding box center [352, 207] width 520 height 368
drag, startPoint x: 113, startPoint y: 60, endPoint x: 121, endPoint y: 61, distance: 8.2
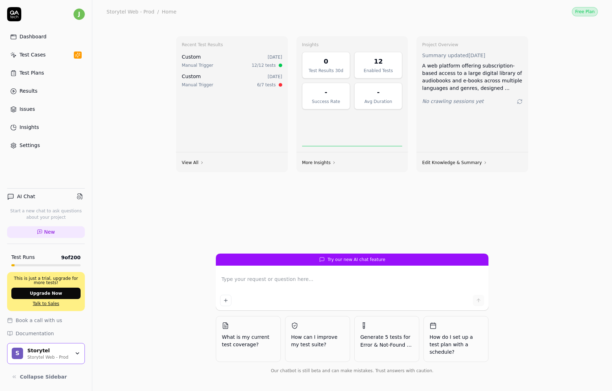
click at [116, 61] on div "Recent Test Results Custom May 14, 2025 Manual Trigger 12/12 tests Custom May 1…" at bounding box center [352, 207] width 520 height 368
click at [146, 155] on div "Recent Test Results Custom May 14, 2025 Manual Trigger 12/12 tests Custom May 1…" at bounding box center [352, 207] width 520 height 368
click at [136, 70] on div "Recent Test Results Custom May 14, 2025 Manual Trigger 12/12 tests Custom May 1…" at bounding box center [352, 207] width 520 height 368
click at [120, 69] on div "Recent Test Results Custom May 14, 2025 Manual Trigger 12/12 tests Custom May 1…" at bounding box center [352, 207] width 520 height 368
click at [118, 76] on div "Recent Test Results Custom May 14, 2025 Manual Trigger 12/12 tests Custom May 1…" at bounding box center [352, 207] width 520 height 368
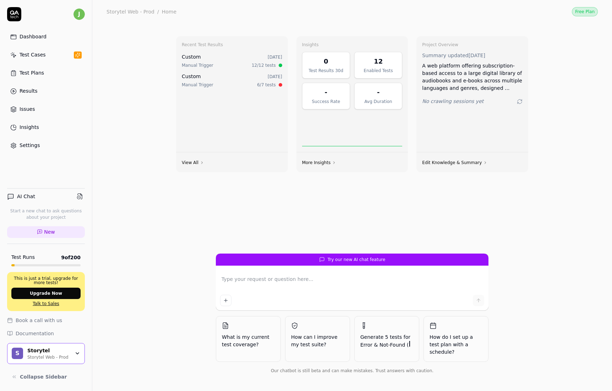
click at [118, 76] on div "Recent Test Results Custom May 14, 2025 Manual Trigger 12/12 tests Custom May 1…" at bounding box center [352, 207] width 520 height 368
click at [135, 112] on div "Recent Test Results Custom May 14, 2025 Manual Trigger 12/12 tests Custom May 1…" at bounding box center [352, 207] width 520 height 368
click at [132, 109] on div "Recent Test Results Custom May 14, 2025 Manual Trigger 12/12 tests Custom May 1…" at bounding box center [352, 207] width 520 height 368
click at [129, 110] on div "Recent Test Results Custom May 14, 2025 Manual Trigger 12/12 tests Custom May 1…" at bounding box center [352, 207] width 520 height 368
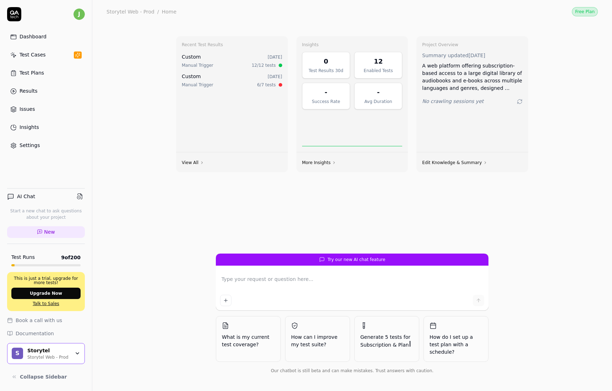
click at [138, 105] on div "Recent Test Results Custom May 14, 2025 Manual Trigger 12/12 tests Custom May 1…" at bounding box center [352, 207] width 520 height 368
click at [152, 103] on div "Recent Test Results Custom May 14, 2025 Manual Trigger 12/12 tests Custom May 1…" at bounding box center [352, 207] width 520 height 368
click at [132, 104] on div "Recent Test Results Custom May 14, 2025 Manual Trigger 12/12 tests Custom May 1…" at bounding box center [352, 207] width 520 height 368
click at [130, 127] on div "Recent Test Results Custom May 14, 2025 Manual Trigger 12/12 tests Custom May 1…" at bounding box center [352, 207] width 520 height 368
type textarea "*"
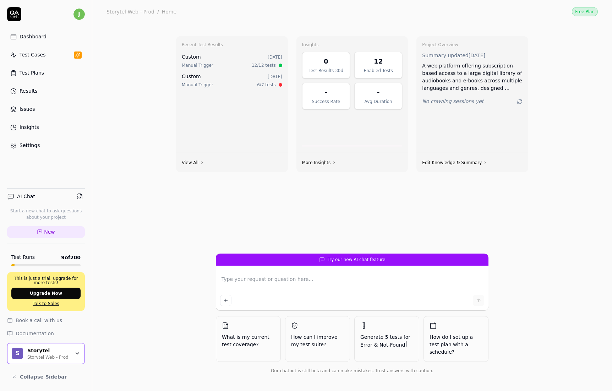
click at [122, 89] on div "Recent Test Results Custom May 14, 2025 Manual Trigger 12/12 tests Custom May 1…" at bounding box center [352, 207] width 520 height 368
click at [36, 56] on div "Test Cases" at bounding box center [33, 54] width 26 height 7
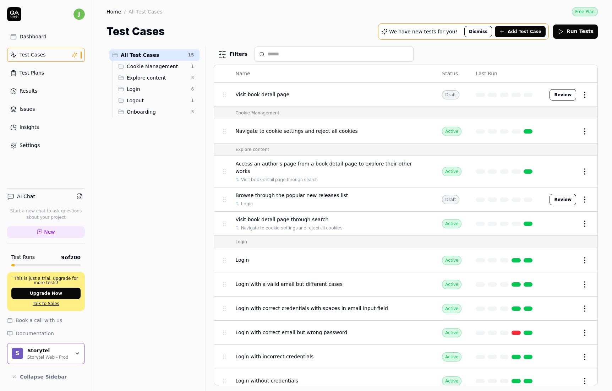
click at [23, 145] on div "Settings" at bounding box center [30, 145] width 20 height 7
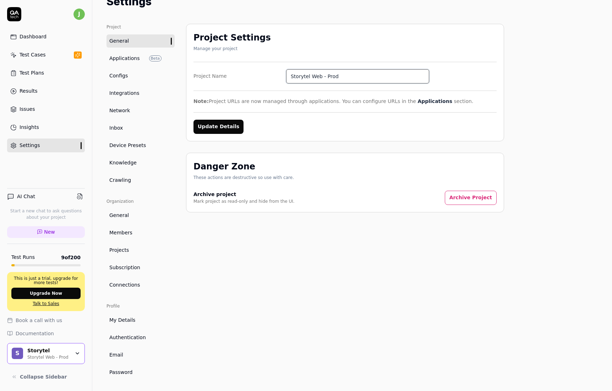
scroll to position [32, 0]
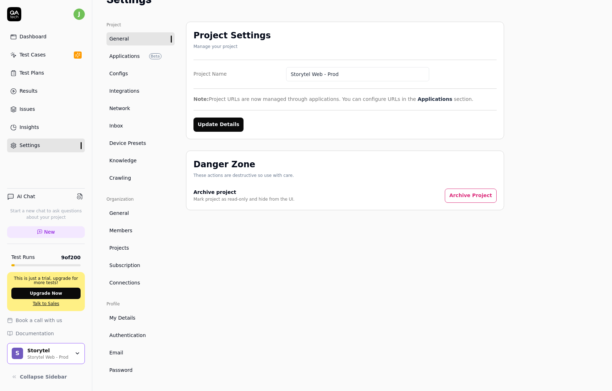
click at [124, 233] on span "Members" at bounding box center [120, 230] width 23 height 7
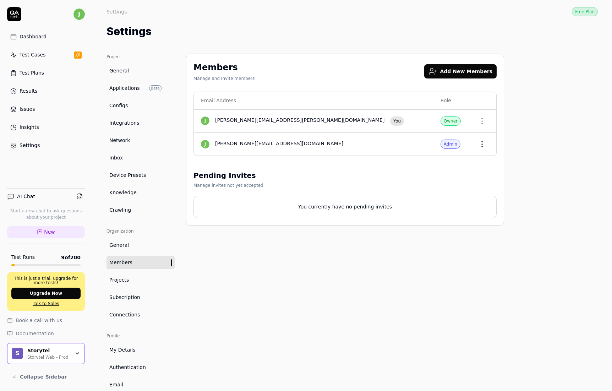
click at [462, 74] on button "Add New Members" at bounding box center [460, 71] width 72 height 14
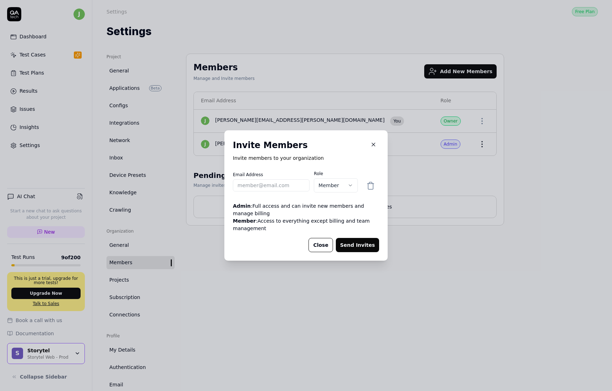
click at [257, 189] on input "email" at bounding box center [271, 185] width 77 height 12
type input "ludvig.wadenstein@storytel.com"
click at [333, 188] on body "j Dashboard Test Cases Test Plans Results Issues Insights Settings AI Chat Star…" at bounding box center [306, 195] width 612 height 391
select select "*"
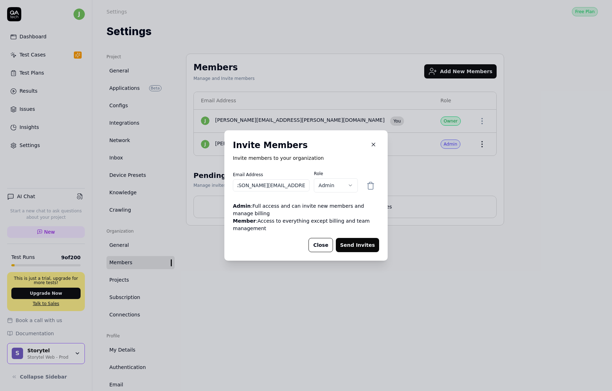
click at [355, 250] on button "Send Invites" at bounding box center [357, 245] width 43 height 14
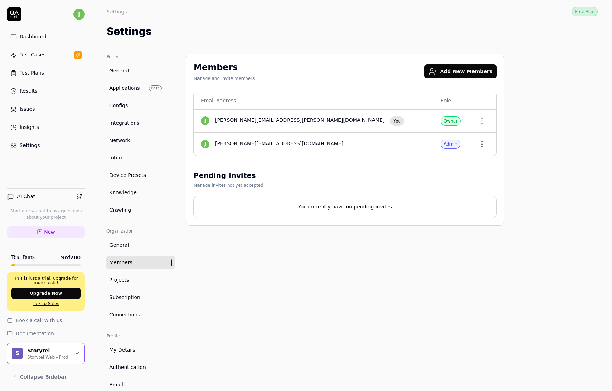
drag, startPoint x: 269, startPoint y: 282, endPoint x: 250, endPoint y: 265, distance: 25.7
click at [269, 281] on div "Members Manage and Invite members Add New Members Email Address Role j jimmy.ut…" at bounding box center [345, 231] width 318 height 355
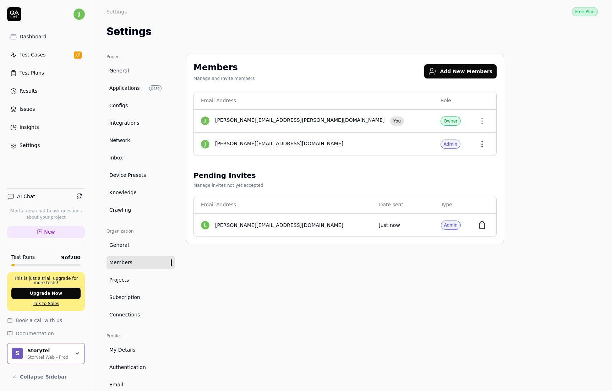
click at [128, 278] on span "Projects" at bounding box center [119, 279] width 20 height 7
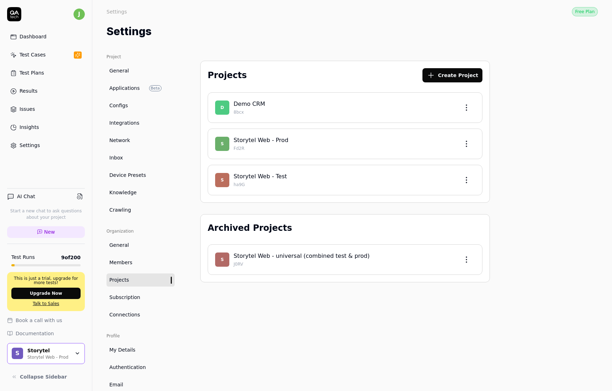
click at [262, 142] on link "Storytel Web - Prod" at bounding box center [261, 140] width 55 height 7
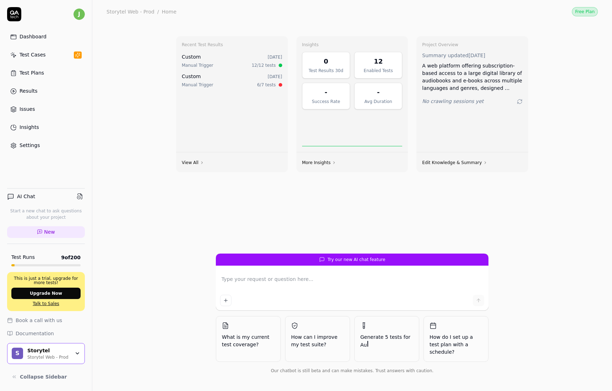
type textarea "*"
click at [46, 53] on link "Test Cases" at bounding box center [46, 55] width 78 height 14
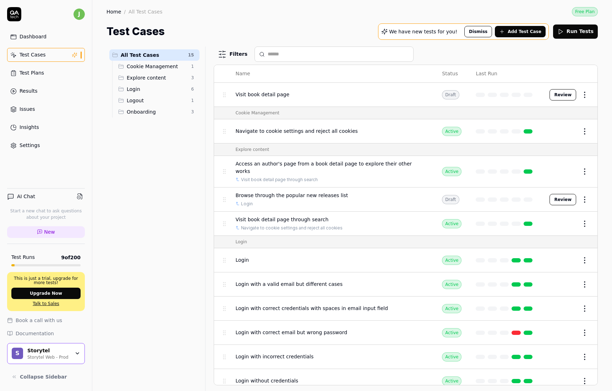
drag, startPoint x: 34, startPoint y: 71, endPoint x: 40, endPoint y: 73, distance: 6.5
click at [34, 71] on div "Test Plans" at bounding box center [32, 72] width 25 height 7
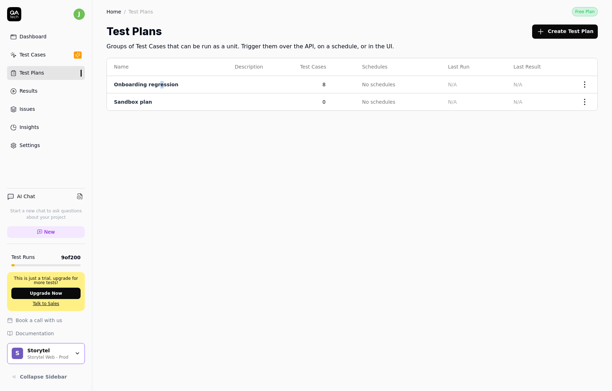
click at [153, 81] on td "Onboarding regression" at bounding box center [167, 84] width 121 height 17
click at [184, 85] on td "Onboarding regression" at bounding box center [167, 84] width 121 height 17
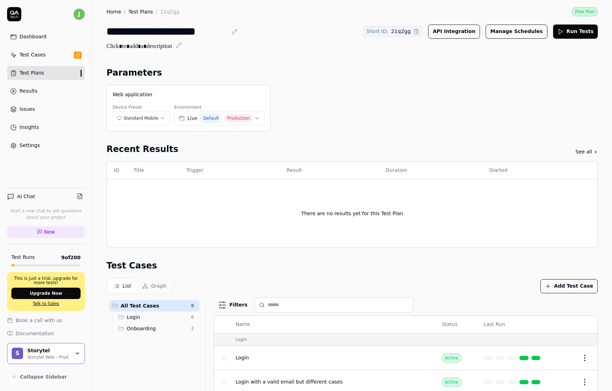
click at [424, 108] on div "Web application Device Preset Standard Mobile Environment Live Default Producti…" at bounding box center [352, 108] width 491 height 47
click at [333, 103] on div "Web application Device Preset Standard Mobile Environment Live Default Producti…" at bounding box center [352, 108] width 491 height 47
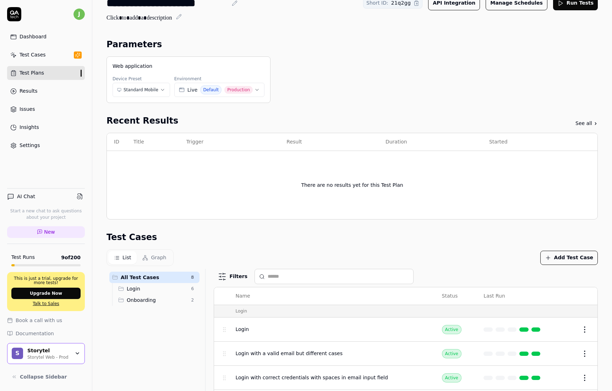
click at [317, 71] on div "Web application Device Preset Standard Mobile Environment Live Default Producti…" at bounding box center [352, 79] width 491 height 47
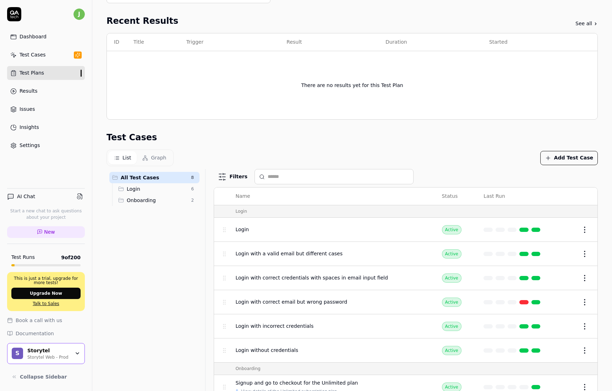
scroll to position [128, 0]
click at [158, 160] on span "Graph" at bounding box center [158, 157] width 15 height 7
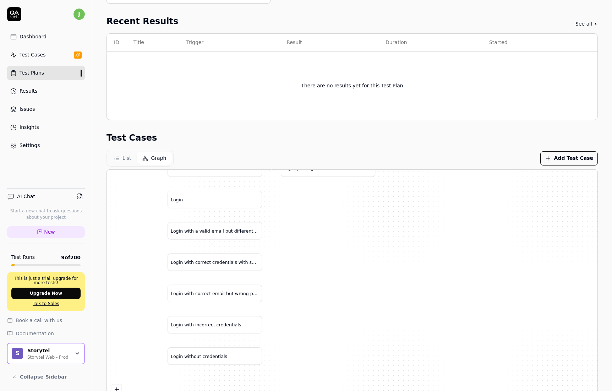
drag, startPoint x: 256, startPoint y: 210, endPoint x: 297, endPoint y: 204, distance: 42.0
click at [294, 184] on div "L o g i n L o g i n w i t h a v a l i d e m a i l b u t d i f f e r e n t c a s…" at bounding box center [352, 294] width 491 height 248
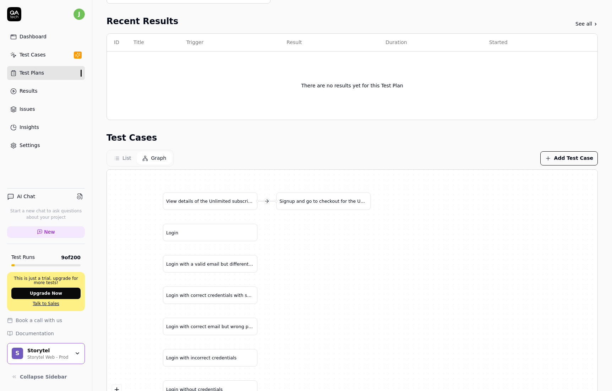
drag, startPoint x: 305, startPoint y: 254, endPoint x: 299, endPoint y: 276, distance: 22.1
click at [299, 275] on div "L o g i n L o g i n w i t h a v a l i d e m a i l b u t d i f f e r e n t c a s…" at bounding box center [352, 294] width 491 height 248
drag, startPoint x: 315, startPoint y: 267, endPoint x: 314, endPoint y: 271, distance: 4.5
click at [313, 271] on div "L o g i n L o g i n w i t h a v a l i d e m a i l b u t d i f f e r e n t c a s…" at bounding box center [352, 294] width 491 height 248
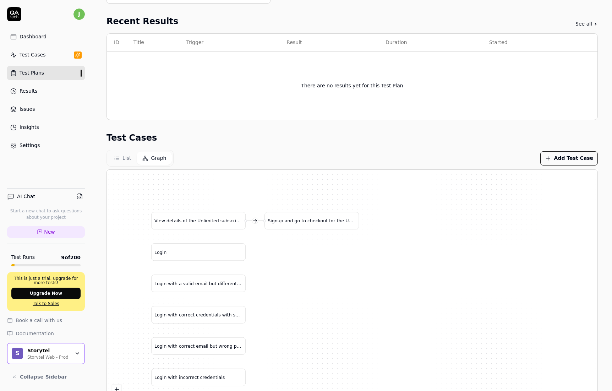
drag, startPoint x: 316, startPoint y: 258, endPoint x: 310, endPoint y: 257, distance: 6.5
click at [310, 257] on div "L o g i n L o g i n w i t h a v a l i d e m a i l b u t d i f f e r e n t c a s…" at bounding box center [352, 294] width 491 height 248
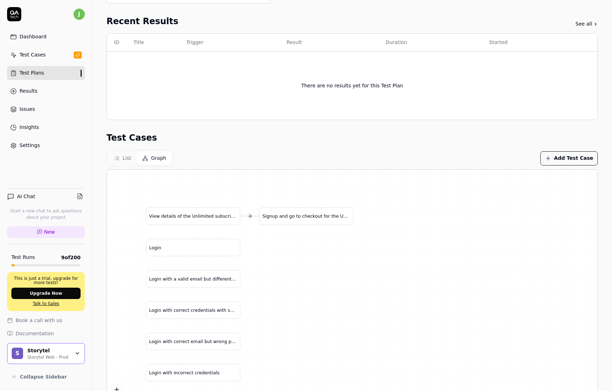
drag, startPoint x: 309, startPoint y: 257, endPoint x: 307, endPoint y: 254, distance: 3.8
click at [307, 254] on div "L o g i n L o g i n w i t h a v a l i d e m a i l b u t d i f f e r e n t c a s…" at bounding box center [352, 294] width 491 height 248
drag, startPoint x: 305, startPoint y: 255, endPoint x: 299, endPoint y: 248, distance: 9.5
click at [299, 248] on div "L o g i n L o g i n w i t h a v a l i d e m a i l b u t d i f f e r e n t c a s…" at bounding box center [352, 294] width 491 height 248
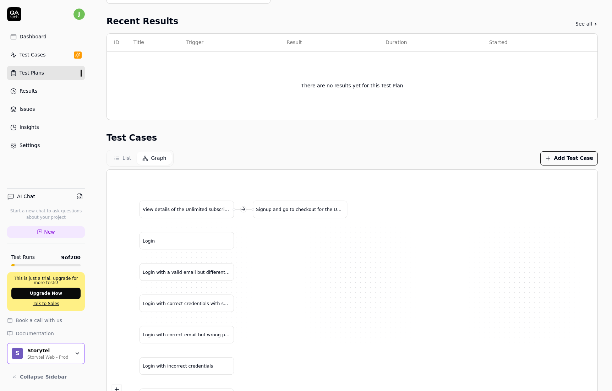
click at [300, 250] on div "L o g i n L o g i n w i t h a v a l i d e m a i l b u t d i f f e r e n t c a s…" at bounding box center [352, 294] width 491 height 248
click at [300, 251] on div "L o g i n L o g i n w i t h a v a l i d e m a i l b u t d i f f e r e n t c a s…" at bounding box center [352, 294] width 491 height 248
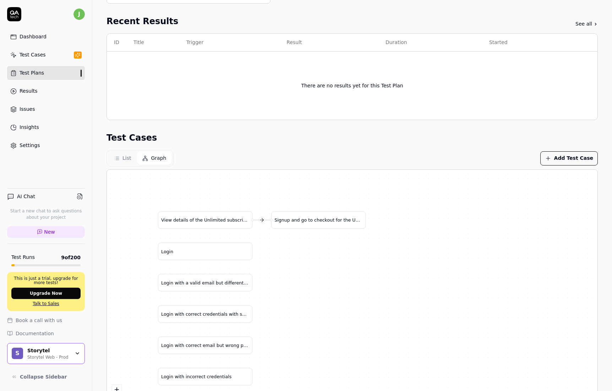
drag, startPoint x: 287, startPoint y: 249, endPoint x: 304, endPoint y: 259, distance: 20.4
click at [304, 259] on div "L o g i n L o g i n w i t h a v a l i d e m a i l b u t d i f f e r e n t c a s…" at bounding box center [352, 294] width 491 height 248
drag, startPoint x: 255, startPoint y: 243, endPoint x: 250, endPoint y: 241, distance: 4.9
click at [252, 242] on div "L o g i n L o g i n w i t h a v a l i d e m a i l b u t d i f f e r e n t c a s…" at bounding box center [352, 294] width 491 height 248
click at [41, 54] on div "Test Cases" at bounding box center [33, 54] width 26 height 7
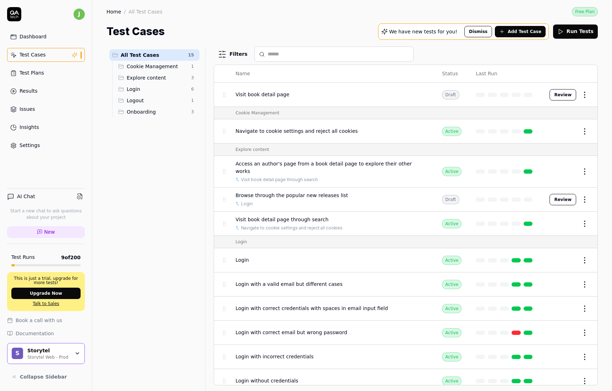
click at [272, 95] on span "Visit book detail page" at bounding box center [262, 94] width 54 height 7
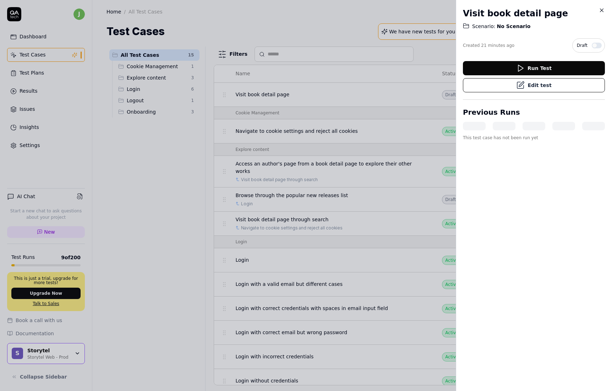
click at [537, 84] on button "Edit test" at bounding box center [534, 85] width 142 height 14
click at [332, 31] on div at bounding box center [306, 195] width 612 height 391
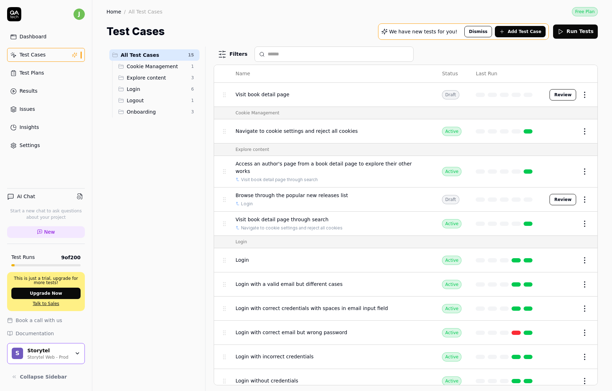
click at [580, 94] on html "j Dashboard Test Cases Test Plans Results Issues Insights Settings AI Chat Star…" at bounding box center [306, 195] width 612 height 391
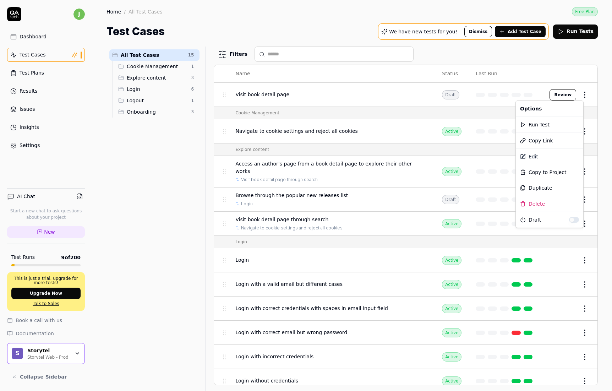
click at [469, 52] on html "j Dashboard Test Cases Test Plans Results Issues Insights Settings AI Chat Star…" at bounding box center [306, 195] width 612 height 391
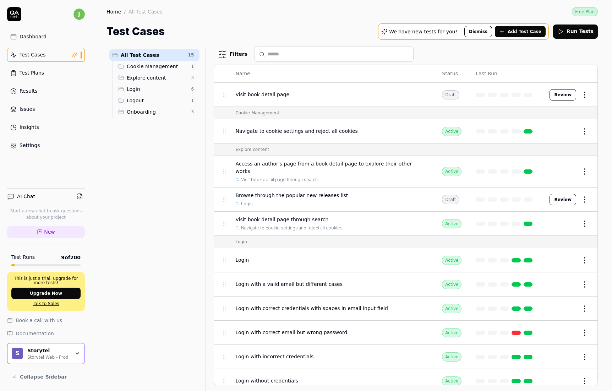
click at [469, 55] on div "Filters" at bounding box center [406, 54] width 384 height 15
click at [531, 77] on th "Last Run" at bounding box center [506, 74] width 74 height 18
click at [519, 68] on th "Last Run" at bounding box center [506, 74] width 74 height 18
click at [560, 68] on th at bounding box center [570, 74] width 55 height 18
click at [558, 65] on th at bounding box center [570, 74] width 55 height 18
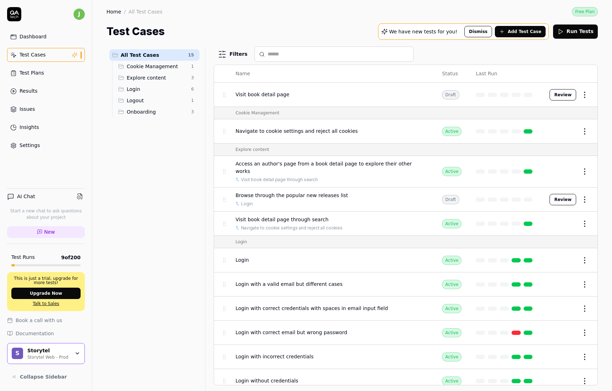
click at [522, 66] on th "Last Run" at bounding box center [506, 74] width 74 height 18
click at [517, 58] on div "Filters" at bounding box center [406, 54] width 384 height 15
click at [531, 32] on span "Add Test Case" at bounding box center [525, 31] width 34 height 6
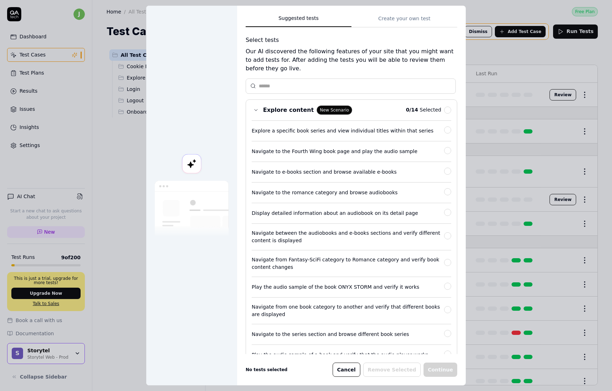
click at [400, 22] on div "Suggested tests Create your own test Select tests Our AI discovered the followi…" at bounding box center [351, 196] width 229 height 380
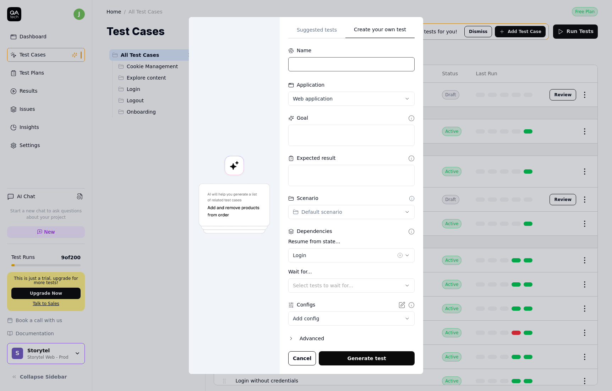
click at [341, 66] on input at bounding box center [351, 64] width 126 height 14
type input "Verify"
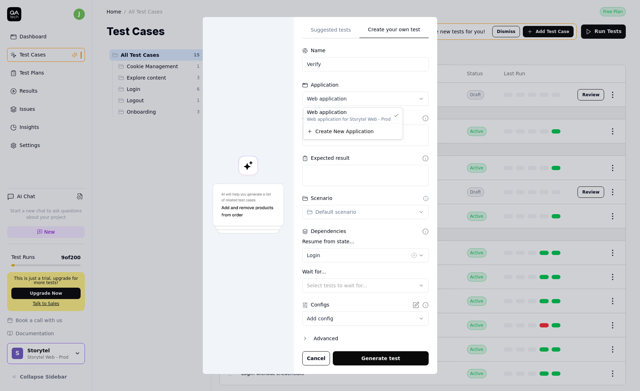
click at [379, 98] on div "**********" at bounding box center [320, 195] width 640 height 391
click at [366, 119] on span "Web application for Storytel Web - Prod" at bounding box center [349, 119] width 84 height 6
click at [326, 340] on div "Advanced" at bounding box center [371, 338] width 115 height 9
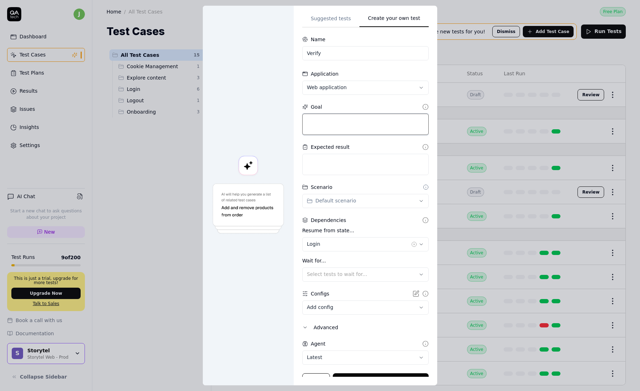
click at [331, 127] on textarea at bounding box center [365, 124] width 126 height 21
paste textarea "84.50 kr i 1 månad"
type textarea "*"
type textarea "84.50 kr i 1 månad"
click at [355, 60] on input "Verify" at bounding box center [365, 53] width 126 height 14
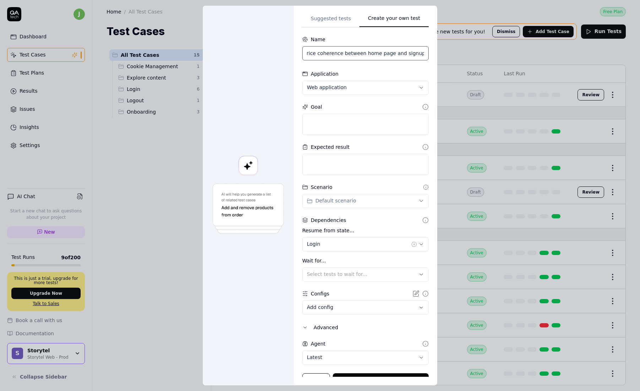
scroll to position [0, 43]
type input "Verify product price coherence between home page and signup"
click at [360, 135] on textarea at bounding box center [365, 124] width 126 height 21
click at [387, 56] on input "Verify product price coherence between home page and signup" at bounding box center [365, 53] width 126 height 14
click at [389, 58] on input "Verify product price coherence between home page and signup" at bounding box center [365, 53] width 126 height 14
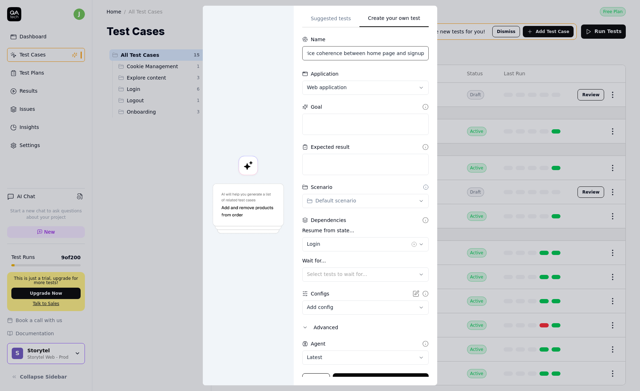
click at [389, 59] on input "Verify product price coherence between home page and signup" at bounding box center [365, 53] width 126 height 14
click at [359, 147] on form "**********" at bounding box center [365, 212] width 126 height 352
click at [365, 135] on textarea at bounding box center [365, 124] width 126 height 21
type textarea "*"
type textarea "F"
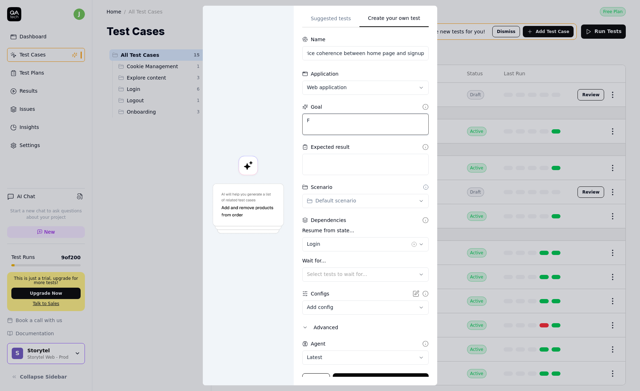
type textarea "*"
type textarea "FF"
type textarea "*"
type textarea "F"
type textarea "*"
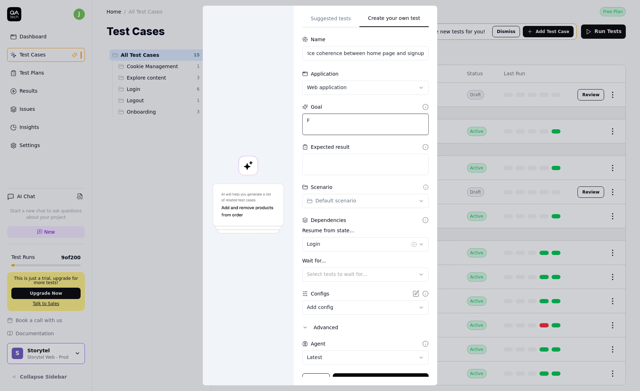
type textarea "Fi"
type textarea "*"
type textarea "Fin"
type textarea "*"
type textarea "Find"
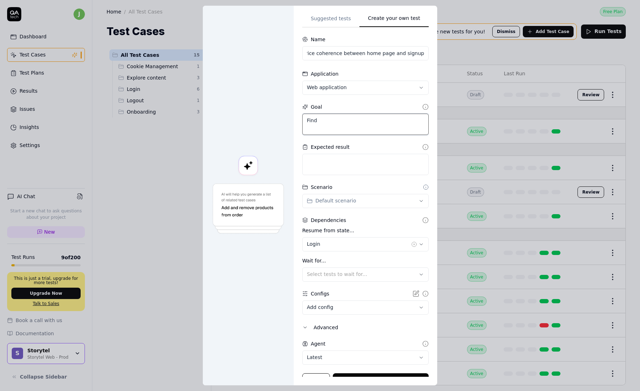
type textarea "*"
type textarea "Find"
type textarea "*"
type textarea "Find t"
type textarea "*"
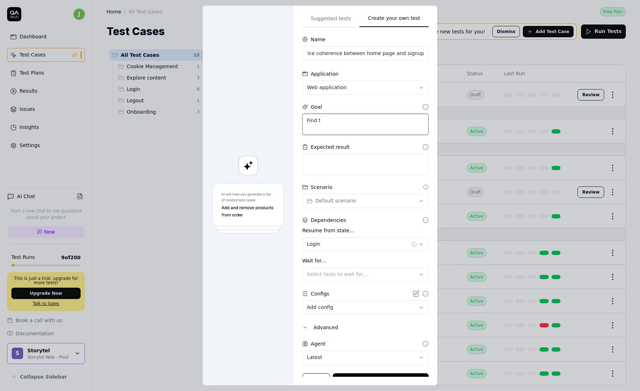
type textarea "Find th"
type textarea "*"
type textarea "Find the"
type textarea "*"
type textarea "Find the"
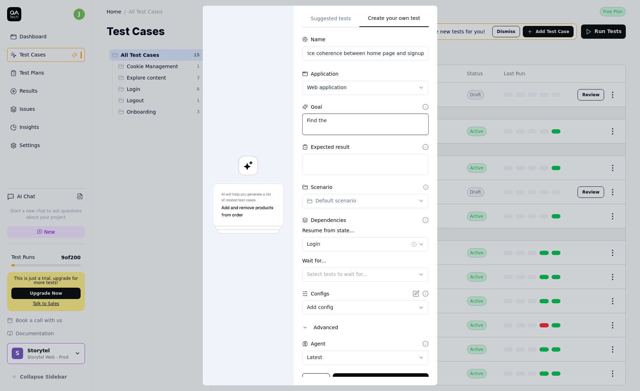
type textarea "*"
type textarea "Find the ""
type textarea "*"
type textarea "Find the "P"
type textarea "*"
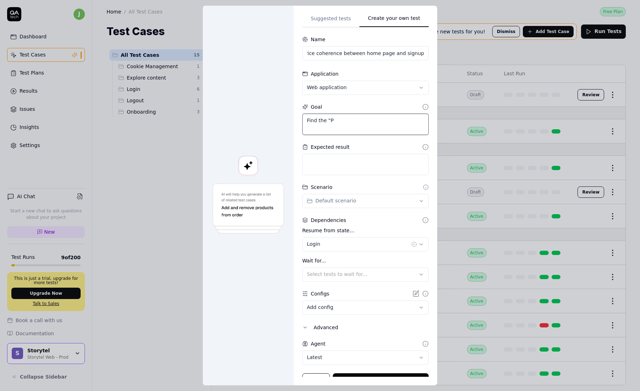
type textarea "Find the "Pr"
type textarea "*"
type textarea "Find the "Pre"
type textarea "*"
type textarea "Find the "Prem"
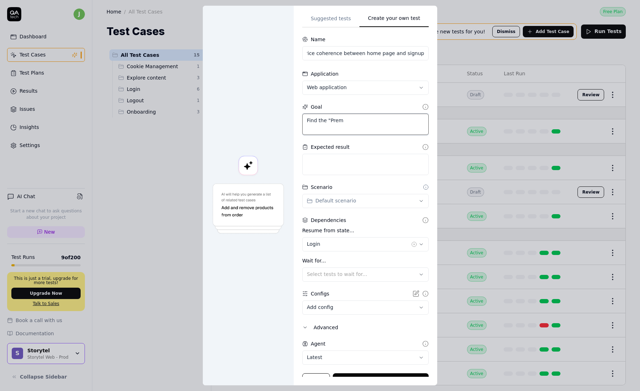
type textarea "*"
type textarea "Find the "Premi"
type textarea "*"
type textarea "Find the "Premiu"
type textarea "*"
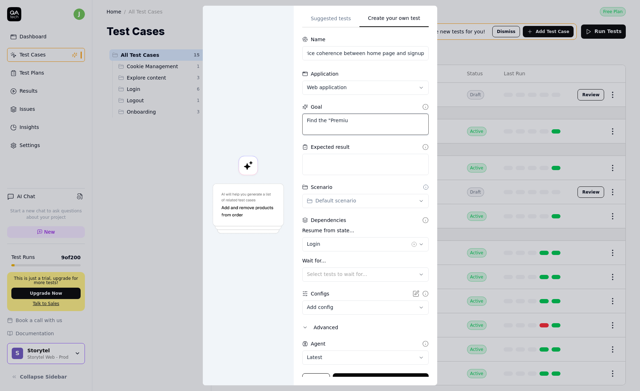
type textarea "Find the "Premium"
type textarea "*"
type textarea "Find the "Premium""
type textarea "*"
type textarea "Find the "Premium""
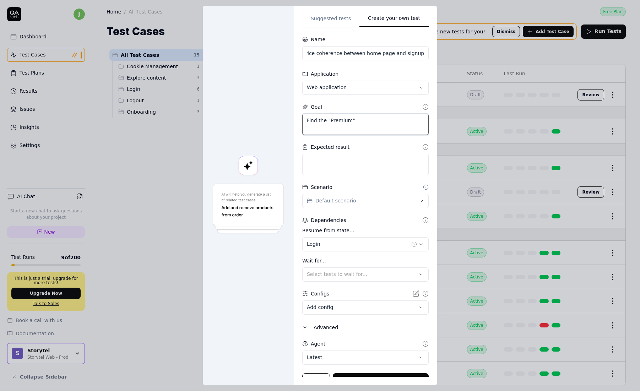
type textarea "*"
type textarea "Find the "Premium" s"
type textarea "*"
type textarea "Find the "Premium" sub"
type textarea "*"
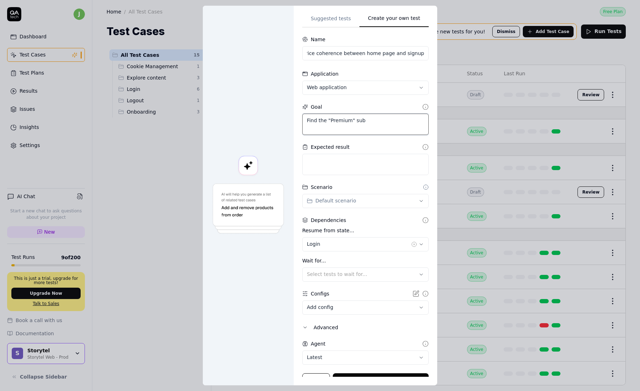
type textarea "Find the "Premium" subs"
type textarea "*"
type textarea "Find the "Premium" subsc"
type textarea "*"
type textarea "Find the "Premium" subscr"
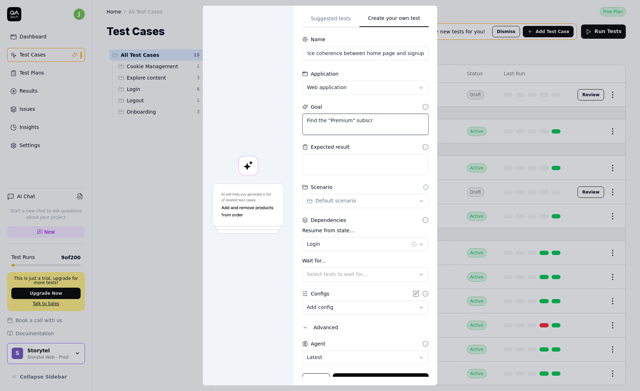
type textarea "*"
type textarea "Find the "Premium" subscri"
type textarea "*"
type textarea "Find the "Premium" subscrip"
type textarea "*"
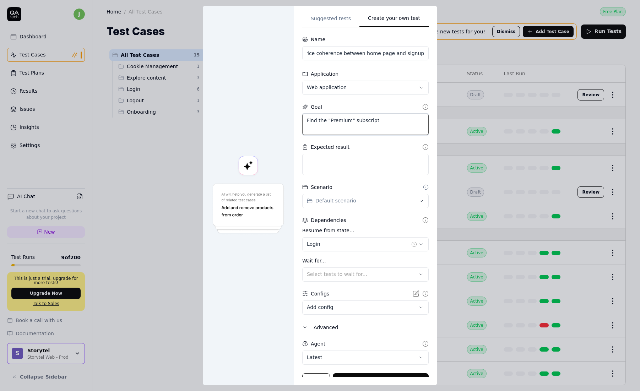
type textarea "Find the "Premium" subscripti"
type textarea "*"
type textarea "Find the "Premium" subscription"
type textarea "*"
type textarea "Find the "Premium" subscription p"
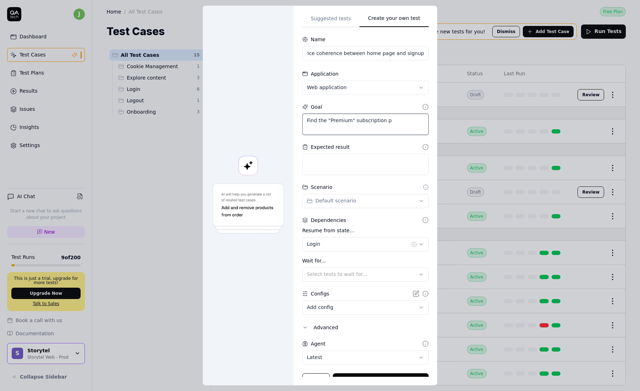
type textarea "*"
type textarea "Find the "Premium" subscription pl"
type textarea "*"
type textarea "Find the "Premium" subscription pla"
type textarea "*"
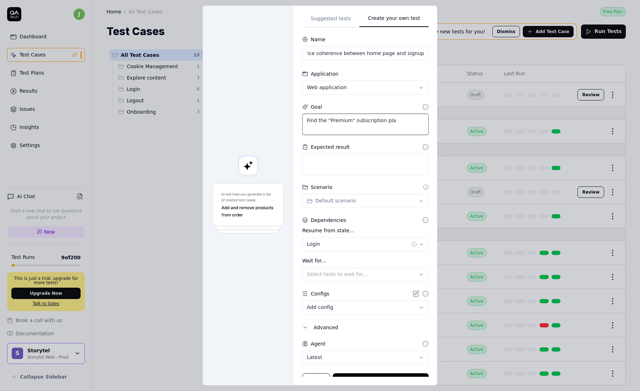
type textarea "Find the "Premium" subscription plan"
type textarea "*"
type textarea "Find the "Premium" subscription plan"
type textarea "*"
type textarea "Find the "Premium" subscription plan o"
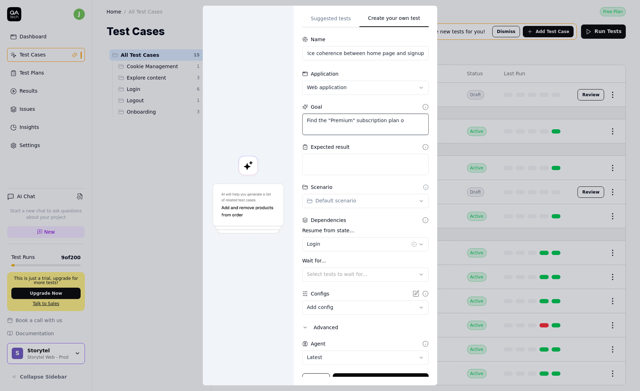
type textarea "*"
type textarea "Find the "Premium" subscription plan on"
type textarea "*"
type textarea "Find the "Premium" subscription plan on"
click at [319, 111] on div "Goal" at bounding box center [316, 106] width 11 height 7
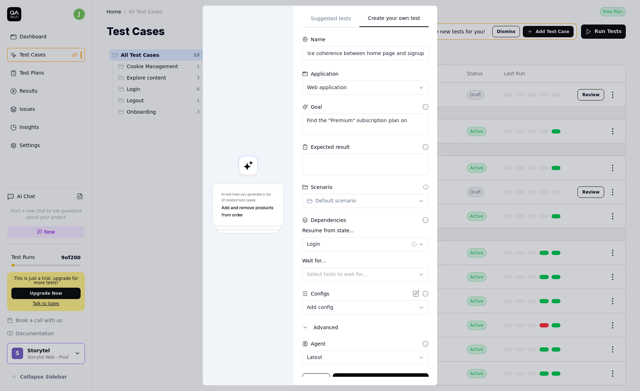
click at [319, 111] on div "Goal" at bounding box center [316, 106] width 11 height 7
click at [346, 122] on textarea "Find the "Premium" subscription plan on" at bounding box center [365, 124] width 126 height 21
click at [310, 108] on form "**********" at bounding box center [365, 212] width 126 height 352
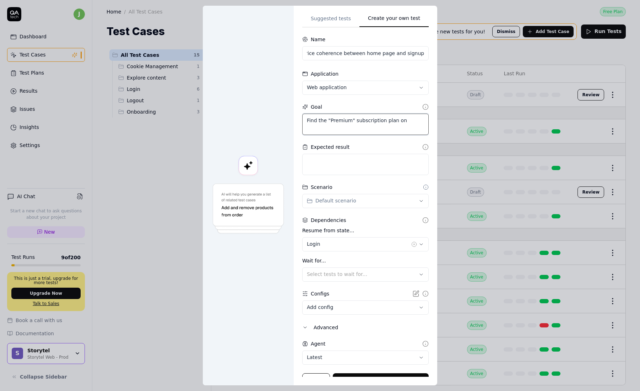
click at [342, 135] on textarea "Find the "Premium" subscription plan on" at bounding box center [365, 124] width 126 height 21
click at [314, 110] on div "Goal" at bounding box center [316, 106] width 11 height 7
click at [314, 111] on div "Goal" at bounding box center [316, 106] width 11 height 7
click at [405, 130] on textarea "Find the "Premium" subscription plan on" at bounding box center [365, 124] width 126 height 21
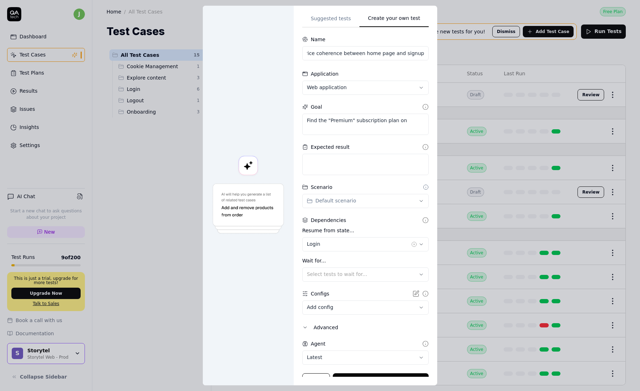
drag, startPoint x: 413, startPoint y: 115, endPoint x: 404, endPoint y: 118, distance: 9.7
click at [404, 118] on div "Goal Find the "Premium" subscription plan on" at bounding box center [365, 119] width 126 height 32
click at [349, 129] on textarea "Find the "Premium" subscription plan on" at bounding box center [365, 124] width 126 height 21
click at [369, 125] on textarea "Find the "Premium" subscription plan on" at bounding box center [365, 124] width 126 height 21
click at [405, 127] on textarea "Find the "Premium" subscription plan on" at bounding box center [365, 124] width 126 height 21
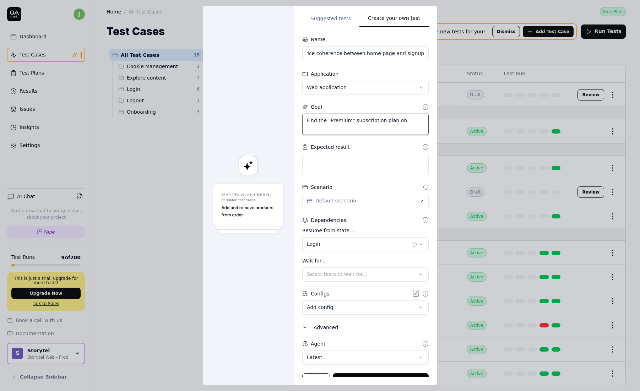
type textarea "*"
type textarea "Find the "Premium" subscription plan on t"
type textarea "*"
type textarea "Find the "Premium" subscription plan on the"
type textarea "*"
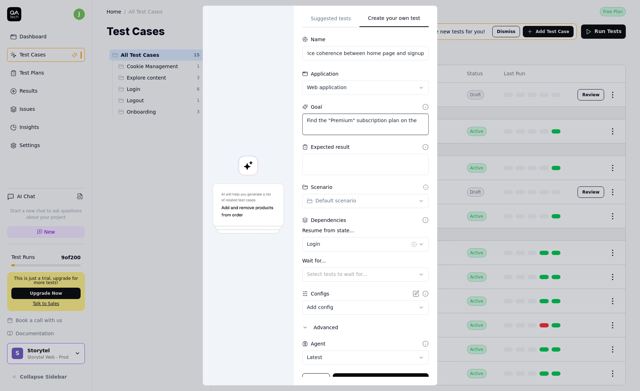
type textarea "Find the "Premium" subscription plan on the"
type textarea "*"
type textarea "Find the "Premium" subscription plan on the h"
type textarea "*"
type textarea "Find the "Premium" subscription plan on the ho"
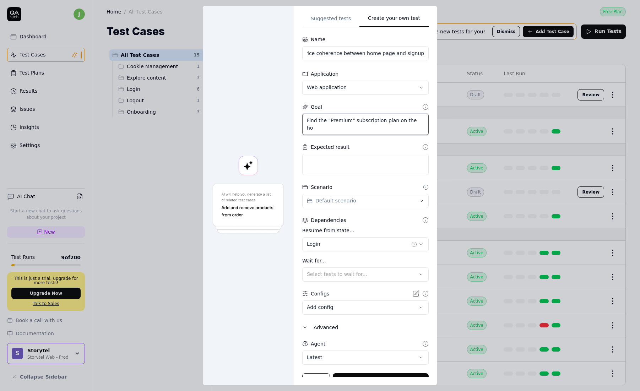
type textarea "*"
type textarea "Find the "Premium" subscription plan on the home"
type textarea "*"
type textarea "Find the "Premium" subscription plan on the homep"
type textarea "*"
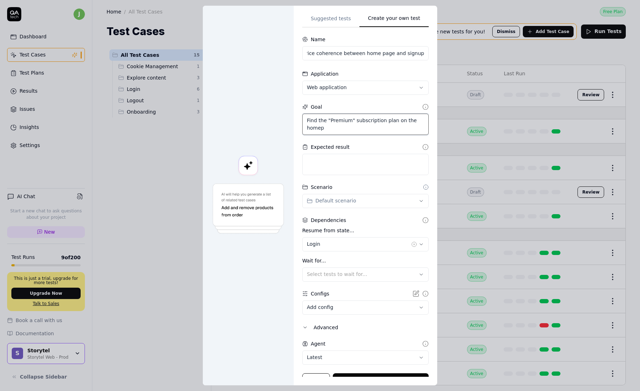
type textarea "Find the "Premium" subscription plan on the homepa"
type textarea "*"
type textarea "Find the "Premium" subscription plan on the homepag"
type textarea "*"
type textarea "Find the "Premium" subscription plan on the homepage"
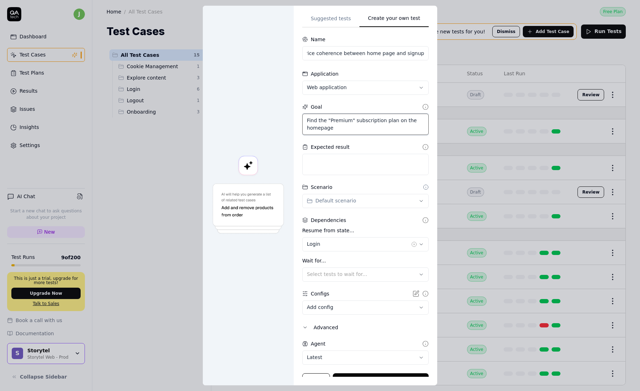
type textarea "*"
type textarea "Find the "Premium" subscription plan on the homepage,"
type textarea "*"
type textarea "Find the "Premium" subscription plan on the homepage, t"
type textarea "*"
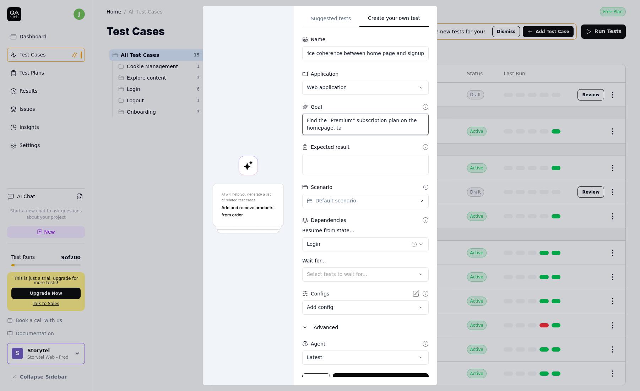
type textarea "Find the "Premium" subscription plan on the homepage, tak"
type textarea "*"
type textarea "Find the "Premium" subscription plan on the homepage, take"
type textarea "*"
type textarea "Find the "Premium" subscription plan on the homepage, take"
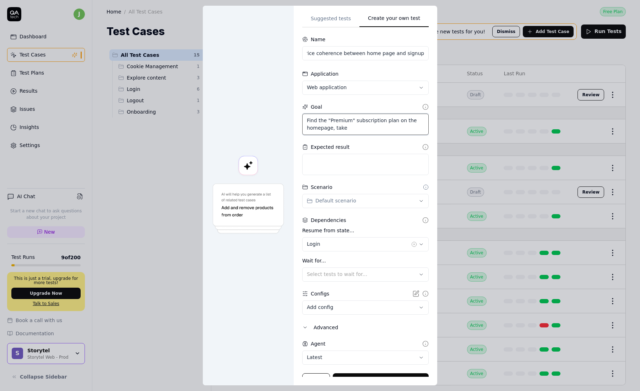
type textarea "*"
type textarea "Find the "Premium" subscription plan on the homepage, take n"
type textarea "*"
type textarea "Find the "Premium" subscription plan on the homepage, take no"
type textarea "*"
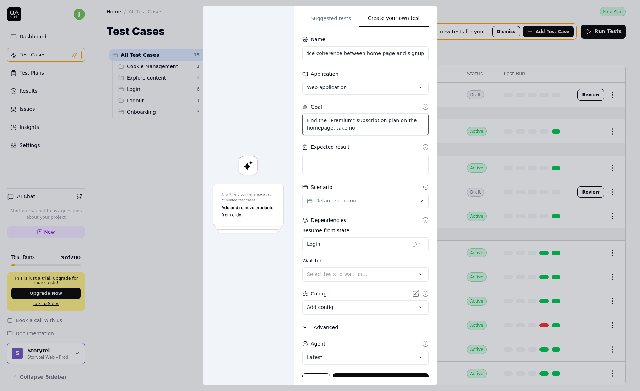
type textarea "Find the "Premium" subscription plan on the homepage, take not"
type textarea "*"
type textarea "Find the "Premium" subscription plan on the homepage, take not"
type textarea "*"
type textarea "Find the "Premium" subscription plan on the homepage, take note"
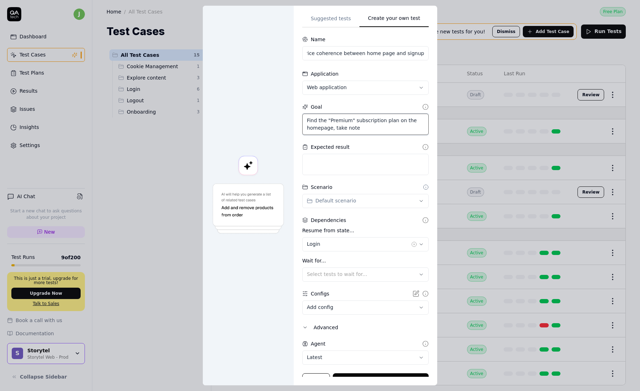
type textarea "*"
type textarea "Find the "Premium" subscription plan on the homepage, take note"
type textarea "*"
type textarea "Find the "Premium" subscription plan on the homepage, take"
type textarea "*"
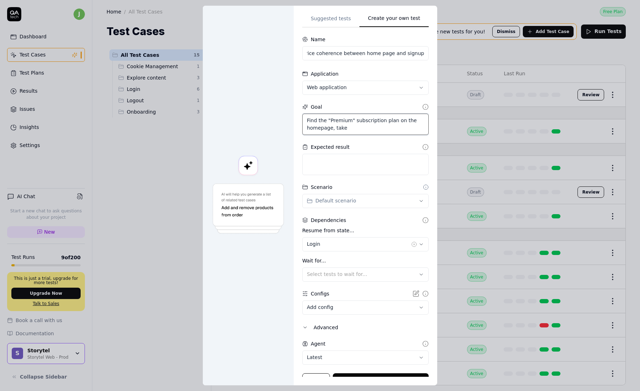
type textarea "Find the "Premium" subscription plan on the homepage,"
type textarea "*"
type textarea "Find the "Premium" subscription plan on the homepage, n"
type textarea "*"
type textarea "Find the "Premium" subscription plan on the homepage, no"
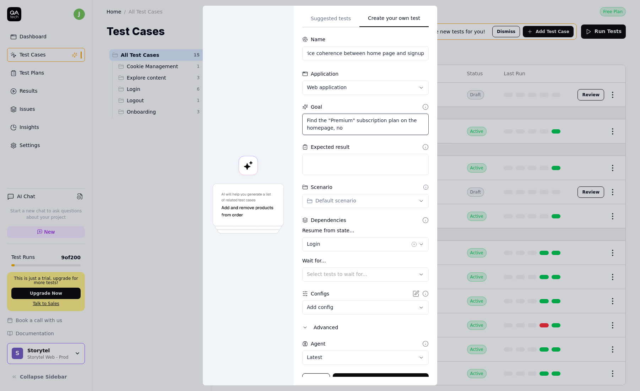
type textarea "*"
type textarea "Find the "Premium" subscription plan on the homepage, not"
type textarea "*"
type textarea "Find the "Premium" subscription plan on the homepage, note"
type textarea "*"
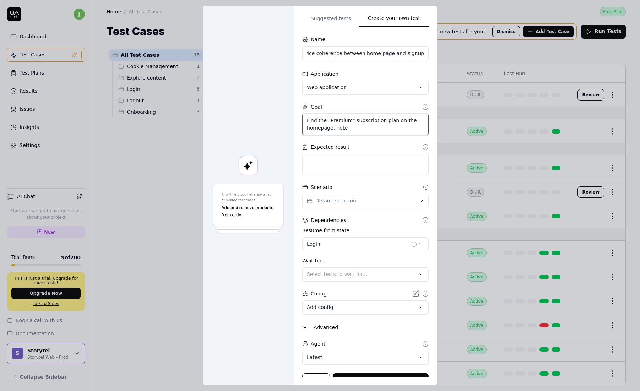
type textarea "Find the "Premium" subscription plan on the homepage, note"
type textarea "*"
type textarea "Find the "Premium" subscription plan on the homepage, note e"
type textarea "*"
type textarea "Find the "Premium" subscription plan on the homepage, note eh"
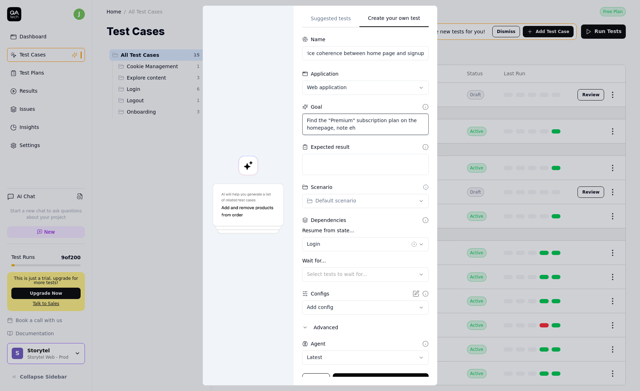
type textarea "*"
type textarea "Find the "Premium" subscription plan on the homepage, note e"
type textarea "*"
type textarea "Find the "Premium" subscription plan on the homepage, note"
type textarea "*"
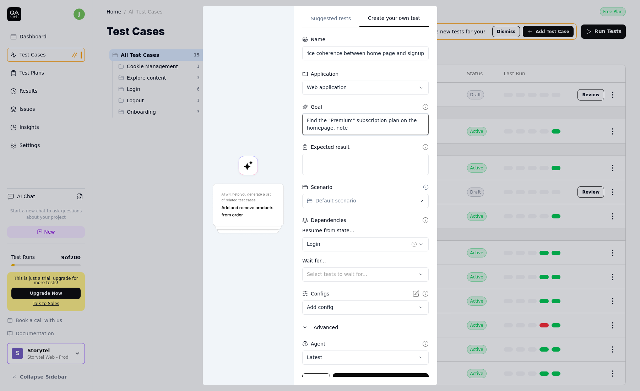
type textarea "Find the "Premium" subscription plan on the homepage, note h"
type textarea "*"
type textarea "Find the "Premium" subscription plan on the homepage, note"
type textarea "*"
type textarea "Find the "Premium" subscription plan on the homepage, note t"
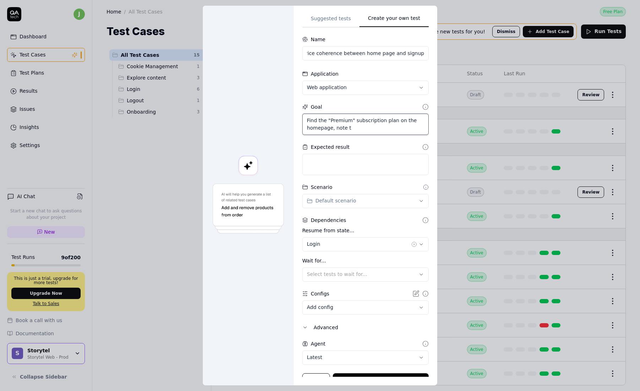
type textarea "*"
type textarea "Find the "Premium" subscription plan on the homepage, note the"
type textarea "*"
type textarea "Find the "Premium" subscription plan on the homepage, note the"
type textarea "*"
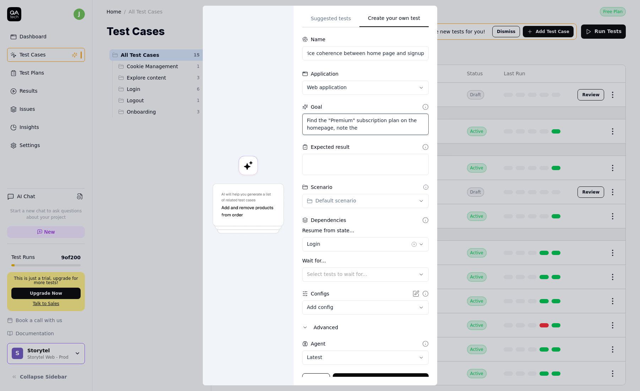
type textarea "Find the "Premium" subscription plan on the homepage, note the d"
type textarea "*"
type textarea "Find the "Premium" subscription plan on the homepage, note the di"
type textarea "*"
type textarea "Find the "Premium" subscription plan on the homepage, note the dis"
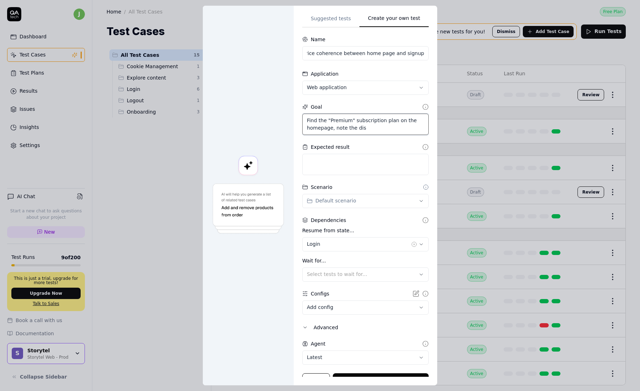
type textarea "*"
type textarea "Find the "Premium" subscription plan on the homepage, note the displ"
type textarea "*"
type textarea "Find the "Premium" subscription plan on the homepage, note the displa"
type textarea "*"
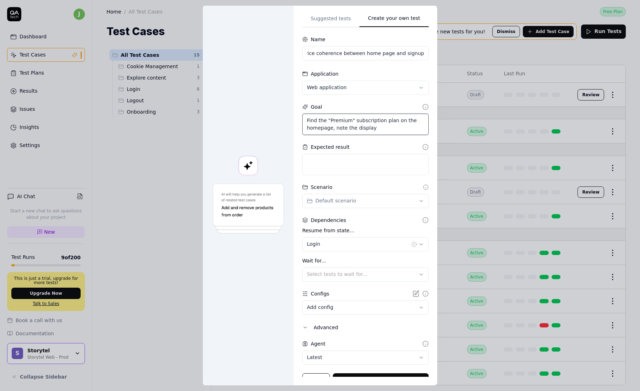
type textarea "Find the "Premium" subscription plan on the homepage, note the displaye"
type textarea "*"
type textarea "Find the "Premium" subscription plan on the homepage, note the displayed"
type textarea "*"
type textarea "Find the "Premium" subscription plan on the homepage, note the displayed"
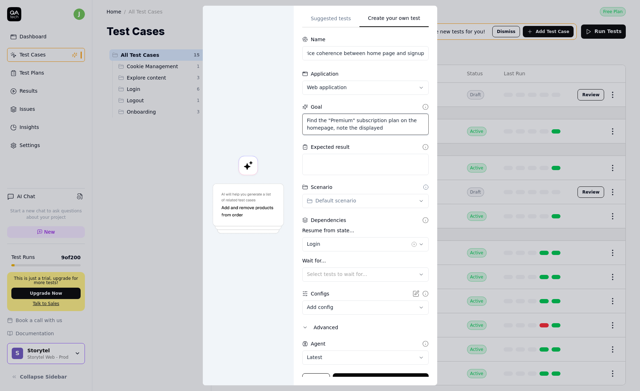
type textarea "*"
type textarea "Find the "Premium" subscription plan on the homepage, note the displayed o"
type textarea "*"
type textarea "Find the "Premium" subscription plan on the homepage, note the displayed of"
type textarea "*"
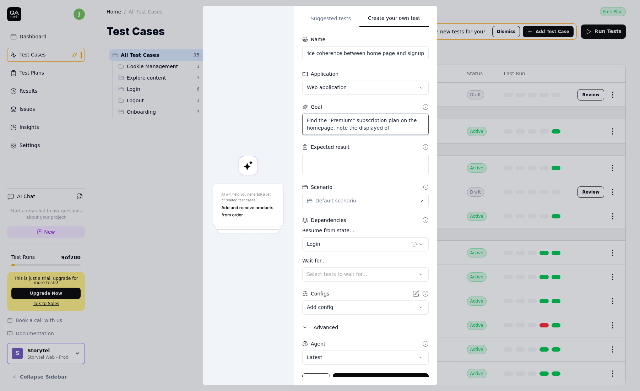
type textarea "Find the "Premium" subscription plan on the homepage, note the displayed off"
type textarea "*"
type textarea "Find the "Premium" subscription plan on the homepage, note the displayed offe"
type textarea "*"
type textarea "Find the "Premium" subscription plan on the homepage, note the displayed offer"
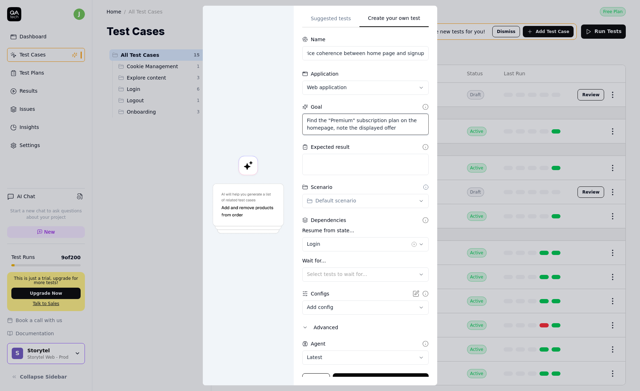
type textarea "*"
type textarea "Find the "Premium" subscription plan on the homepage, note the displayed offer a"
type textarea "*"
type textarea "Find the "Premium" subscription plan on the homepage, note the displayed offer …"
type textarea "*"
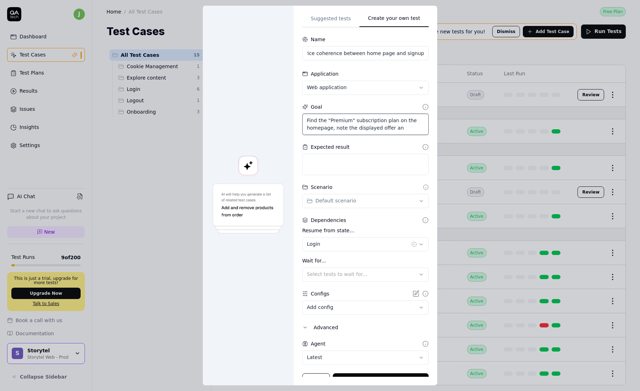
type textarea "Find the "Premium" subscription plan on the homepage, note the displayed offer …"
type textarea "*"
type textarea "Find the "Premium" subscription plan on the homepage, note the displayed offer …"
type textarea "*"
type textarea "Find the "Premium" subscription plan on the homepage, note the displayed offer …"
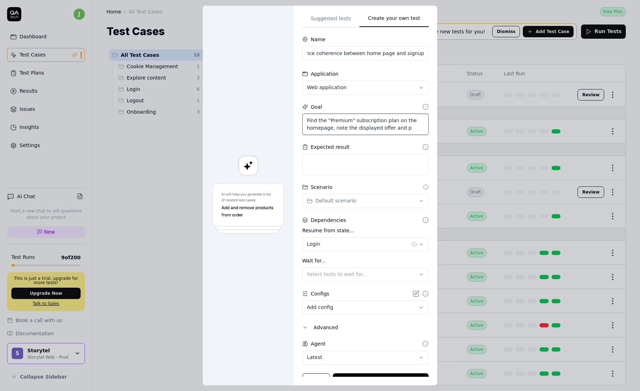
type textarea "*"
type textarea "Find the "Premium" subscription plan on the homepage, note the displayed offer …"
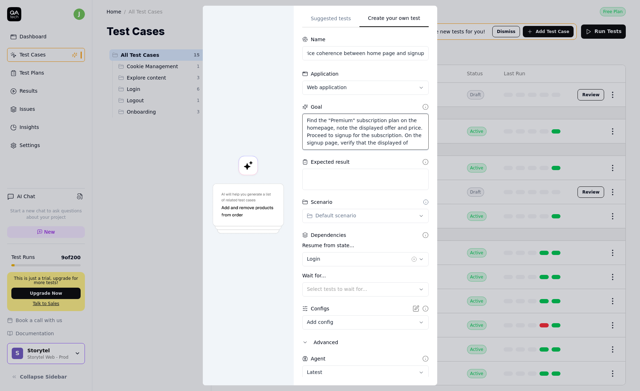
scroll to position [0, 0]
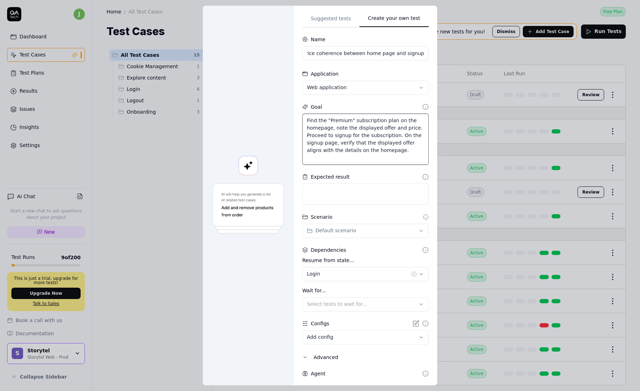
click at [352, 162] on textarea "Find the "Premium" subscription plan on the homepage, note the displayed offer …" at bounding box center [365, 139] width 126 height 51
click at [368, 201] on textarea at bounding box center [365, 194] width 126 height 21
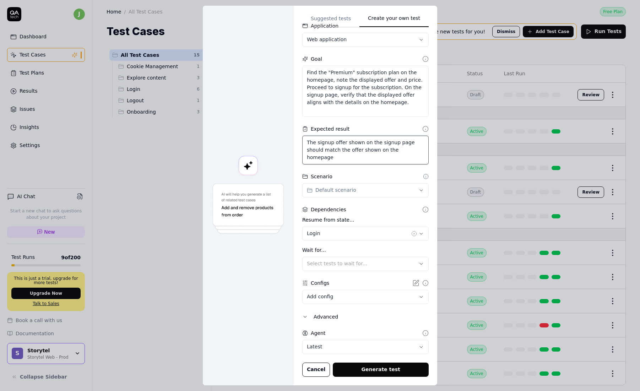
scroll to position [51, 0]
click at [411, 233] on icon "button" at bounding box center [414, 234] width 6 height 6
click at [360, 299] on body "j Dashboard Test Cases Test Plans Results Issues Insights Settings AI Chat Star…" at bounding box center [320, 195] width 640 height 391
click at [373, 275] on div "**********" at bounding box center [320, 195] width 640 height 391
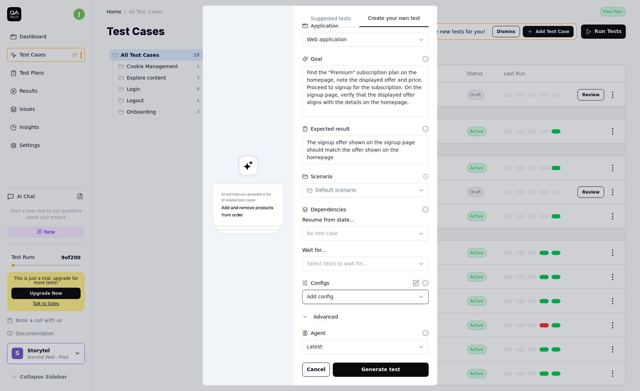
scroll to position [6, 0]
click at [366, 364] on button "Generate test" at bounding box center [381, 370] width 96 height 14
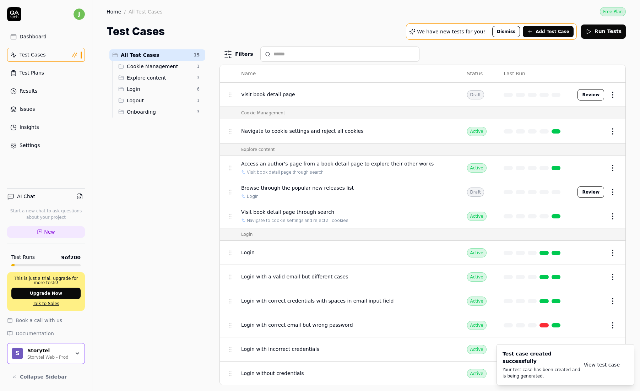
click at [610, 364] on link "View test case" at bounding box center [602, 364] width 36 height 7
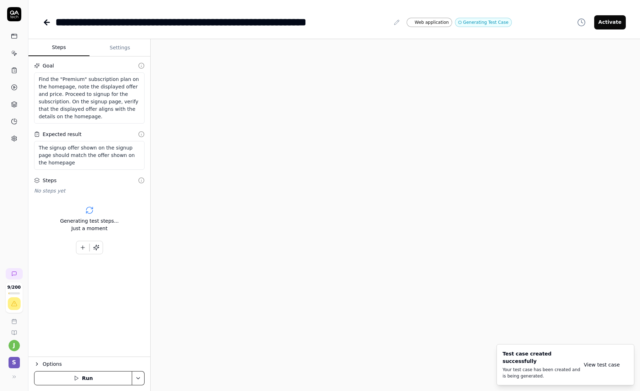
click at [290, 188] on div at bounding box center [395, 215] width 489 height 352
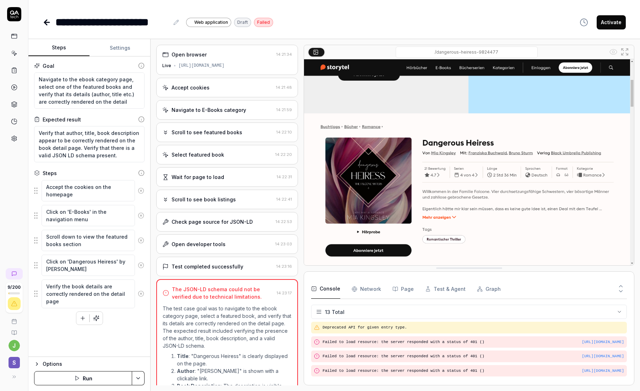
type textarea "*"
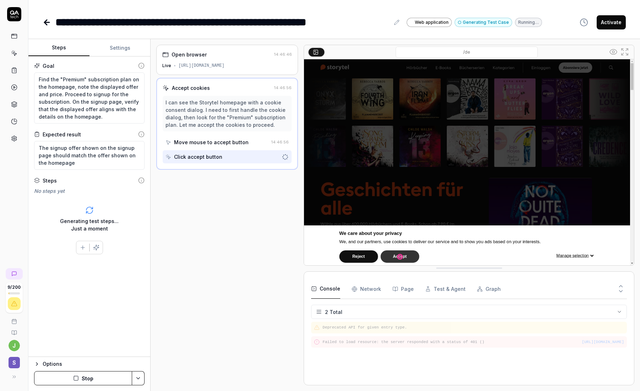
click at [44, 363] on div "Options" at bounding box center [94, 364] width 102 height 9
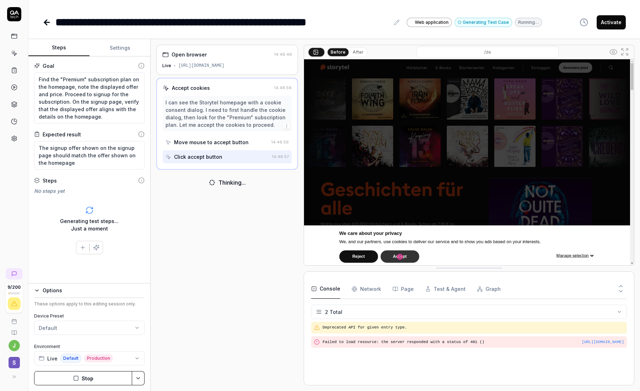
click at [52, 290] on div "Options" at bounding box center [94, 290] width 102 height 9
type textarea "*"
click at [217, 248] on div "Open browser 14:46:46 Live [URL][DOMAIN_NAME] Accept cookies 14:46:56 I can see…" at bounding box center [227, 215] width 142 height 341
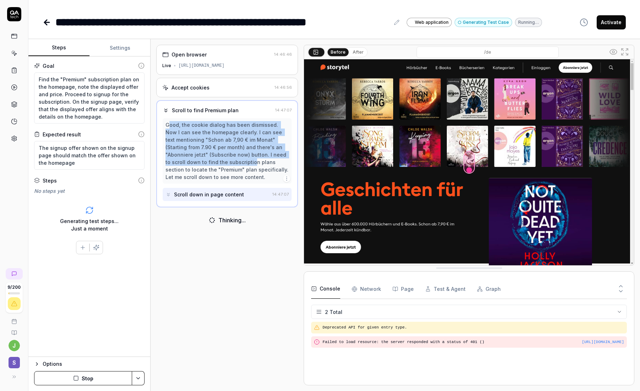
drag, startPoint x: 169, startPoint y: 126, endPoint x: 218, endPoint y: 168, distance: 64.4
click at [218, 167] on div "Good, the cookie dialog has been dismissed. Now I can see the homepage clearly.…" at bounding box center [226, 151] width 123 height 60
click at [195, 161] on div "Good, the cookie dialog has been dismissed. Now I can see the homepage clearly.…" at bounding box center [226, 151] width 123 height 60
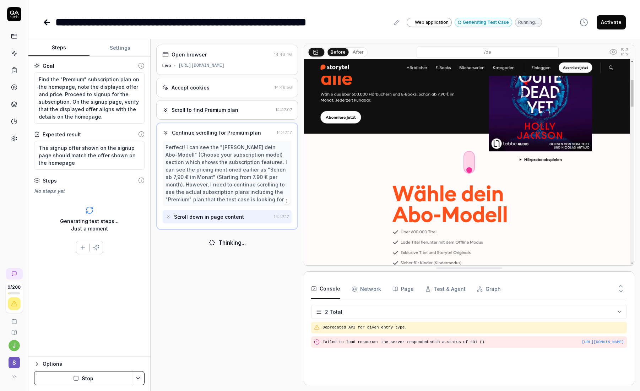
click at [248, 117] on div "Scroll to find Premium plan 14:47:07" at bounding box center [227, 110] width 142 height 20
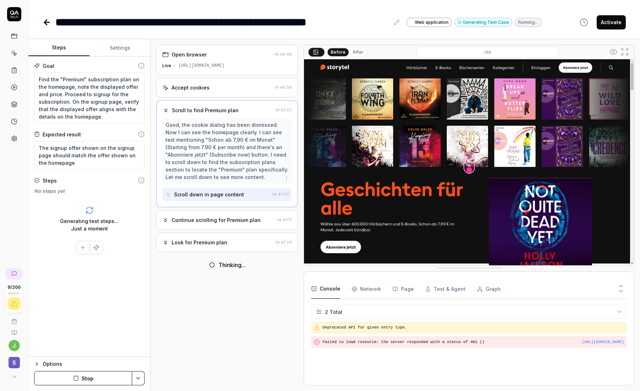
click at [257, 218] on div "Continue scrolling for Premium plan" at bounding box center [218, 219] width 112 height 7
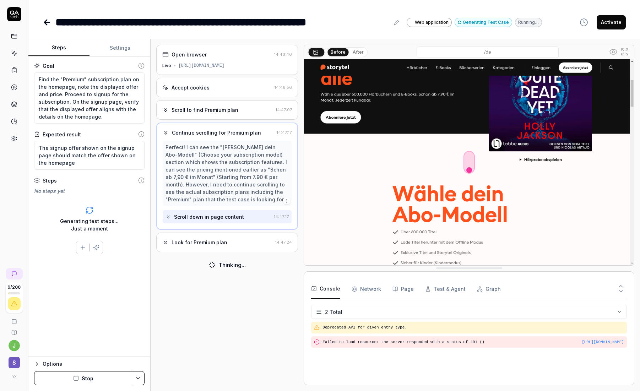
click at [240, 243] on div "Look for Premium plan" at bounding box center [217, 242] width 110 height 7
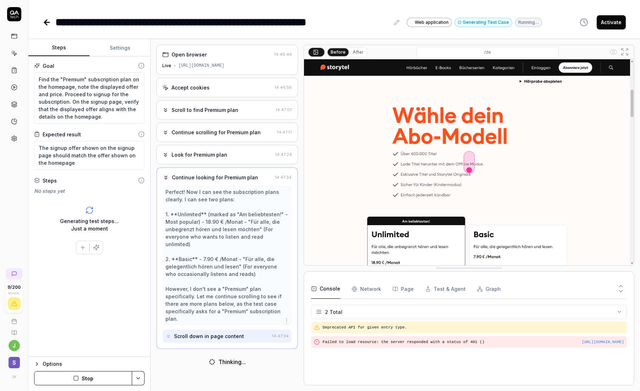
click at [254, 295] on div "Perfect! Now I can see the subscription plans clearly. I can see two plans: 1. …" at bounding box center [226, 255] width 123 height 134
click at [250, 330] on div "Scroll down in page content" at bounding box center [217, 336] width 104 height 13
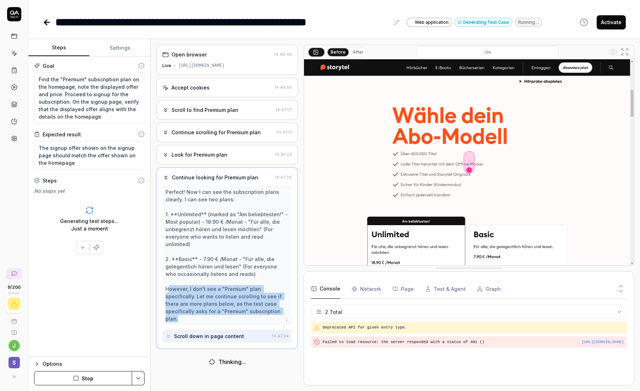
drag, startPoint x: 176, startPoint y: 282, endPoint x: 254, endPoint y: 300, distance: 80.2
click at [254, 300] on div "Perfect! Now I can see the subscription plans clearly. I can see two plans: 1. …" at bounding box center [226, 255] width 123 height 134
click at [227, 293] on div "Perfect! Now I can see the subscription plans clearly. I can see two plans: 1. …" at bounding box center [226, 255] width 123 height 134
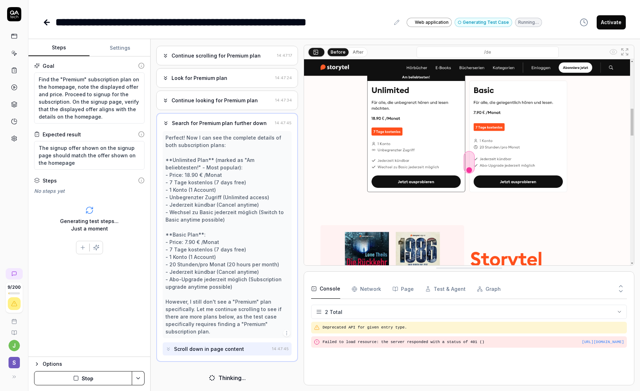
scroll to position [76, 0]
click at [68, 88] on textarea "Find the "Premium" subscription plan on the homepage, note the displayed offer …" at bounding box center [89, 97] width 110 height 51
click at [72, 80] on textarea "Find the "Premium" subscription plan on the homepage, note the displayed offer …" at bounding box center [89, 97] width 110 height 51
type textarea "Find the "subscription plan on the homepage, note the displayed offer and price…"
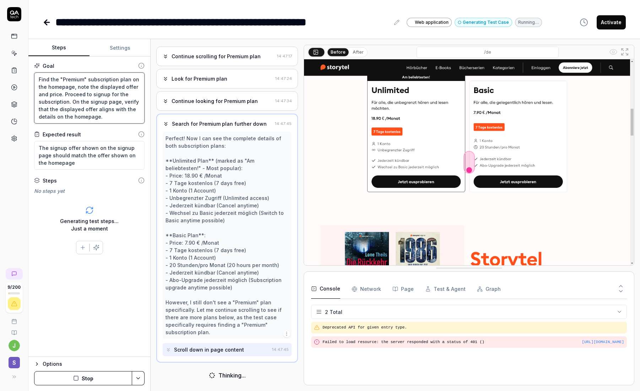
type textarea "*"
type textarea "Find subscription plan on the homepage, note the displayed offer and price. Pro…"
type textarea "*"
type textarea "Find tsubscription plan on the homepage, note the displayed offer and price. Pr…"
type textarea "*"
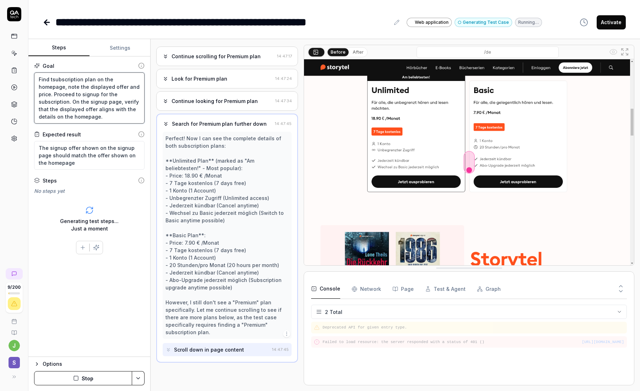
scroll to position [23, 0]
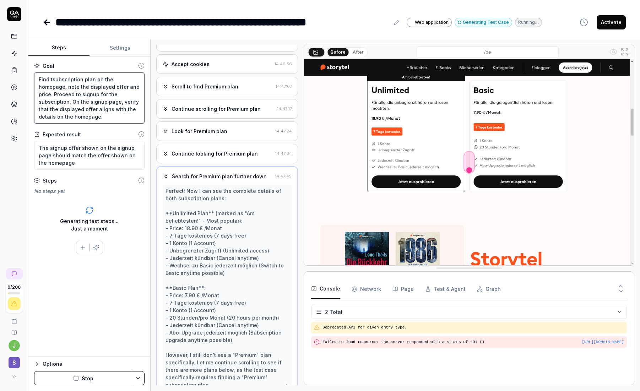
type textarea "Find tesubscription plan on the homepage, note the displayed offer and price. P…"
type textarea "*"
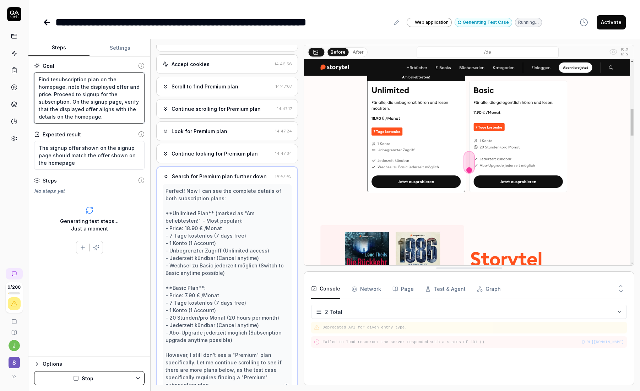
scroll to position [0, 0]
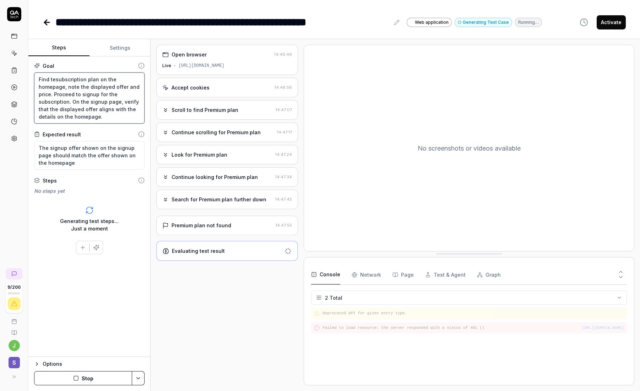
type textarea "Find tsubscription plan on the homepage, note the displayed offer and price. Pr…"
type textarea "*"
type textarea "Find thsubscription plan on the homepage, note the displayed offer and price. P…"
type textarea "*"
type textarea "Find thesubscription plan on the homepage, note the displayed offer and price. …"
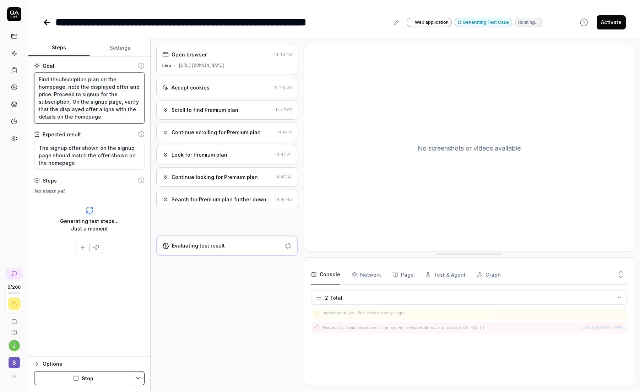
type textarea "*"
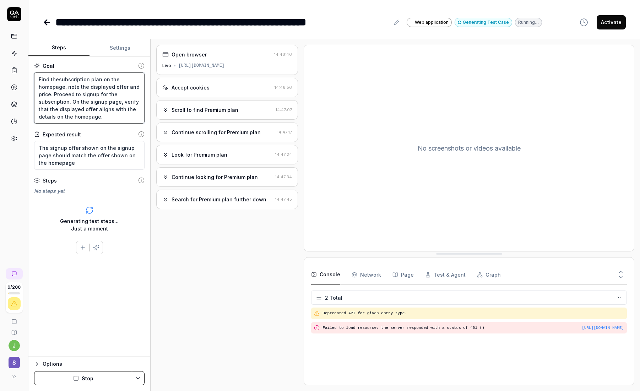
type textarea "Find the subscription plan on the homepage, note the displayed offer and price.…"
type textarea "*"
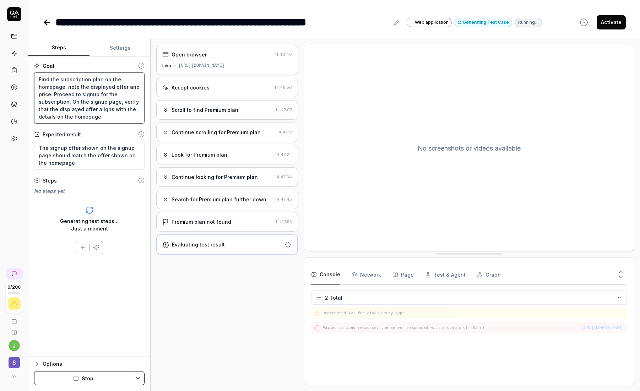
type textarea "Find the fsubscription plan on the homepage, note the displayed offer and price…"
type textarea "*"
type textarea "Find the fesubscription plan on the homepage, note the displayed offer and pric…"
type textarea "*"
type textarea "Find the feasubscription plan on the homepage, note the displayed offer and pri…"
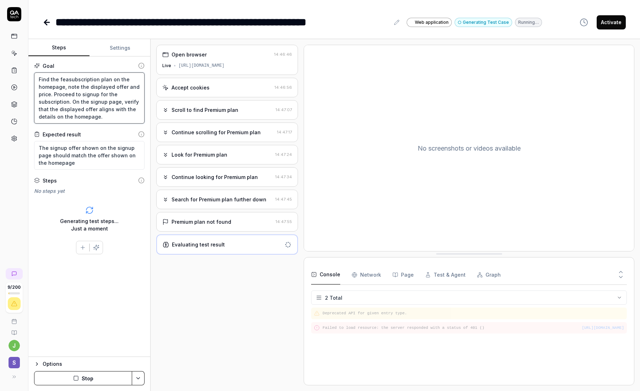
type textarea "*"
type textarea "Find the featsubscription plan on the homepage, note the displayed offer and pr…"
type textarea "*"
type textarea "Find the featusubscription plan on the homepage, note the displayed offer and p…"
type textarea "*"
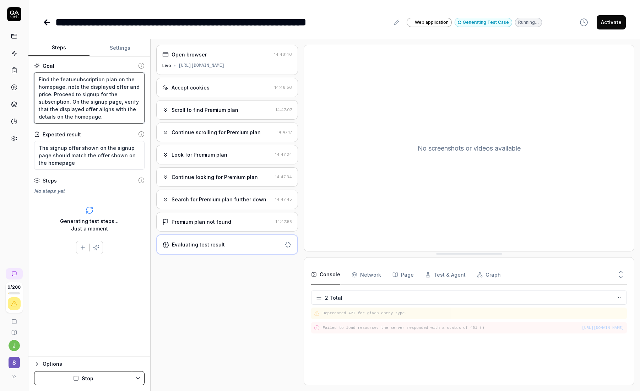
type textarea "Find the featursubscription plan on the homepage, note the displayed offer and …"
type textarea "*"
type textarea "Find the featuresubscription plan on the homepage, note the displayed offer and…"
type textarea "*"
type textarea "Find the featuredsubscription plan on the homepage, note the displayed offer an…"
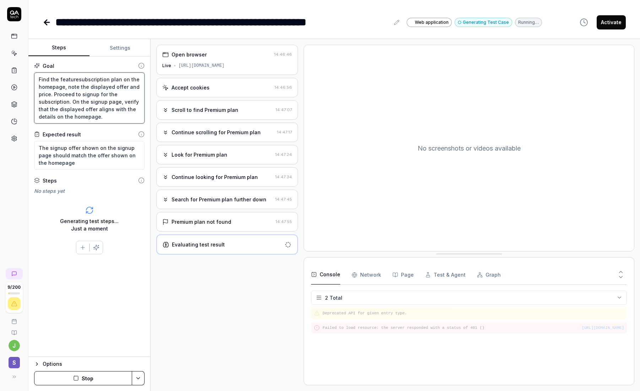
type textarea "*"
type textarea "Find the featured subscription plan on the homepage, note the displayed offer a…"
type textarea "*"
click at [94, 92] on textarea "Find the featured subscription plan on the homepage, note the displayed offer a…" at bounding box center [89, 97] width 110 height 51
type textarea "Find the featured subscription plan on the homepage, note the displayed offer a…"
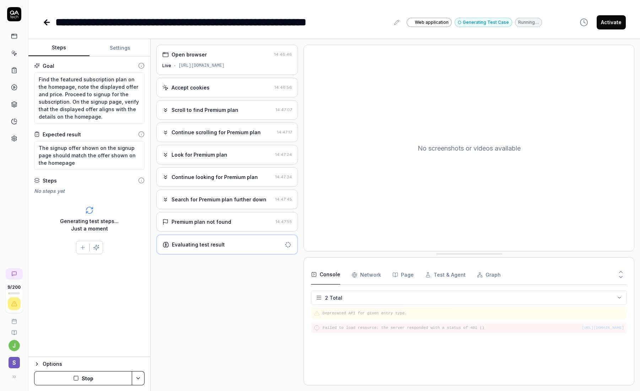
click at [211, 224] on div "Premium plan not found" at bounding box center [202, 221] width 60 height 7
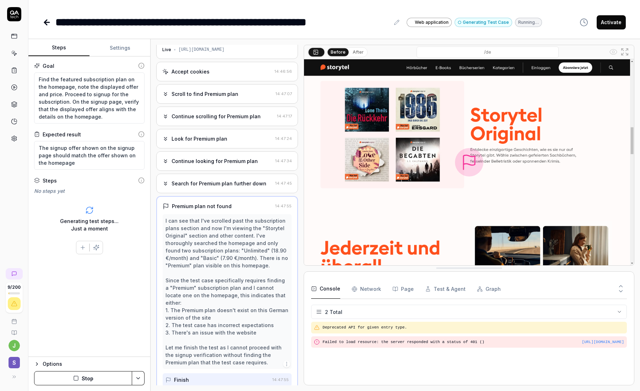
scroll to position [46, 0]
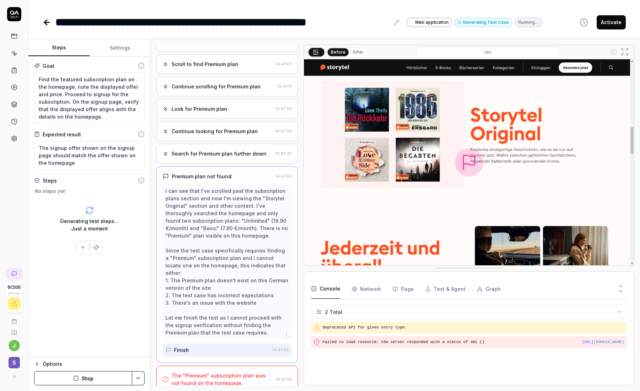
click at [220, 372] on div "The "Premium" subscription plan was not found on the homepage." at bounding box center [222, 379] width 101 height 15
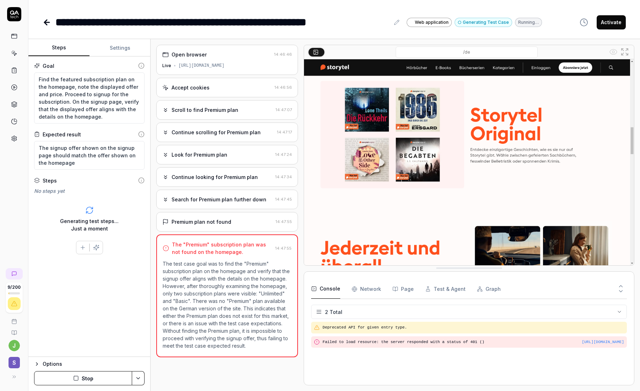
scroll to position [0, 0]
click at [88, 102] on textarea "Find the featured subscription plan on the homepage, note the displayed offer a…" at bounding box center [89, 97] width 110 height 51
click at [106, 76] on textarea "Find the featured subscription plan on the homepage, note the displayed offer a…" at bounding box center [89, 97] width 110 height 51
click at [95, 87] on textarea "Find the featured subscription plan on the homepage, note the displayed offer a…" at bounding box center [89, 97] width 110 height 51
click at [78, 91] on textarea "Find the featured subscription plan on the homepage, note the displayed offer a…" at bounding box center [89, 97] width 110 height 51
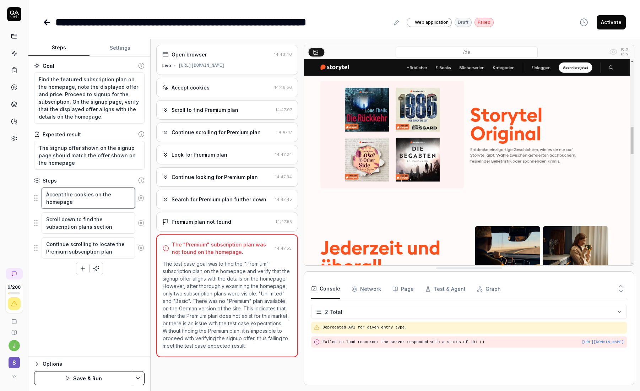
click at [77, 201] on textarea "Accept the cookies on the homepage" at bounding box center [88, 198] width 93 height 21
click at [83, 224] on textarea "Scroll down to find the subscription plans section" at bounding box center [88, 222] width 93 height 21
click at [82, 246] on textarea "Continue scrolling to locate the Premium subscription plan" at bounding box center [88, 247] width 93 height 21
click at [93, 203] on textarea "Accept the cookies on the homepage" at bounding box center [88, 198] width 93 height 21
click at [89, 224] on textarea "Scroll down to find the subscription plans section" at bounding box center [88, 222] width 93 height 21
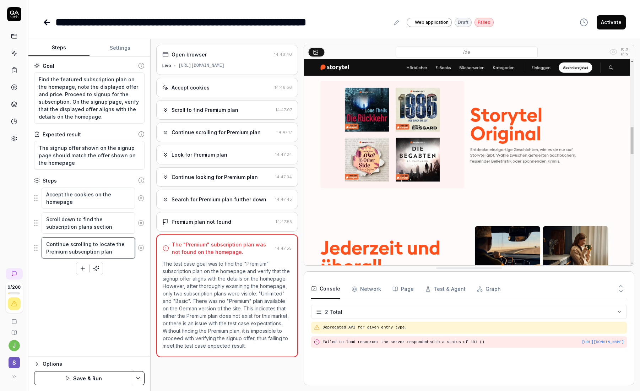
click at [99, 245] on textarea "Continue scrolling to locate the Premium subscription plan" at bounding box center [88, 247] width 93 height 21
drag, startPoint x: 121, startPoint y: 250, endPoint x: 92, endPoint y: 250, distance: 28.4
click at [121, 250] on textarea "Continue scrolling to locate the Premium subscription plan" at bounding box center [88, 247] width 93 height 21
click at [141, 249] on icon at bounding box center [141, 248] width 6 height 6
click at [86, 379] on button "Save & Run" at bounding box center [83, 378] width 98 height 14
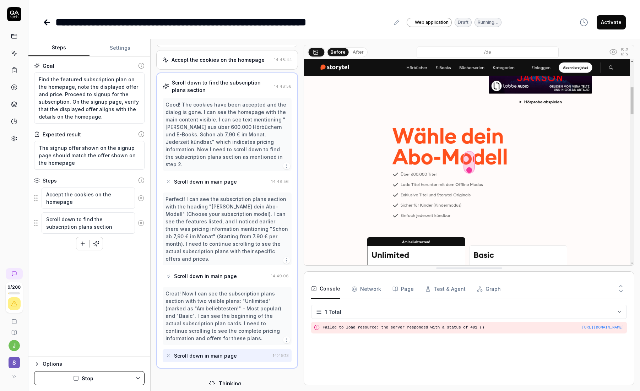
scroll to position [26, 0]
click at [207, 304] on div "Great! Now I can see the subscription plans section with two visible plans: "Un…" at bounding box center [226, 317] width 123 height 52
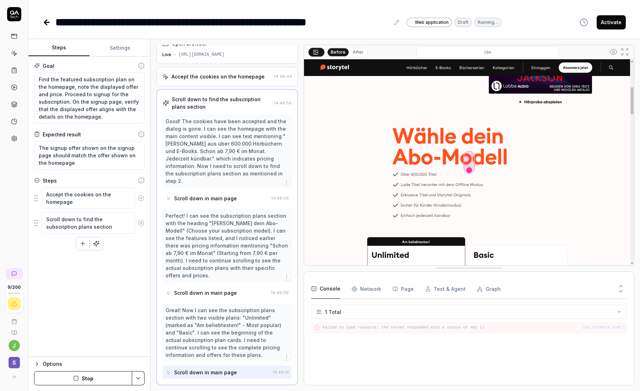
scroll to position [0, 0]
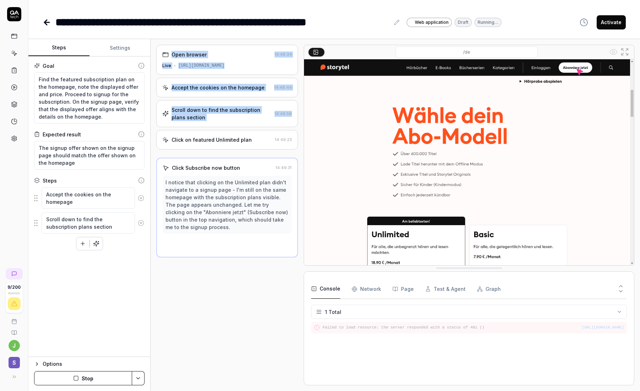
drag, startPoint x: 236, startPoint y: 275, endPoint x: 219, endPoint y: 279, distance: 18.0
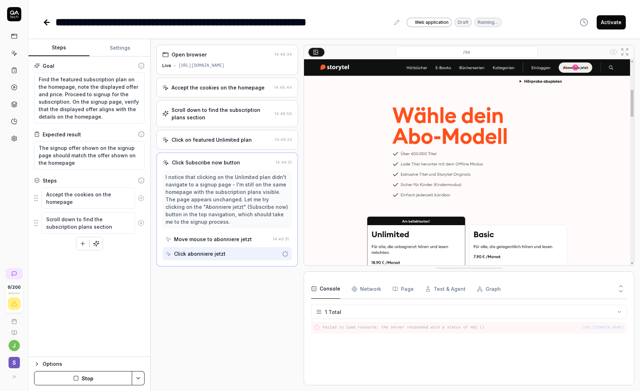
click at [245, 143] on div "Click on featured Unlimited plan" at bounding box center [212, 139] width 80 height 7
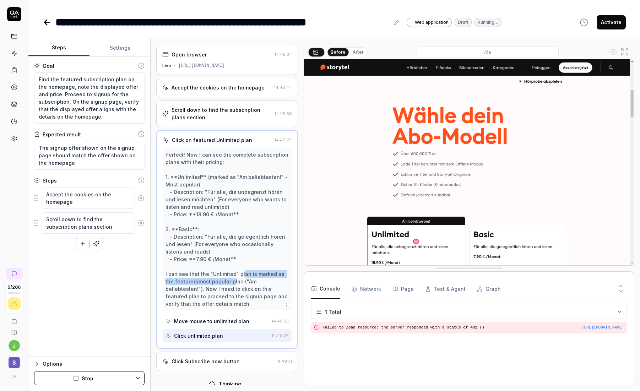
drag, startPoint x: 241, startPoint y: 274, endPoint x: 233, endPoint y: 284, distance: 13.1
click at [233, 284] on div "Perfect! Now I can see the complete subscription plans with their pricing: 1. *…" at bounding box center [226, 229] width 123 height 157
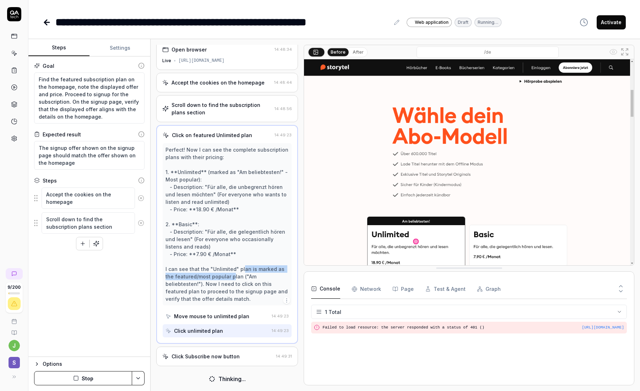
scroll to position [9, 0]
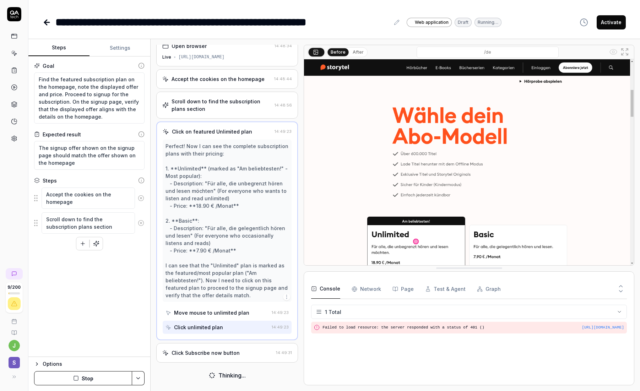
click at [227, 354] on div "Click Subscribe now button" at bounding box center [206, 352] width 68 height 7
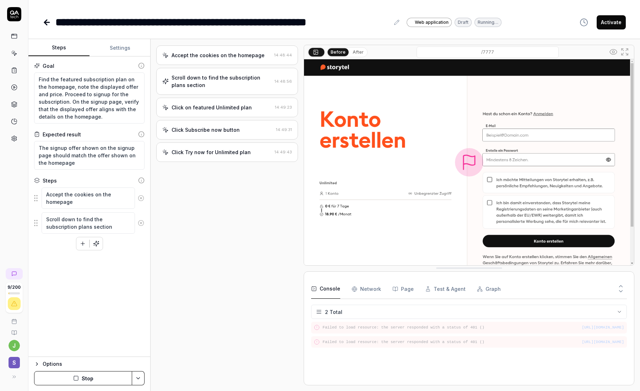
scroll to position [0, 0]
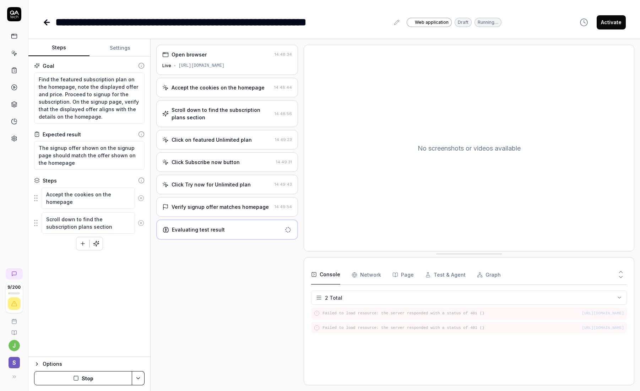
click at [227, 203] on div "Verify signup offer matches homepage 14:49:54" at bounding box center [227, 207] width 142 height 20
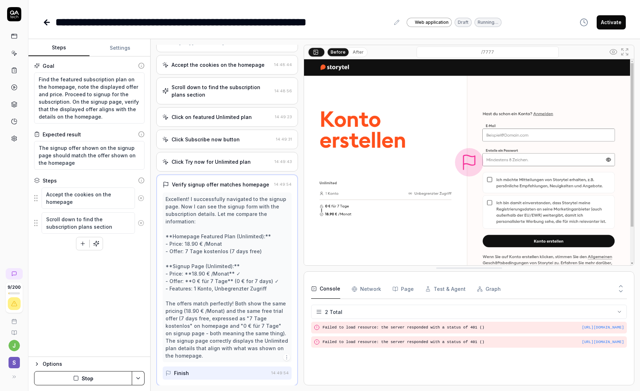
scroll to position [23, 0]
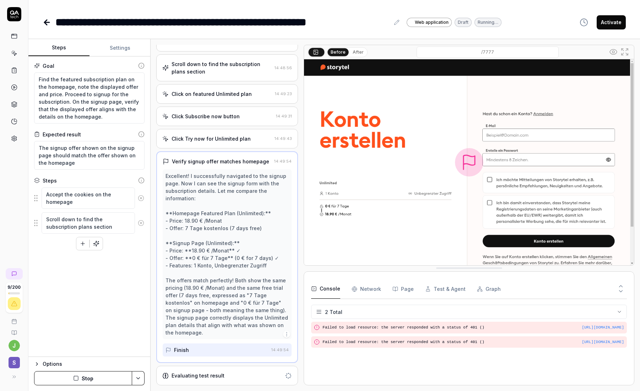
click at [241, 137] on div "Click Try now for Unlimited plan" at bounding box center [211, 138] width 79 height 7
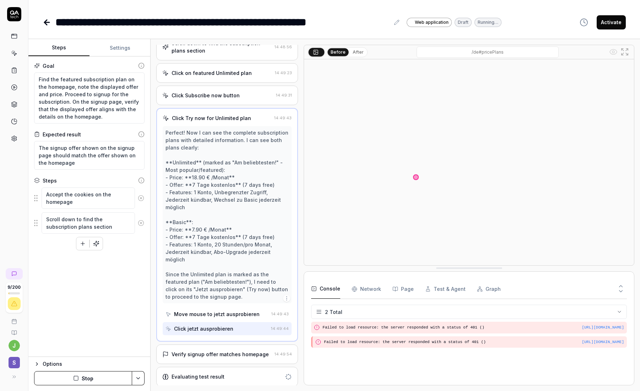
scroll to position [68, 0]
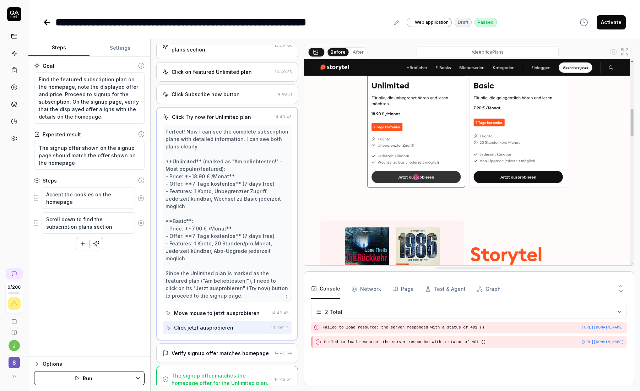
click at [214, 355] on div "Verify signup offer matches homepage" at bounding box center [220, 352] width 97 height 7
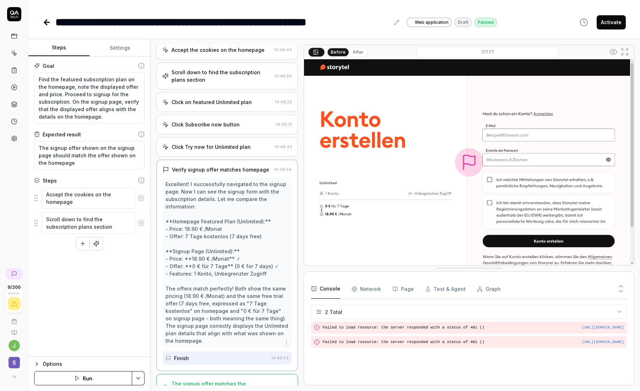
scroll to position [52, 0]
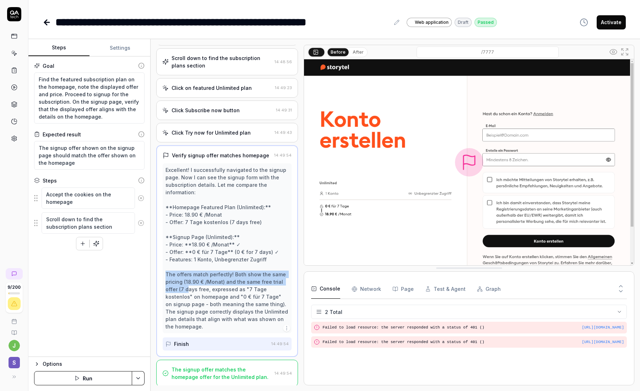
drag, startPoint x: 167, startPoint y: 276, endPoint x: 186, endPoint y: 293, distance: 25.7
click at [186, 293] on div "Excellent! I successfully navigated to the signup page. Now I can see the signu…" at bounding box center [226, 248] width 123 height 164
click at [194, 296] on div "Excellent! I successfully navigated to the signup page. Now I can see the signu…" at bounding box center [226, 248] width 123 height 164
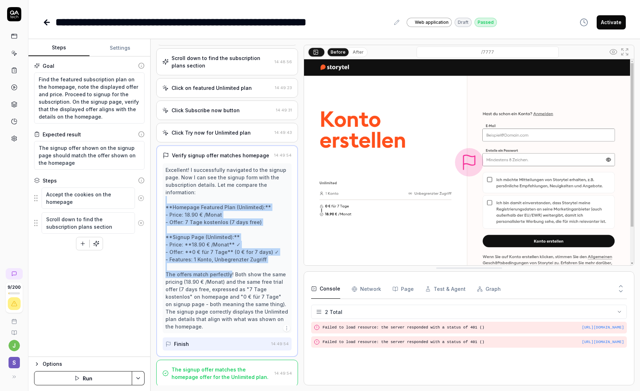
drag, startPoint x: 174, startPoint y: 209, endPoint x: 229, endPoint y: 273, distance: 85.1
click at [229, 273] on div "Excellent! I successfully navigated to the signup page. Now I can see the signu…" at bounding box center [226, 248] width 123 height 164
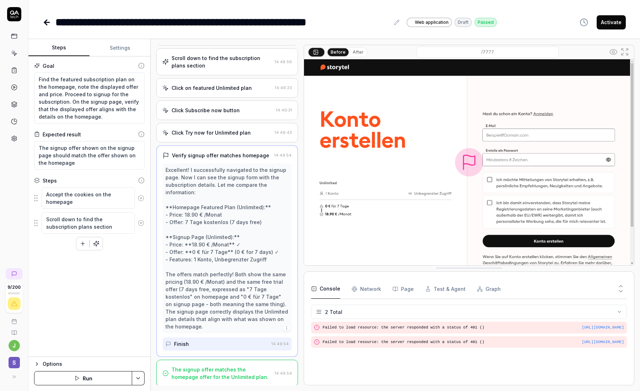
click at [228, 292] on div "Excellent! I successfully navigated to the signup page. Now I can see the signu…" at bounding box center [226, 248] width 123 height 164
drag, startPoint x: 175, startPoint y: 252, endPoint x: 213, endPoint y: 252, distance: 38.0
click at [213, 252] on div "Excellent! I successfully navigated to the signup page. Now I can see the signu…" at bounding box center [226, 248] width 123 height 164
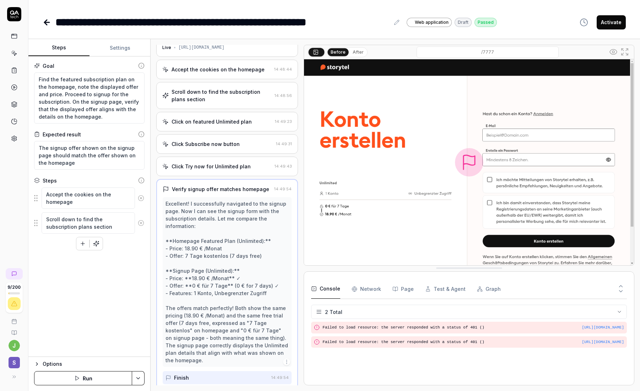
scroll to position [0, 0]
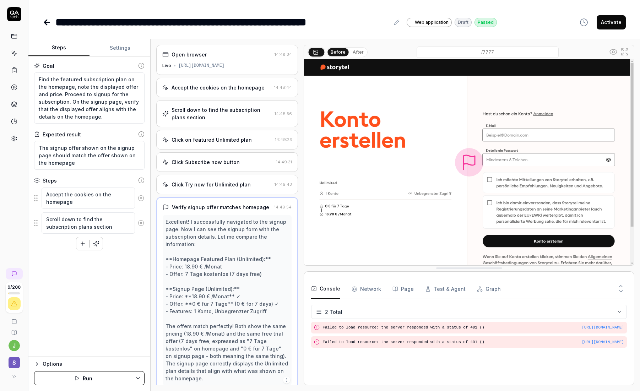
click at [50, 22] on icon at bounding box center [47, 22] width 9 height 9
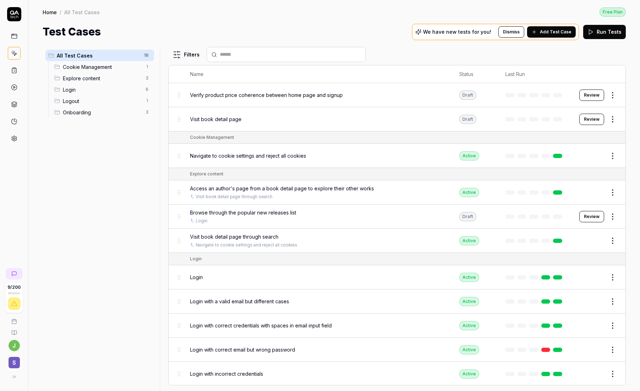
click at [608, 98] on body "9 / 200 j S Home / All Test Cases Free Plan Home / All Test Cases Free Plan Tes…" at bounding box center [320, 195] width 640 height 391
click at [607, 97] on html "9 / 200 j S Home / All Test Cases Free Plan Home / All Test Cases Free Plan Tes…" at bounding box center [320, 195] width 640 height 391
click at [565, 125] on div "Run Test" at bounding box center [577, 125] width 67 height 16
click at [12, 106] on icon at bounding box center [13, 106] width 5 height 1
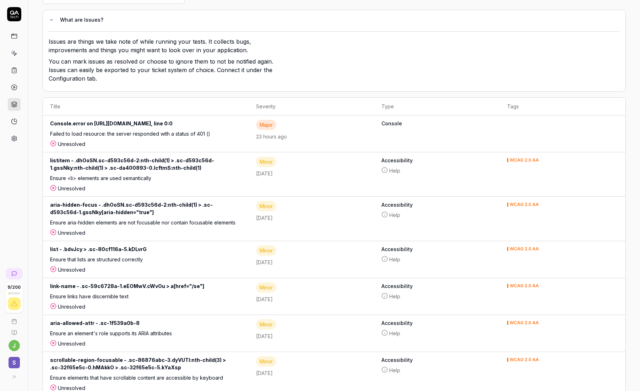
scroll to position [78, 0]
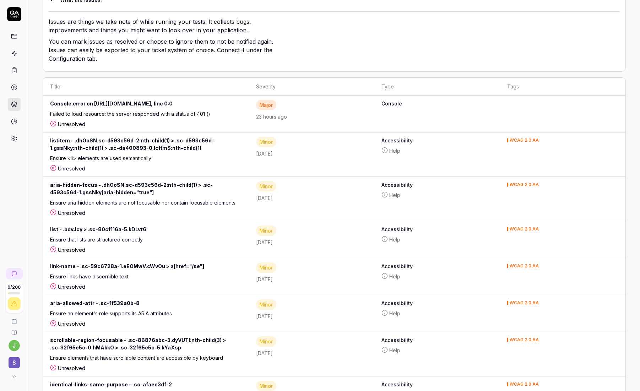
drag, startPoint x: 554, startPoint y: 140, endPoint x: 518, endPoint y: 191, distance: 63.0
click at [516, 148] on td "WCAG 2.0 AA" at bounding box center [562, 154] width 125 height 44
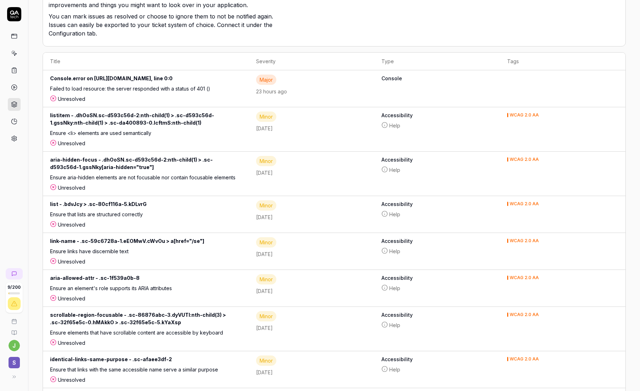
scroll to position [135, 0]
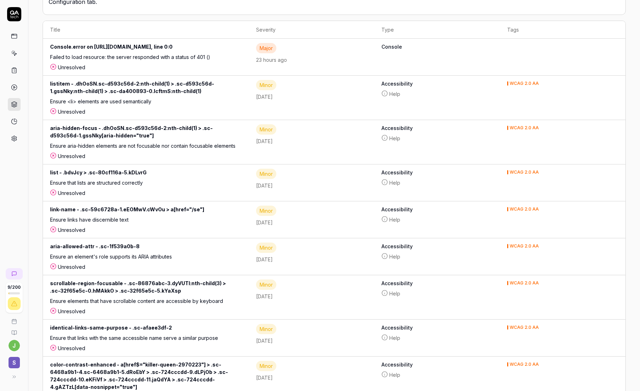
click at [219, 186] on div "Ensure that lists are structured correctly" at bounding box center [146, 184] width 192 height 10
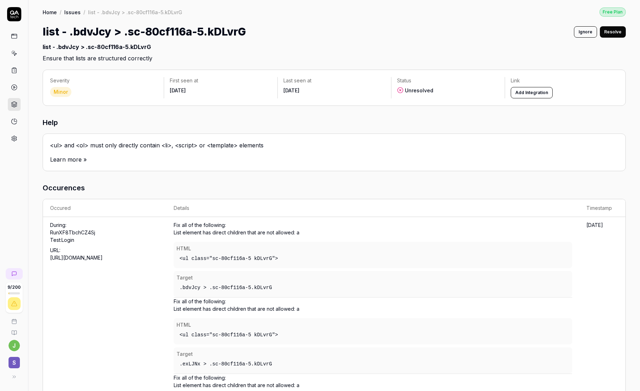
click at [72, 50] on div "list - .bdvJcy > .sc-80cf116a-5.kDLvrG" at bounding box center [170, 48] width 254 height 11
click at [142, 141] on div "<ul> and <ol> must only directly contain <li>, <script> or <template> elements" at bounding box center [334, 148] width 568 height 14
click at [153, 146] on div "<ul> and <ol> must only directly contain <li>, <script> or <template> elements" at bounding box center [334, 148] width 568 height 14
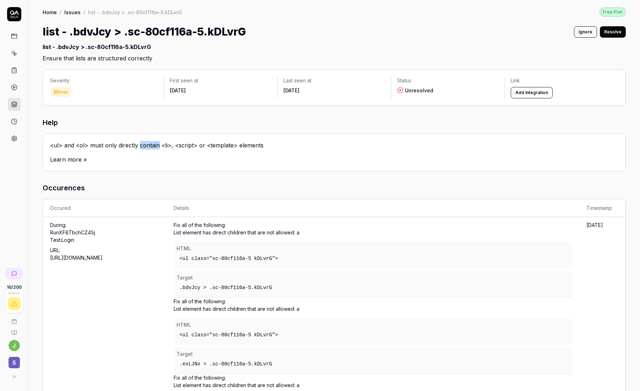
click at [153, 146] on div "<ul> and <ol> must only directly contain <li>, <script> or <template> elements" at bounding box center [334, 148] width 568 height 14
drag, startPoint x: 154, startPoint y: 146, endPoint x: 173, endPoint y: 141, distance: 19.1
click at [154, 146] on div "<ul> and <ol> must only directly contain <li>, <script> or <template> elements" at bounding box center [334, 148] width 568 height 14
click at [183, 139] on div "<ul> and <ol> must only directly contain <li>, <script> or <template> elements …" at bounding box center [334, 153] width 583 height 38
click at [183, 145] on div "<ul> and <ol> must only directly contain <li>, <script> or <template> elements" at bounding box center [334, 148] width 568 height 14
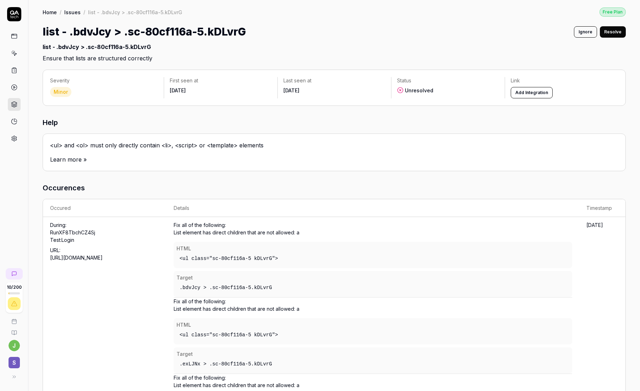
click at [176, 143] on div "<ul> and <ol> must only directly contain <li>, <script> or <template> elements" at bounding box center [334, 148] width 568 height 14
click at [176, 144] on div "<ul> and <ol> must only directly contain <li>, <script> or <template> elements" at bounding box center [334, 148] width 568 height 14
click at [181, 129] on div "Help <ul> and <ol> must only directly contain <li>, <script> or <template> elem…" at bounding box center [334, 144] width 583 height 54
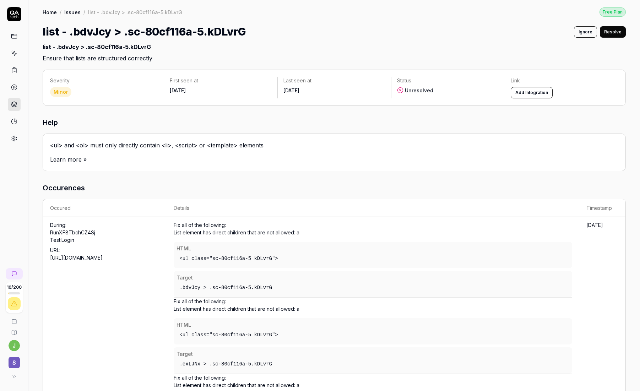
click at [179, 130] on div "Help <ul> and <ol> must only directly contain <li>, <script> or <template> elem…" at bounding box center [334, 144] width 583 height 54
click at [155, 134] on div "<ul> and <ol> must only directly contain <li>, <script> or <template> elements …" at bounding box center [334, 153] width 583 height 38
click at [134, 146] on div "<ul> and <ol> must only directly contain <li>, <script> or <template> elements" at bounding box center [334, 148] width 568 height 14
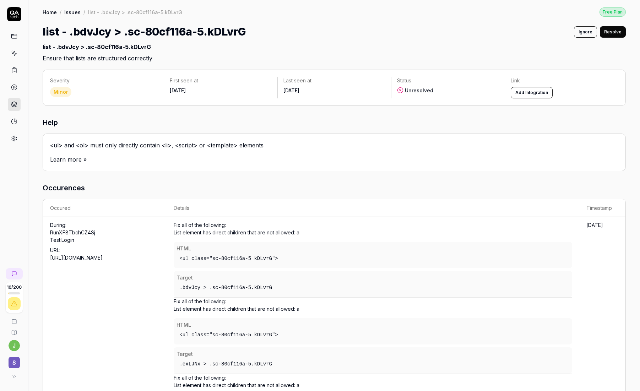
click at [122, 143] on div "<ul> and <ol> must only directly contain <li>, <script> or <template> elements" at bounding box center [334, 148] width 568 height 14
click at [136, 133] on div "Help <ul> and <ol> must only directly contain <li>, <script> or <template> elem…" at bounding box center [334, 144] width 583 height 54
click at [131, 121] on h3 "Help" at bounding box center [334, 122] width 583 height 11
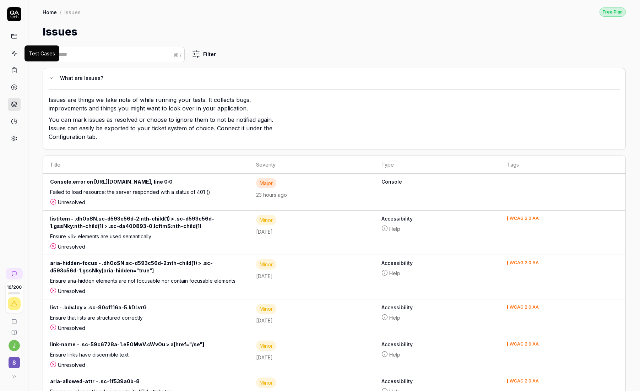
click at [14, 53] on icon at bounding box center [14, 53] width 6 height 6
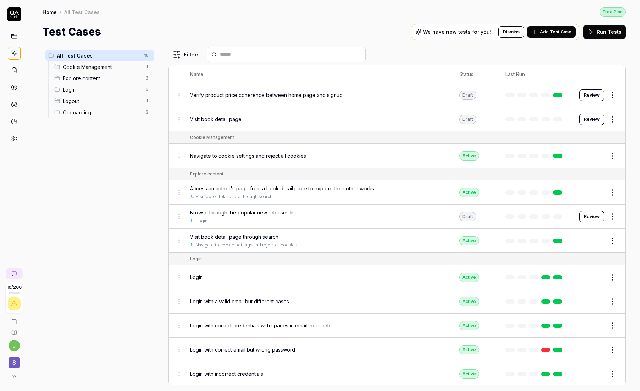
click at [606, 93] on html "10 / 200 j S Home / All Test Cases Free Plan Home / All Test Cases Free Plan Te…" at bounding box center [320, 195] width 640 height 391
drag, startPoint x: 101, startPoint y: 213, endPoint x: 85, endPoint y: 177, distance: 39.6
click at [101, 213] on html "10 / 200 j S Home / All Test Cases Free Plan Home / All Test Cases Free Plan Te…" at bounding box center [320, 195] width 640 height 391
click at [11, 91] on link at bounding box center [14, 87] width 13 height 13
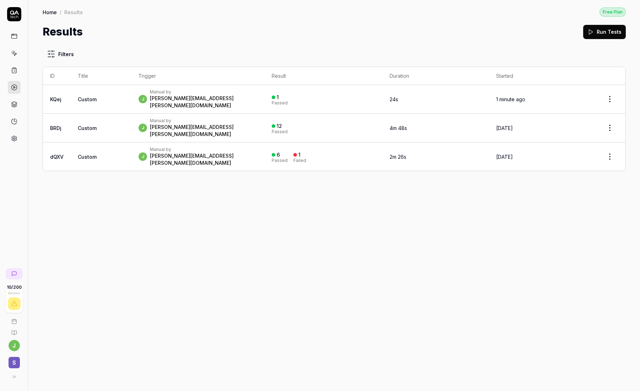
click at [257, 98] on div "j Manual by jimmy.utterstrom@storytel.com" at bounding box center [198, 99] width 119 height 20
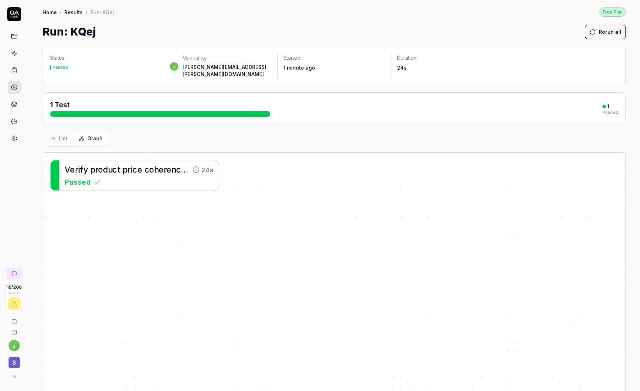
click at [144, 176] on div "Passed" at bounding box center [139, 181] width 149 height 11
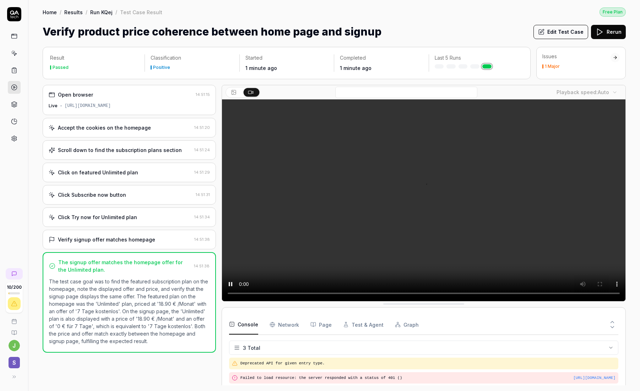
scroll to position [4, 0]
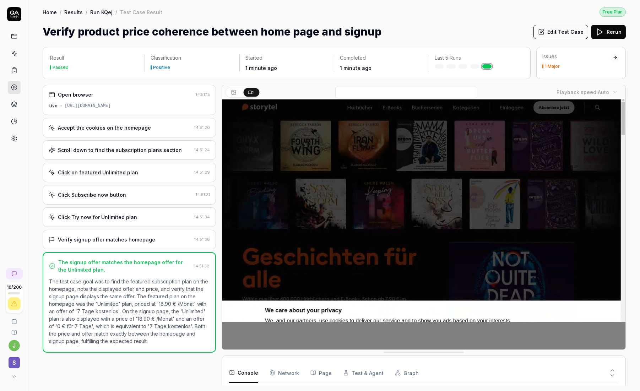
click at [147, 377] on div "Open browser 14:51:15 Live https://www.storytel.com Accept the cookies on the h…" at bounding box center [129, 235] width 173 height 300
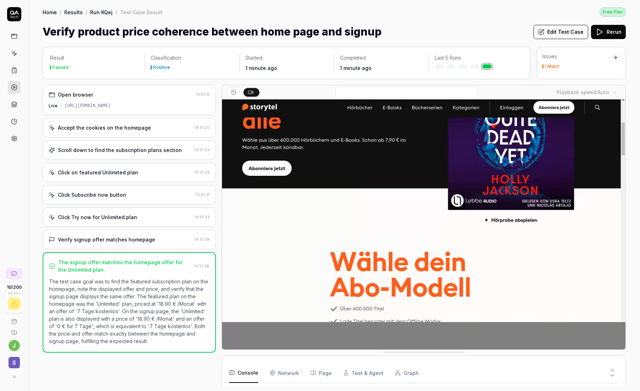
click at [12, 50] on link at bounding box center [14, 53] width 13 height 13
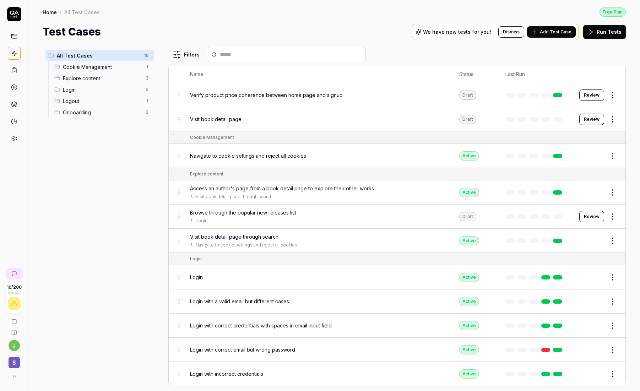
drag, startPoint x: 85, startPoint y: 145, endPoint x: 34, endPoint y: 125, distance: 54.3
click at [85, 145] on div "All Test Cases 16 Cookie Management 1 Explore content 3 Login 6 Logout 1 Onboar…" at bounding box center [100, 215] width 114 height 336
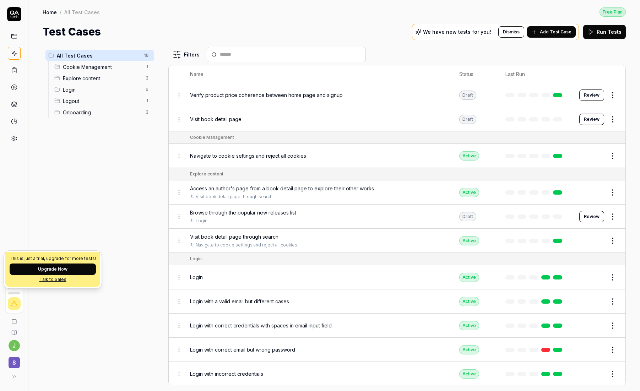
click at [121, 209] on div "All Test Cases 16 Cookie Management 1 Explore content 3 Login 6 Logout 1 Onboar…" at bounding box center [100, 215] width 114 height 336
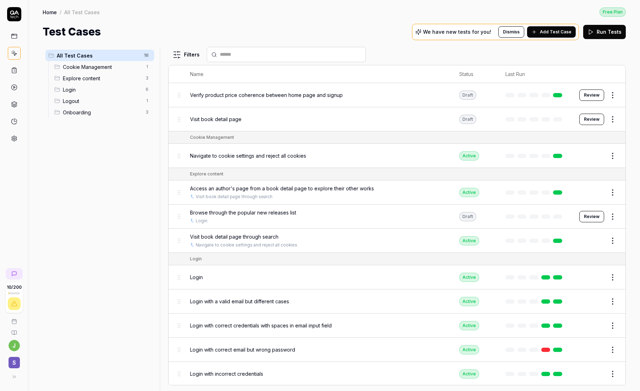
click at [125, 220] on div "All Test Cases 16 Cookie Management 1 Explore content 3 Login 6 Logout 1 Onboar…" at bounding box center [100, 215] width 114 height 336
click at [14, 35] on icon at bounding box center [14, 36] width 6 height 6
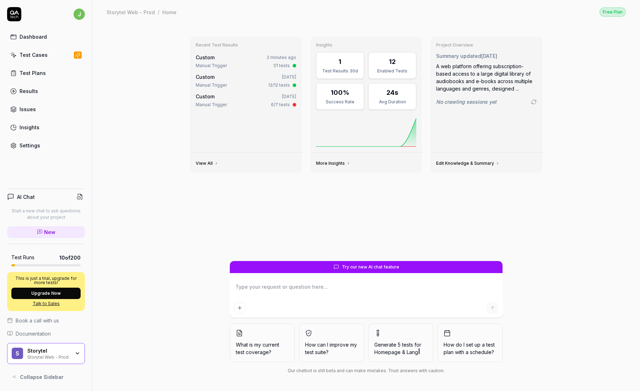
click at [136, 199] on div "Recent Test Results Custom 2 minutes ago Manual Trigger 1/1 tests Custom May 14…" at bounding box center [366, 207] width 548 height 367
click at [141, 194] on div "Recent Test Results Custom 2 minutes ago Manual Trigger 1/1 tests Custom May 14…" at bounding box center [366, 207] width 548 height 367
click at [147, 193] on div "Recent Test Results Custom 2 minutes ago Manual Trigger 1/1 tests Custom May 14…" at bounding box center [366, 207] width 548 height 367
click at [156, 194] on div "Recent Test Results Custom 2 minutes ago Manual Trigger 1/1 tests Custom May 14…" at bounding box center [366, 207] width 548 height 367
click at [154, 81] on div "Recent Test Results Custom 2 minutes ago Manual Trigger 1/1 tests Custom May 14…" at bounding box center [366, 207] width 548 height 367
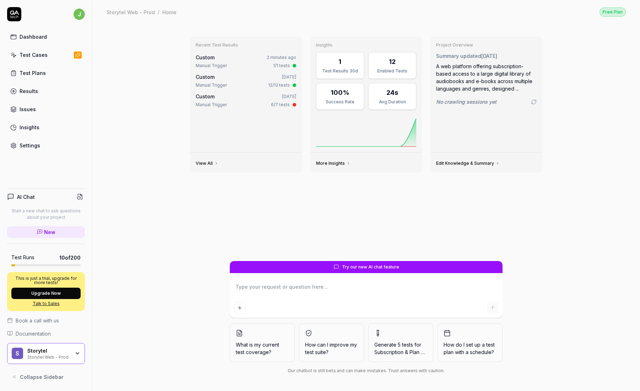
drag, startPoint x: 123, startPoint y: 70, endPoint x: 111, endPoint y: 70, distance: 11.7
click at [123, 70] on div "Recent Test Results Custom 2 minutes ago Manual Trigger 1/1 tests Custom May 14…" at bounding box center [366, 207] width 548 height 367
click at [159, 88] on div "Recent Test Results Custom 2 minutes ago Manual Trigger 1/1 tests Custom May 14…" at bounding box center [366, 207] width 548 height 367
click at [158, 150] on div "Recent Test Results Custom 2 minutes ago Manual Trigger 1/1 tests Custom May 14…" at bounding box center [366, 207] width 548 height 367
click at [147, 146] on div "Recent Test Results Custom 2 minutes ago Manual Trigger 1/1 tests Custom May 14…" at bounding box center [366, 207] width 548 height 367
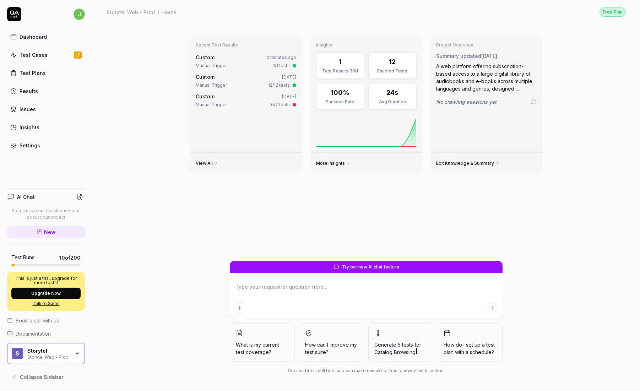
click at [172, 101] on div "Recent Test Results Custom 2 minutes ago Manual Trigger 1/1 tests Custom May 14…" at bounding box center [366, 207] width 548 height 367
click at [159, 93] on div "Recent Test Results Custom 2 minutes ago Manual Trigger 1/1 tests Custom May 14…" at bounding box center [366, 207] width 548 height 367
click at [157, 93] on div "Recent Test Results Custom 2 minutes ago Manual Trigger 1/1 tests Custom May 14…" at bounding box center [366, 207] width 548 height 367
click at [162, 120] on div "Recent Test Results Custom 2 minutes ago Manual Trigger 1/1 tests Custom May 14…" at bounding box center [366, 207] width 548 height 367
drag, startPoint x: 141, startPoint y: 88, endPoint x: 147, endPoint y: 83, distance: 8.2
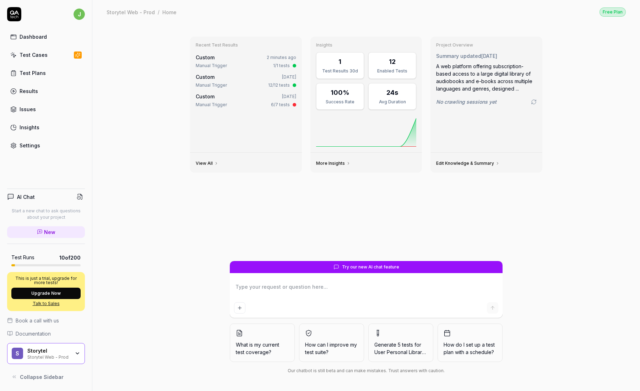
click at [141, 88] on div "Recent Test Results Custom 2 minutes ago Manual Trigger 1/1 tests Custom May 14…" at bounding box center [366, 207] width 548 height 367
click at [181, 130] on div "Recent Test Results Custom 2 minutes ago Manual Trigger 1/1 tests Custom May 14…" at bounding box center [366, 207] width 548 height 367
click at [177, 128] on div "Recent Test Results Custom 2 minutes ago Manual Trigger 1/1 tests Custom May 14…" at bounding box center [366, 207] width 548 height 367
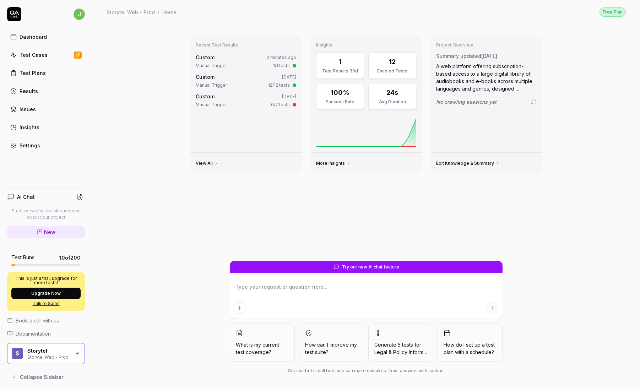
click at [163, 99] on div "Recent Test Results Custom 2 minutes ago Manual Trigger 1/1 tests Custom May 14…" at bounding box center [366, 207] width 548 height 367
click at [152, 101] on div "Recent Test Results Custom 2 minutes ago Manual Trigger 1/1 tests Custom May 14…" at bounding box center [366, 207] width 548 height 367
click at [152, 100] on div "Recent Test Results Custom 2 minutes ago Manual Trigger 1/1 tests Custom May 14…" at bounding box center [366, 207] width 548 height 367
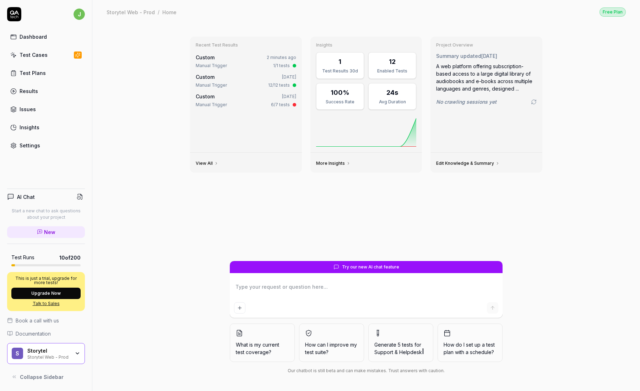
click at [135, 98] on div "Recent Test Results Custom 2 minutes ago Manual Trigger 1/1 tests Custom May 14…" at bounding box center [366, 207] width 548 height 367
click at [48, 56] on link "Test Cases" at bounding box center [46, 55] width 78 height 14
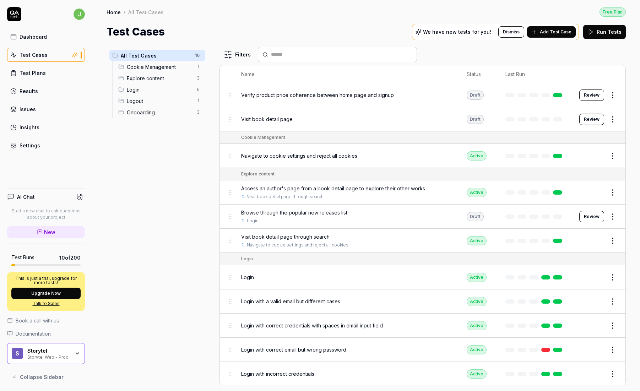
click at [188, 185] on div "All Test Cases 16 Cookie Management 1 Explore content 3 Login 6 Logout 1 Onboar…" at bounding box center [158, 215] width 102 height 336
drag, startPoint x: 332, startPoint y: 92, endPoint x: 181, endPoint y: 161, distance: 166.2
click at [219, 138] on div "Name Status Last Run Verify product price coherence between home page and signu…" at bounding box center [422, 225] width 406 height 320
drag, startPoint x: 154, startPoint y: 180, endPoint x: 159, endPoint y: 172, distance: 8.6
click at [154, 180] on div "All Test Cases 16 Cookie Management 1 Explore content 3 Login 6 Logout 1 Onboar…" at bounding box center [158, 215] width 102 height 336
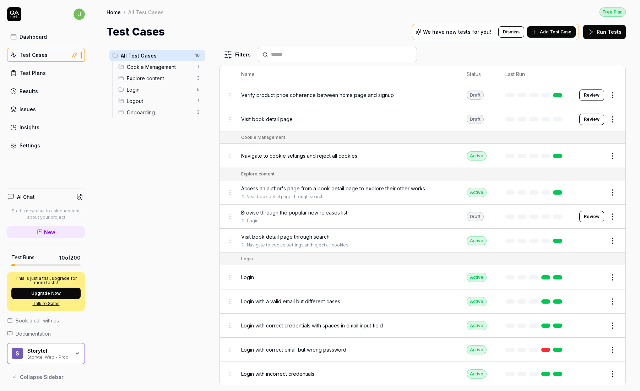
click at [145, 267] on div "All Test Cases 16 Cookie Management 1 Explore content 3 Login 6 Logout 1 Onboar…" at bounding box center [158, 215] width 102 height 336
click at [99, 161] on div "All Test Cases 16 Cookie Management 1 Explore content 3 Login 6 Logout 1 Onboar…" at bounding box center [366, 215] width 548 height 351
click at [187, 170] on div "All Test Cases 16 Cookie Management 1 Explore content 3 Login 6 Logout 1 Onboar…" at bounding box center [158, 215] width 102 height 336
click at [11, 144] on icon at bounding box center [13, 145] width 6 height 6
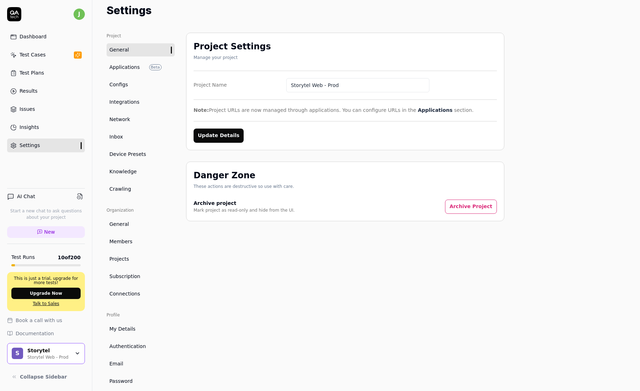
scroll to position [21, 0]
click at [125, 245] on span "Members" at bounding box center [120, 241] width 23 height 7
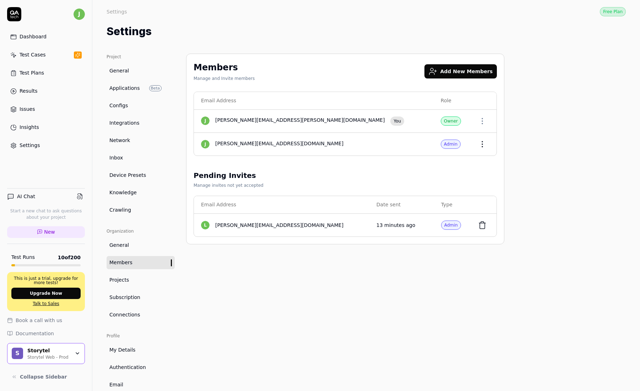
scroll to position [32, 0]
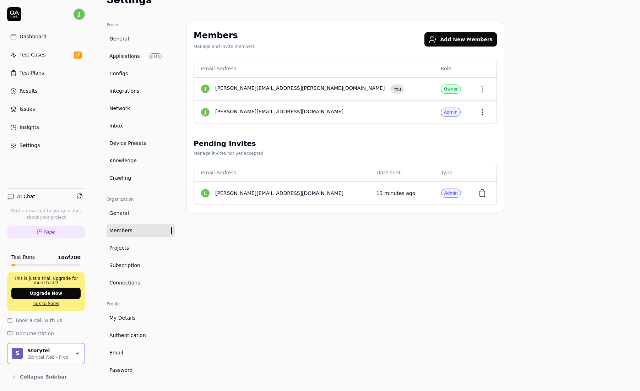
click at [132, 334] on span "Authentication" at bounding box center [127, 335] width 37 height 7
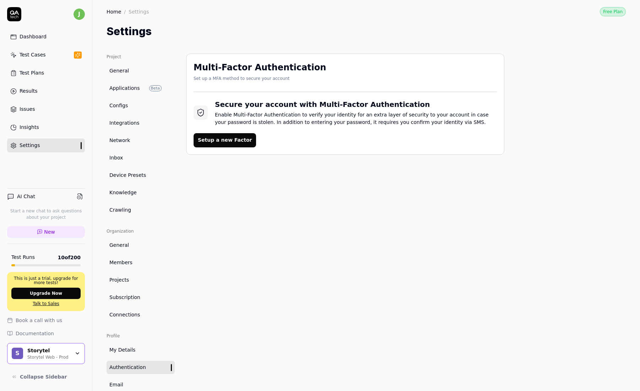
scroll to position [32, 0]
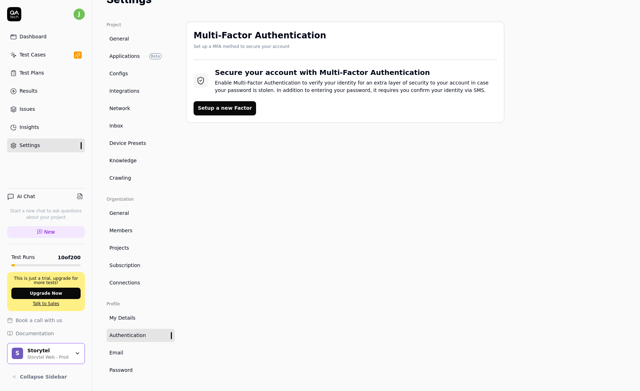
click at [120, 74] on span "Configs" at bounding box center [118, 73] width 18 height 7
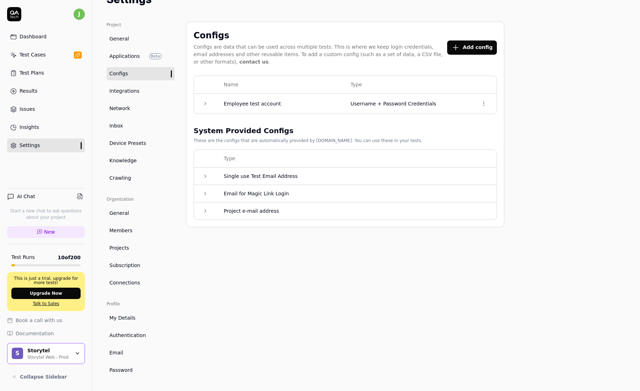
click at [203, 210] on icon at bounding box center [205, 211] width 6 height 6
click at [203, 167] on th at bounding box center [205, 159] width 23 height 18
click at [203, 170] on td at bounding box center [205, 176] width 23 height 17
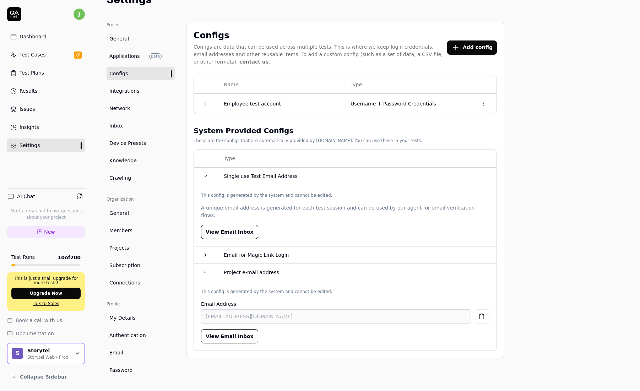
click at [200, 173] on td at bounding box center [205, 176] width 23 height 17
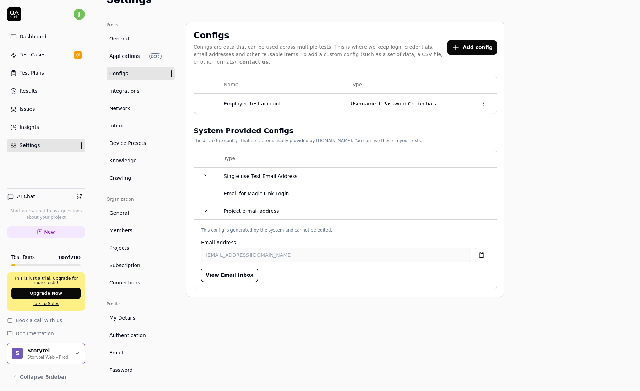
click at [204, 196] on icon at bounding box center [205, 194] width 6 height 6
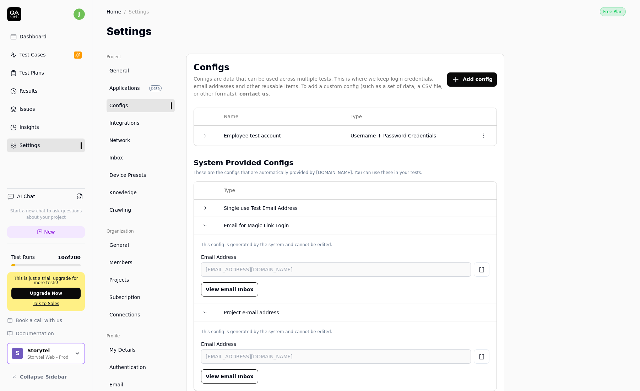
click at [199, 140] on td at bounding box center [205, 136] width 23 height 20
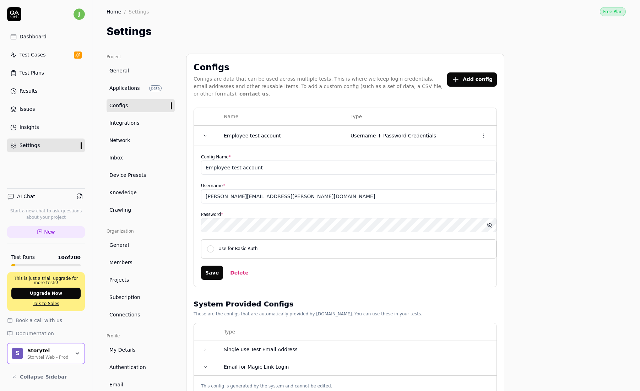
click at [201, 137] on td at bounding box center [205, 136] width 23 height 20
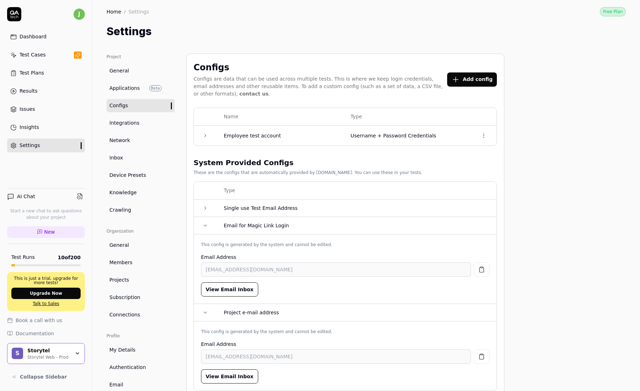
click at [271, 137] on td "Employee test account" at bounding box center [280, 136] width 127 height 20
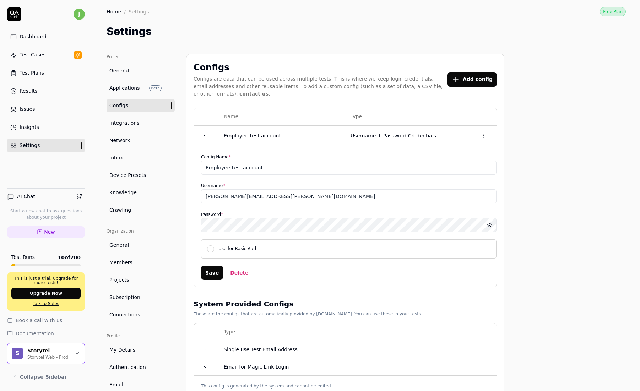
click at [481, 72] on div "Configs Configs are data that can be used across multiple tests. This is where …" at bounding box center [345, 80] width 303 height 39
click at [469, 83] on button "Add config" at bounding box center [472, 79] width 50 height 14
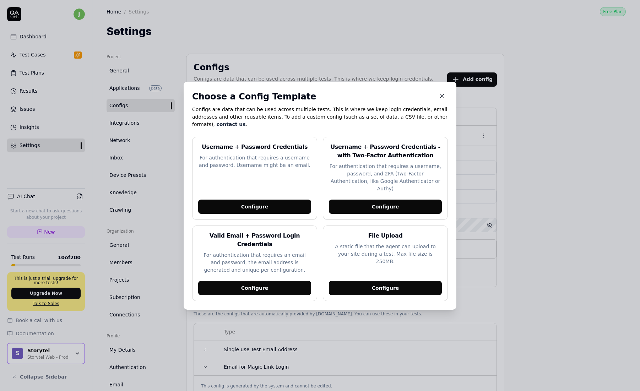
click at [260, 208] on div "Configure" at bounding box center [254, 207] width 113 height 14
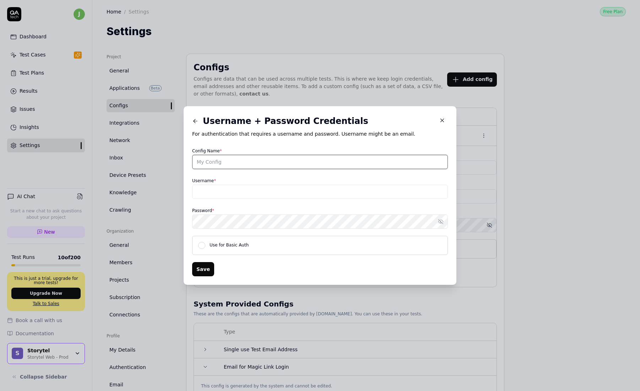
click at [233, 161] on input "Config Name *" at bounding box center [320, 162] width 256 height 14
click at [256, 172] on div "Config Name * Username * Password * Show password Use for Basic Auth" at bounding box center [320, 200] width 256 height 109
click at [241, 200] on div "Config Name * Username * Password * Show password Use for Basic Auth" at bounding box center [320, 200] width 256 height 109
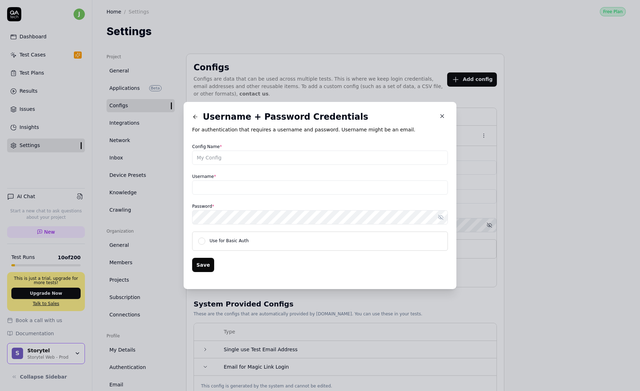
click at [256, 228] on div "Config Name * Username * Password * Show password Use for Basic Auth" at bounding box center [320, 196] width 256 height 109
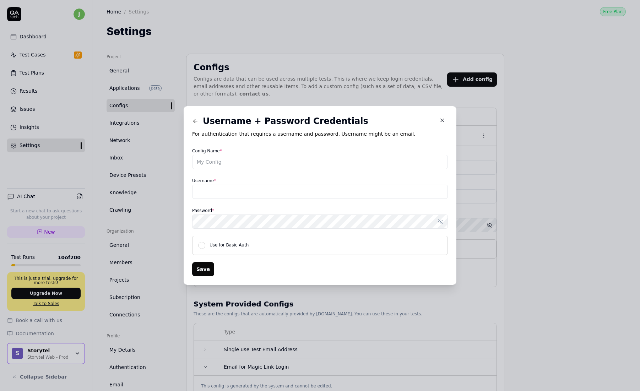
click at [442, 118] on icon "button" at bounding box center [442, 120] width 6 height 6
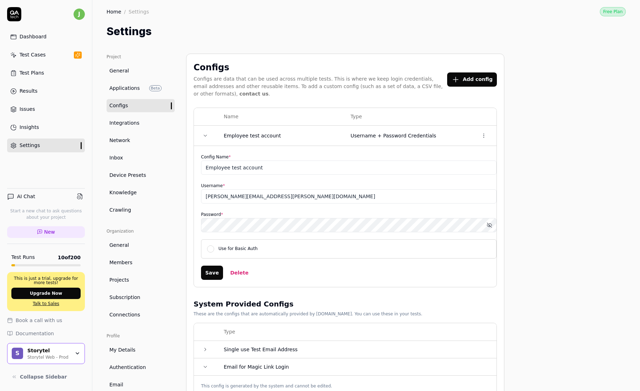
click at [265, 138] on td "Employee test account" at bounding box center [280, 136] width 127 height 20
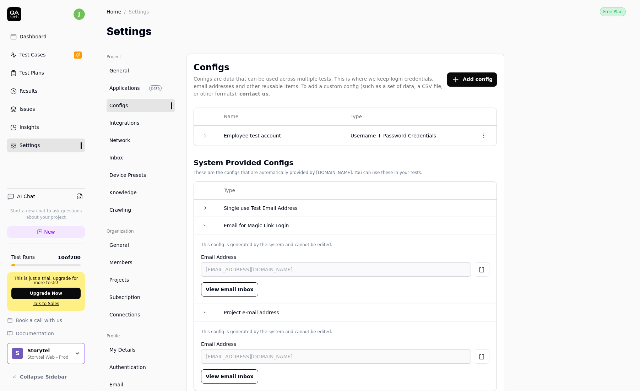
click at [261, 139] on td "Employee test account" at bounding box center [280, 136] width 127 height 20
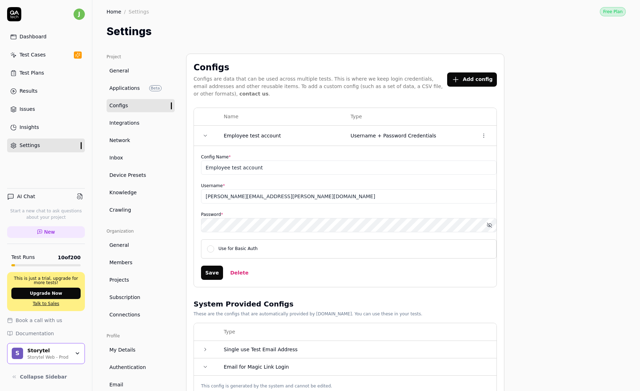
click at [261, 139] on td "Employee test account" at bounding box center [280, 136] width 127 height 20
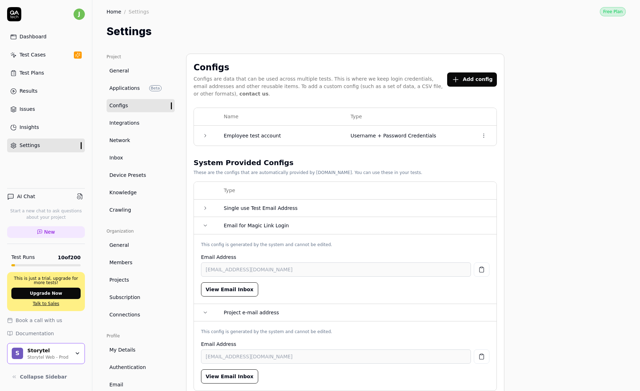
click at [259, 141] on td "Employee test account" at bounding box center [280, 136] width 127 height 20
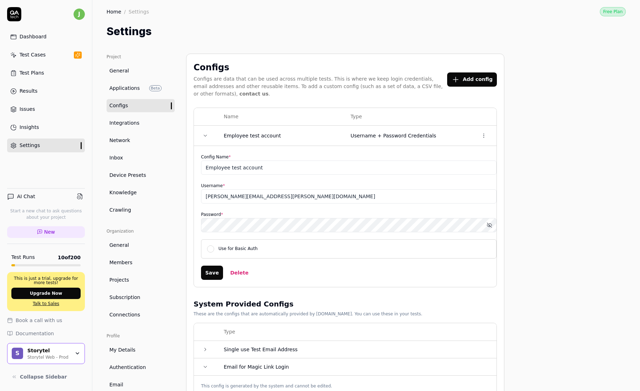
click at [256, 141] on td "Employee test account" at bounding box center [280, 136] width 127 height 20
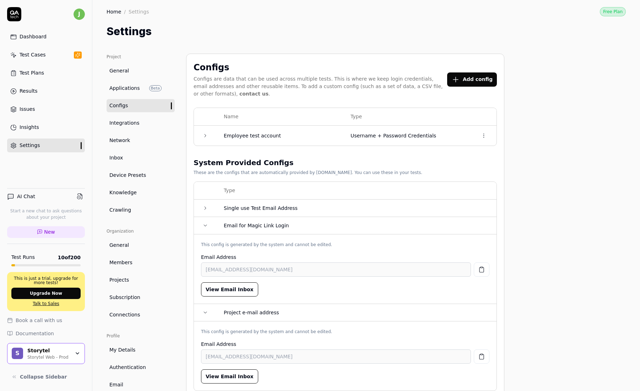
click at [280, 137] on td "Employee test account" at bounding box center [280, 136] width 127 height 20
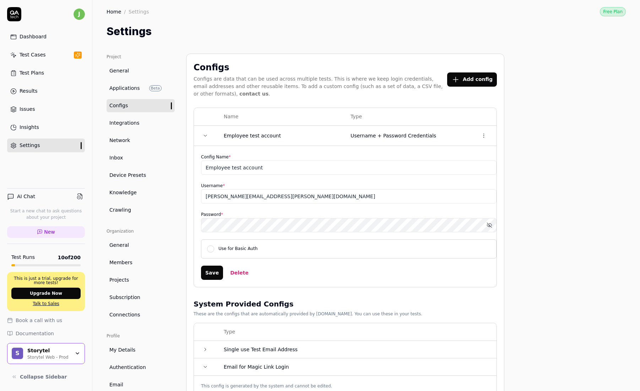
click at [281, 135] on td "Employee test account" at bounding box center [280, 136] width 127 height 20
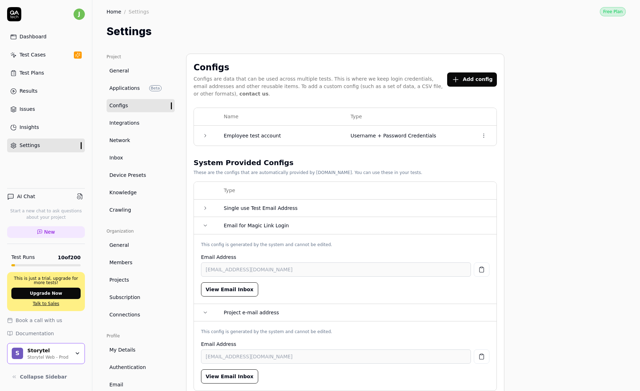
click at [279, 130] on td "Employee test account" at bounding box center [280, 136] width 127 height 20
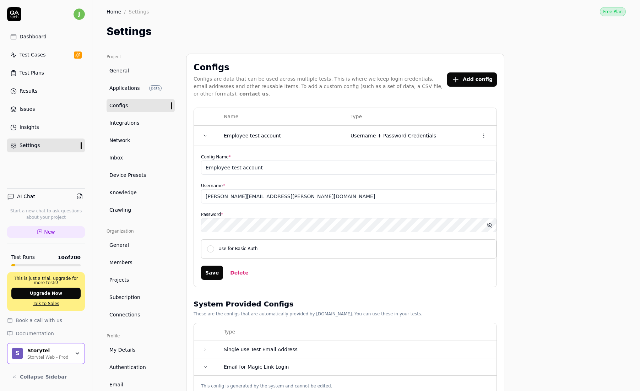
click at [279, 132] on td "Employee test account" at bounding box center [280, 136] width 127 height 20
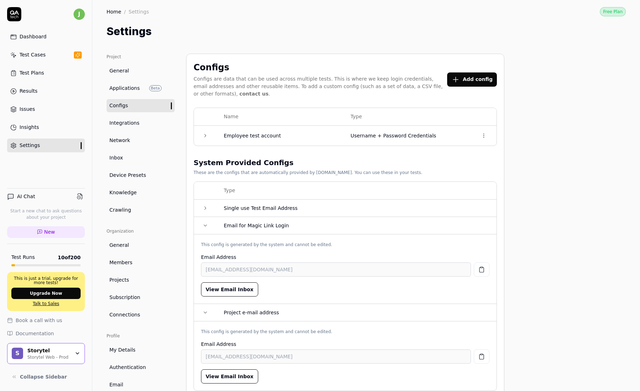
click at [279, 134] on td "Employee test account" at bounding box center [280, 136] width 127 height 20
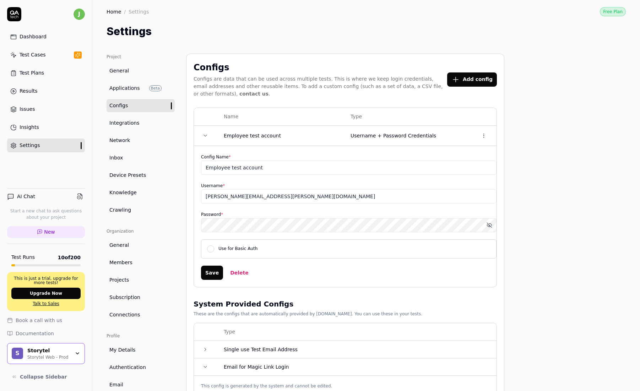
click at [280, 134] on td "Employee test account" at bounding box center [280, 136] width 127 height 20
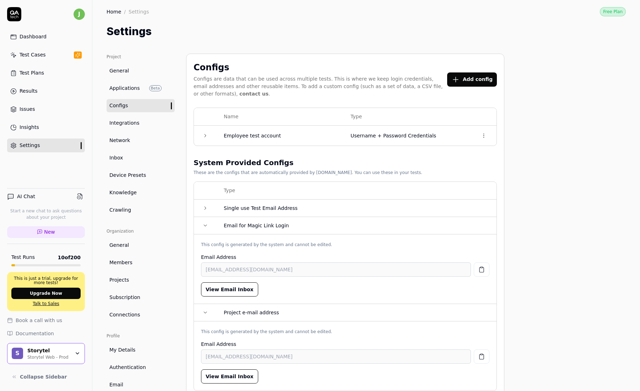
click at [280, 134] on td "Employee test account" at bounding box center [280, 136] width 127 height 20
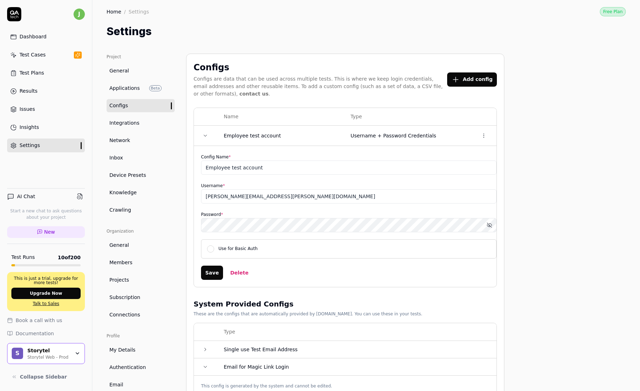
click at [275, 136] on td "Employee test account" at bounding box center [280, 136] width 127 height 20
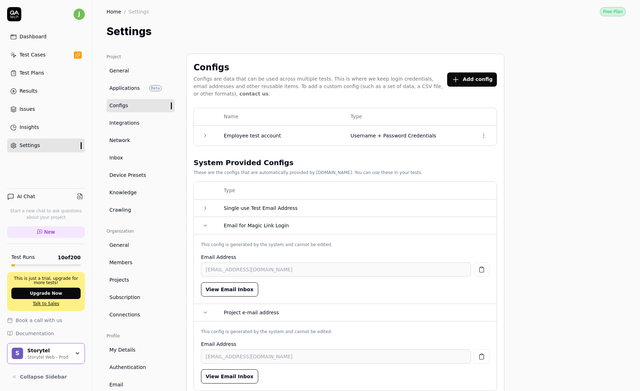
click at [303, 88] on div "Configs are data that can be used across multiple tests. This is where we keep …" at bounding box center [321, 86] width 254 height 22
click at [142, 125] on link "Integrations" at bounding box center [141, 122] width 68 height 13
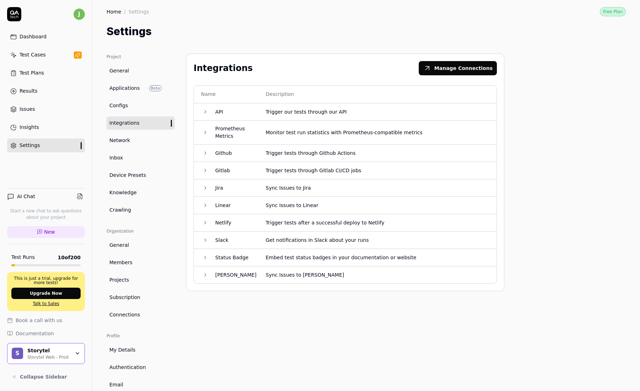
click at [141, 175] on span "Device Presets" at bounding box center [127, 175] width 37 height 7
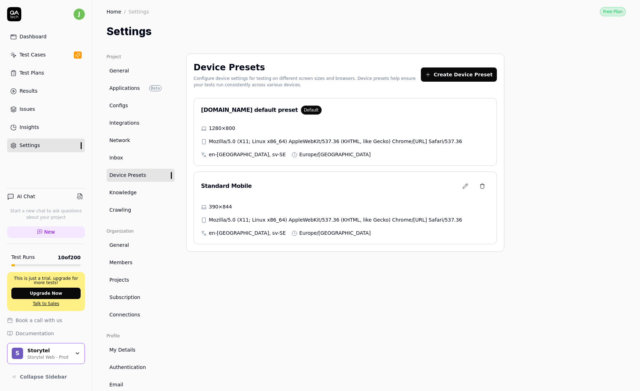
click at [385, 82] on div "Configure device settings for testing on different screen sizes and browsers. D…" at bounding box center [307, 81] width 227 height 13
click at [132, 159] on link "Inbox" at bounding box center [141, 157] width 68 height 13
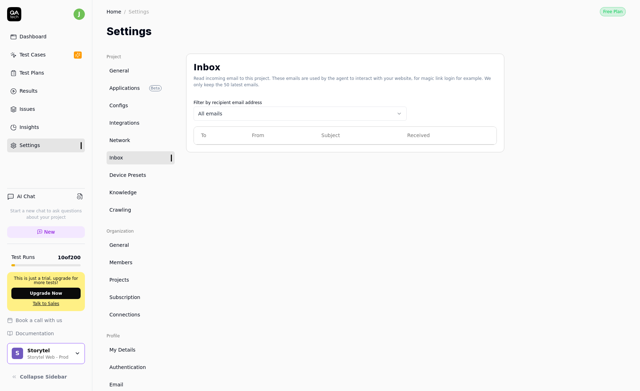
click at [122, 212] on span "Crawling" at bounding box center [120, 209] width 22 height 7
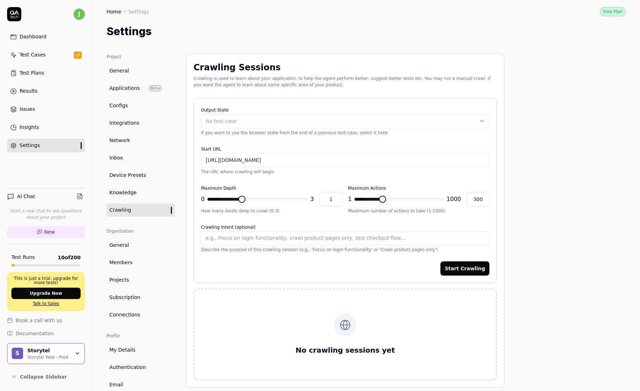
click at [27, 38] on div "Dashboard" at bounding box center [33, 36] width 27 height 7
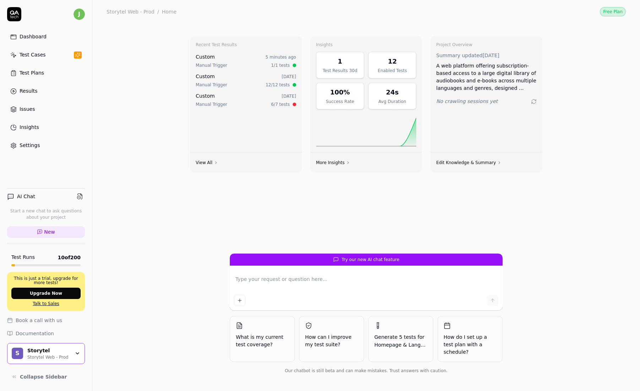
click at [52, 50] on link "Test Cases" at bounding box center [46, 55] width 78 height 14
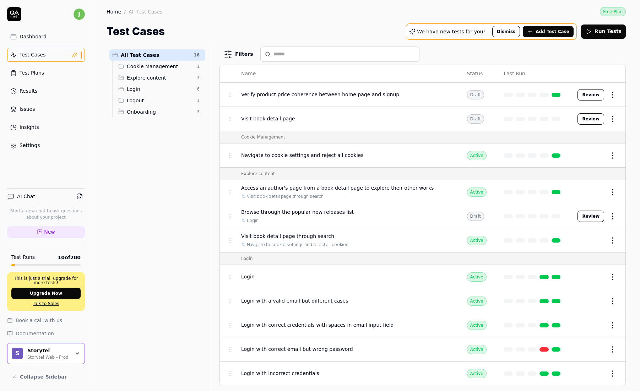
click at [555, 34] on span "Add Test Case" at bounding box center [553, 31] width 34 height 6
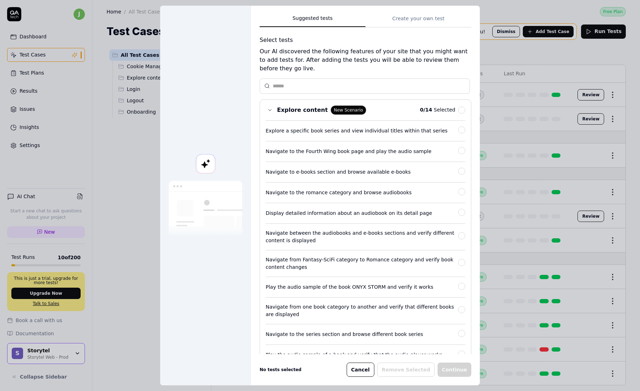
click at [374, 372] on button "Cancel" at bounding box center [361, 370] width 28 height 14
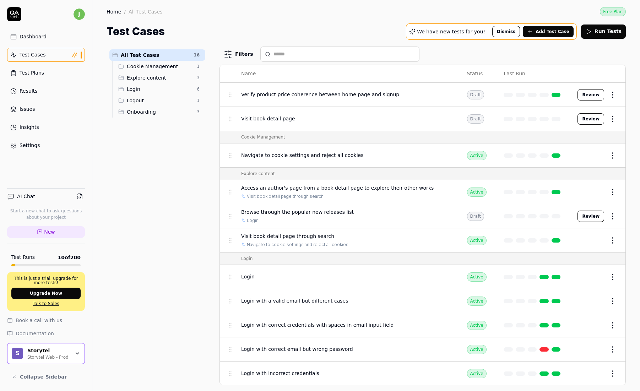
click at [191, 216] on div "All Test Cases 16 Cookie Management 1 Explore content 3 Login 6 Logout 1 Onboar…" at bounding box center [158, 215] width 102 height 336
click at [173, 271] on div "All Test Cases 16 Cookie Management 1 Explore content 3 Login 6 Logout 1 Onboar…" at bounding box center [158, 215] width 102 height 336
click at [144, 188] on div "All Test Cases 16 Cookie Management 1 Explore content 3 Login 6 Logout 1 Onboar…" at bounding box center [158, 215] width 102 height 336
click at [195, 221] on div "All Test Cases 16 Cookie Management 1 Explore content 3 Login 6 Logout 1 Onboar…" at bounding box center [158, 215] width 102 height 336
click at [178, 214] on div "All Test Cases 16 Cookie Management 1 Explore content 3 Login 6 Logout 1 Onboar…" at bounding box center [158, 215] width 102 height 336
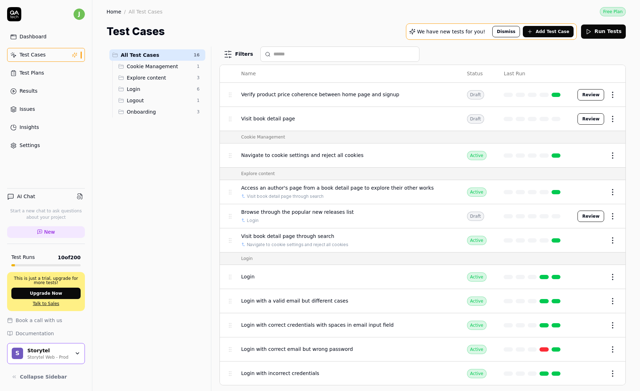
click at [183, 169] on div "All Test Cases 16 Cookie Management 1 Explore content 3 Login 6 Logout 1 Onboar…" at bounding box center [158, 215] width 102 height 336
click at [185, 162] on div "All Test Cases 16 Cookie Management 1 Explore content 3 Login 6 Logout 1 Onboar…" at bounding box center [158, 215] width 102 height 336
click at [196, 180] on div "All Test Cases 16 Cookie Management 1 Explore content 3 Login 6 Logout 1 Onboar…" at bounding box center [158, 215] width 102 height 336
click at [180, 163] on div "All Test Cases 16 Cookie Management 1 Explore content 3 Login 6 Logout 1 Onboar…" at bounding box center [158, 215] width 102 height 336
click at [137, 176] on div "All Test Cases 16 Cookie Management 1 Explore content 3 Login 6 Logout 1 Onboar…" at bounding box center [158, 215] width 102 height 336
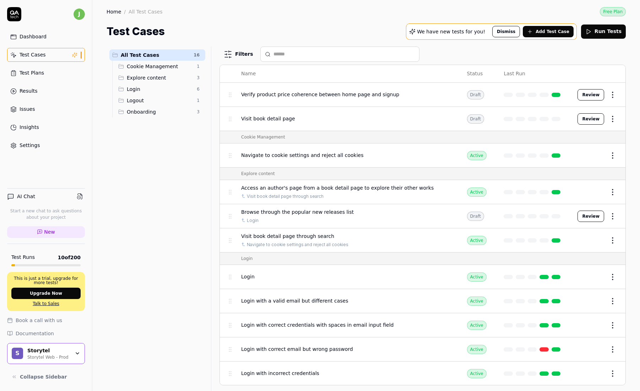
drag, startPoint x: 139, startPoint y: 164, endPoint x: 121, endPoint y: 171, distance: 19.2
click at [138, 165] on div "All Test Cases 16 Cookie Management 1 Explore content 3 Login 6 Logout 1 Onboar…" at bounding box center [158, 215] width 102 height 336
click at [139, 159] on div "All Test Cases 16 Cookie Management 1 Explore content 3 Login 6 Logout 1 Onboar…" at bounding box center [158, 215] width 102 height 336
drag, startPoint x: 174, startPoint y: 210, endPoint x: 200, endPoint y: 189, distance: 33.0
click at [174, 210] on div "All Test Cases 16 Cookie Management 1 Explore content 3 Login 6 Logout 1 Onboar…" at bounding box center [158, 215] width 102 height 336
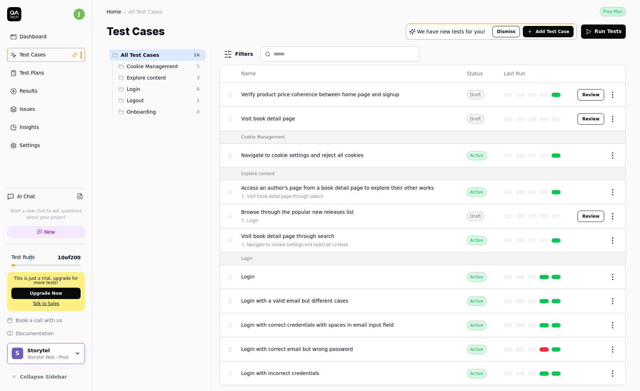
click at [29, 258] on h5 "Test Runs" at bounding box center [22, 257] width 23 height 6
click at [252, 250] on td "Visit book detail page through search Navigate to cookie settings and reject al…" at bounding box center [347, 240] width 226 height 24
click at [609, 93] on html "j Dashboard Test Cases Test Plans Results Issues Insights Settings AI Chat Star…" at bounding box center [320, 195] width 640 height 391
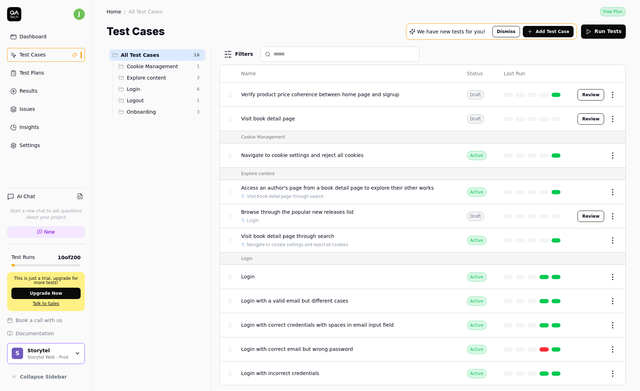
drag, startPoint x: 157, startPoint y: 239, endPoint x: 76, endPoint y: 259, distance: 83.2
click at [156, 239] on html "j Dashboard Test Cases Test Plans Results Issues Insights Settings AI Chat Star…" at bounding box center [320, 195] width 640 height 391
click at [42, 259] on div "Test Runs 10 of 200" at bounding box center [45, 257] width 69 height 7
click at [41, 259] on div "Test Runs 10 of 200" at bounding box center [45, 257] width 69 height 7
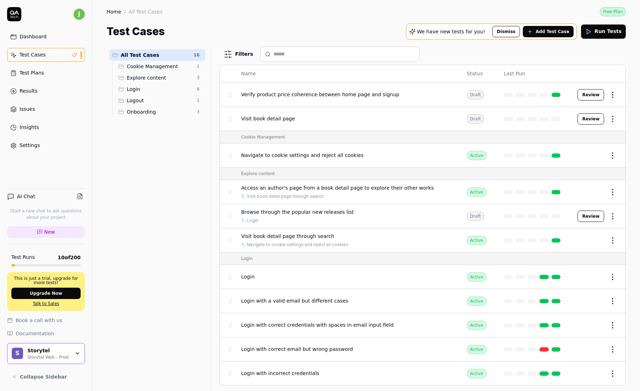
click at [171, 232] on div "All Test Cases 16 Cookie Management 1 Explore content 3 Login 6 Logout 1 Onboar…" at bounding box center [158, 215] width 102 height 336
click at [610, 95] on html "j Dashboard Test Cases Test Plans Results Issues Insights Settings AI Chat Star…" at bounding box center [320, 195] width 640 height 391
drag, startPoint x: 200, startPoint y: 154, endPoint x: 87, endPoint y: 108, distance: 121.5
click at [199, 154] on html "j Dashboard Test Cases Test Plans Results Issues Insights Settings AI Chat Star…" at bounding box center [320, 195] width 640 height 391
click at [210, 267] on div at bounding box center [214, 219] width 9 height 344
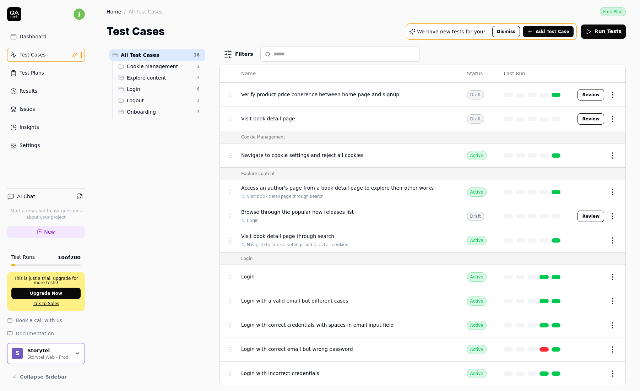
click at [209, 266] on div "All Test Cases 16 Cookie Management 1 Explore content 3 Login 6 Logout 1 Onboar…" at bounding box center [366, 219] width 519 height 344
click at [612, 96] on html "j Dashboard Test Cases Test Plans Results Issues Insights Settings AI Chat Star…" at bounding box center [320, 195] width 640 height 391
drag, startPoint x: 565, startPoint y: 154, endPoint x: 533, endPoint y: 163, distance: 32.6
click at [565, 154] on div "Edit" at bounding box center [577, 157] width 67 height 16
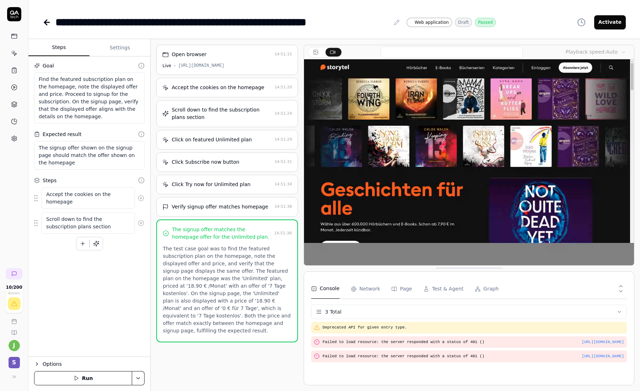
type textarea "*"
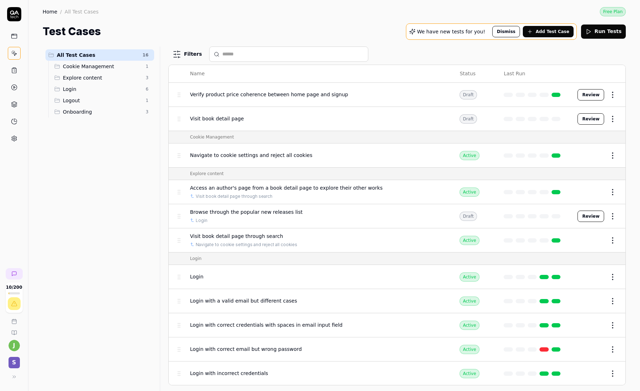
click at [151, 227] on div "All Test Cases 16 Cookie Management 1 Explore content 3 Login 6 Logout 1 Onboar…" at bounding box center [100, 215] width 114 height 336
drag, startPoint x: 119, startPoint y: 146, endPoint x: 136, endPoint y: 151, distance: 17.7
click at [118, 146] on div "All Test Cases 16 Cookie Management 1 Explore content 3 Login 6 Logout 1 Onboar…" at bounding box center [100, 215] width 114 height 336
drag, startPoint x: 129, startPoint y: 310, endPoint x: 124, endPoint y: 295, distance: 14.8
click at [129, 310] on div "All Test Cases 16 Cookie Management 1 Explore content 3 Login 6 Logout 1 Onboar…" at bounding box center [100, 215] width 114 height 336
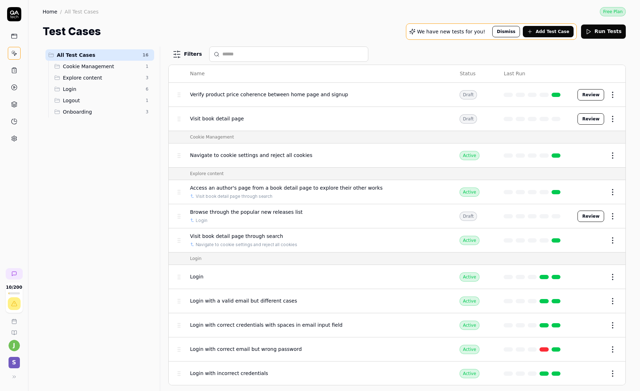
click at [109, 174] on div "All Test Cases 16 Cookie Management 1 Explore content 3 Login 6 Logout 1 Onboar…" at bounding box center [100, 215] width 114 height 336
click at [100, 164] on div "All Test Cases 16 Cookie Management 1 Explore content 3 Login 6 Logout 1 Onboar…" at bounding box center [100, 215] width 114 height 336
click at [348, 27] on div "Test Cases We have new tests for you! Dismiss Add Test Case Run Tests" at bounding box center [334, 31] width 583 height 16
click at [138, 332] on div "All Test Cases 16 Cookie Management 1 Explore content 3 Login 6 Logout 1 Onboar…" at bounding box center [100, 215] width 114 height 336
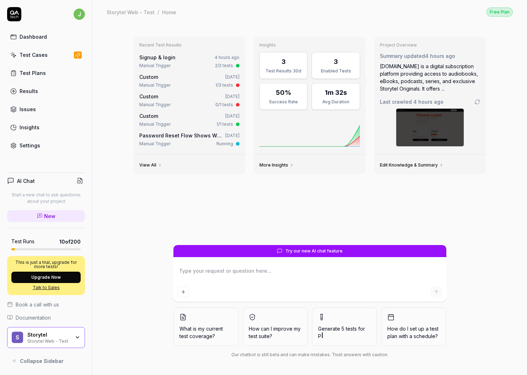
type textarea "*"
